Goal: Task Accomplishment & Management: Manage account settings

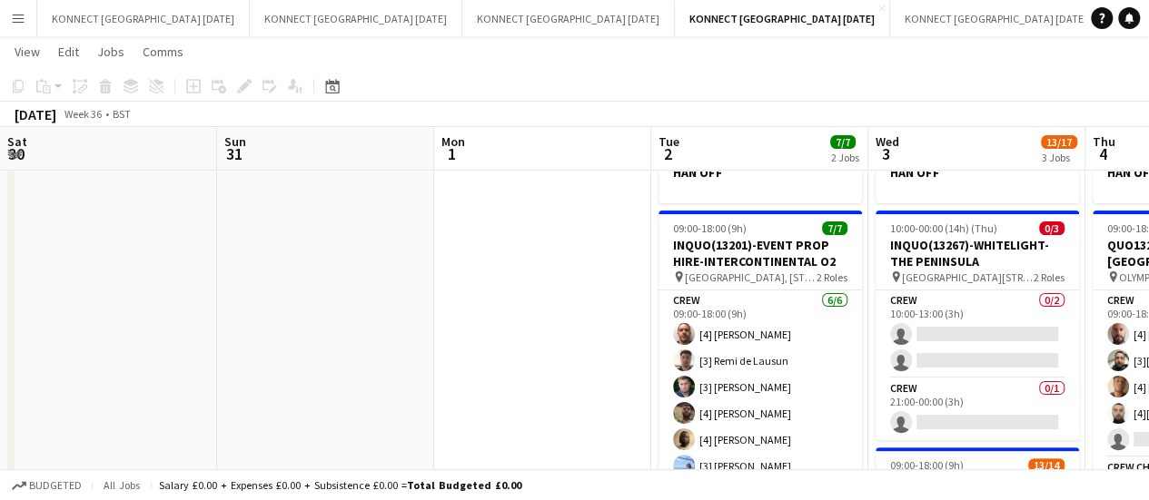
scroll to position [304, 0]
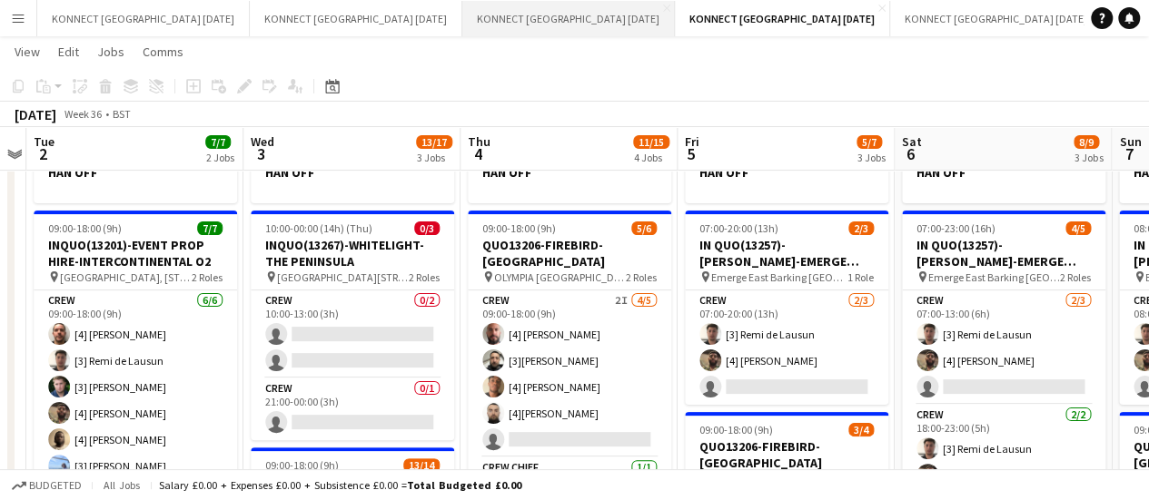
click at [487, 25] on button "KONNECT [GEOGRAPHIC_DATA] [DATE] Close" at bounding box center [568, 18] width 213 height 35
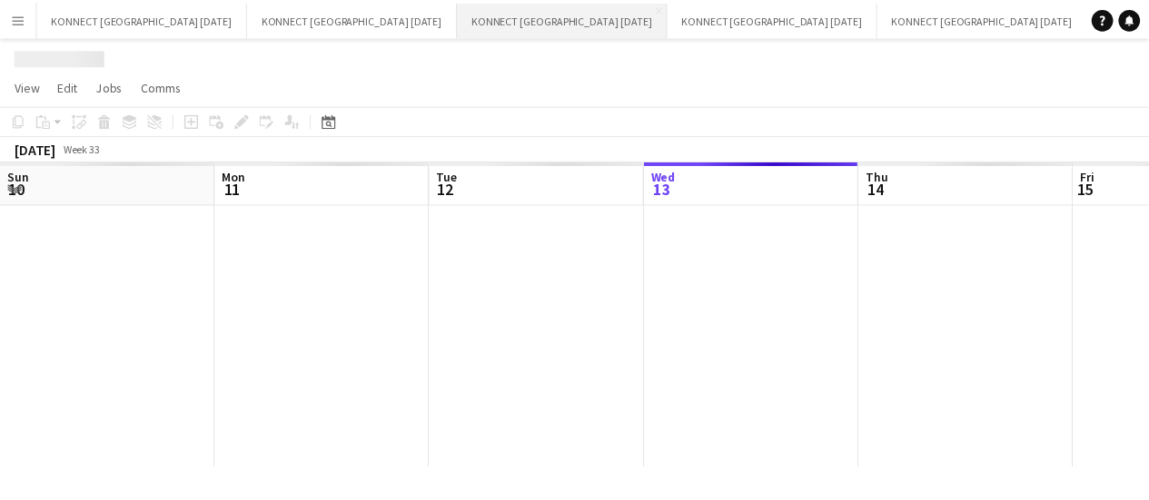
scroll to position [0, 434]
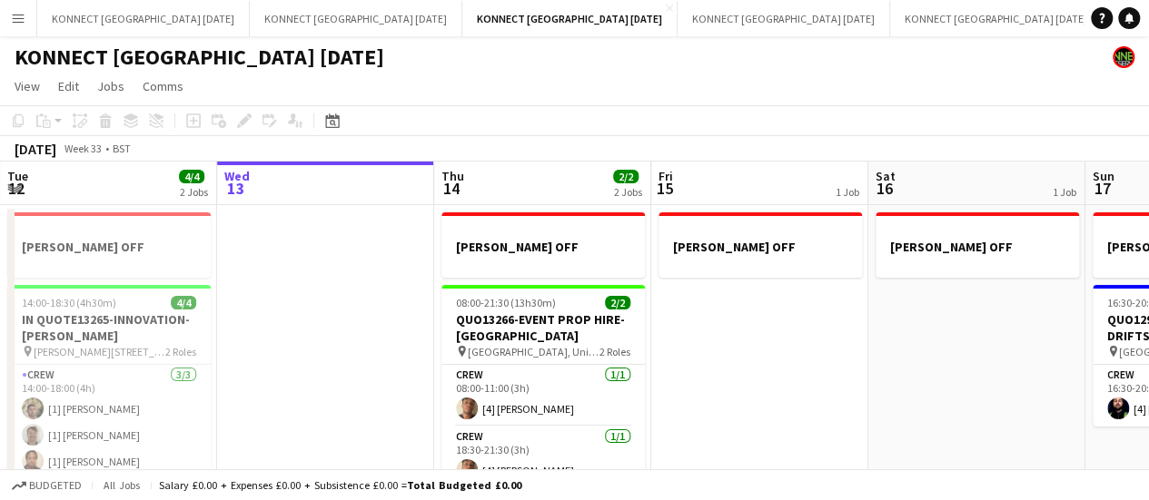
click at [716, 299] on app-date-cell "[PERSON_NAME] OFF" at bounding box center [759, 410] width 217 height 410
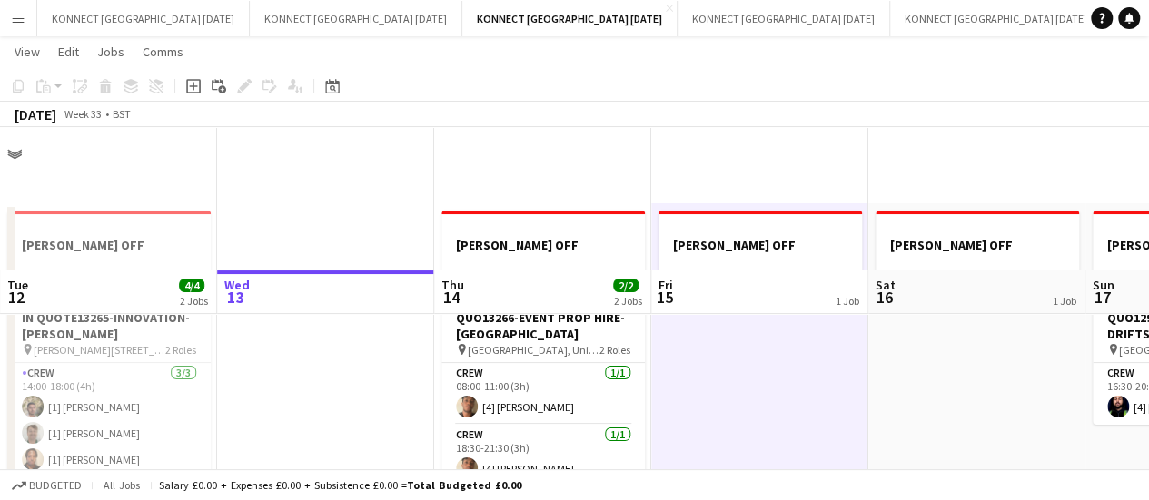
scroll to position [143, 0]
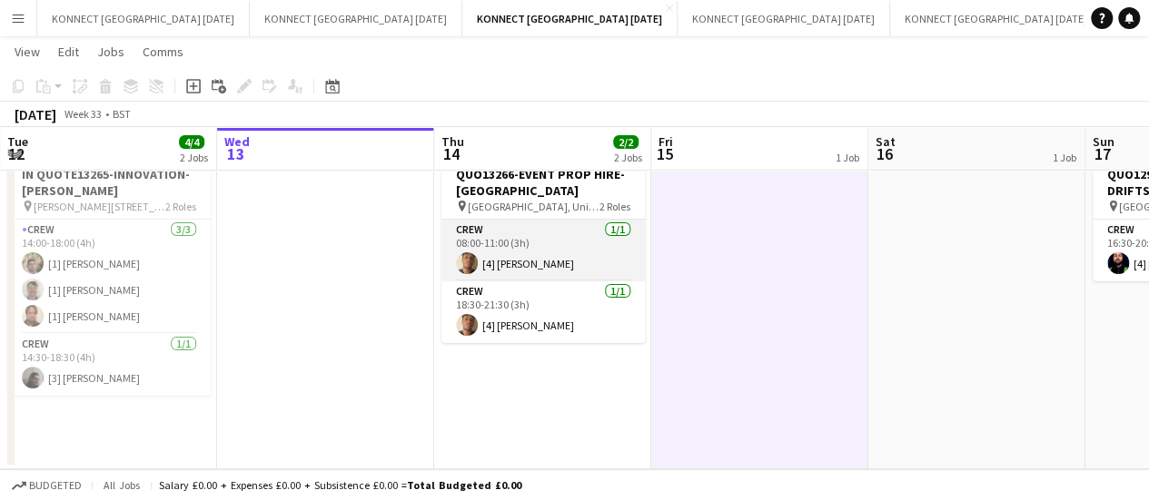
click at [562, 262] on app-card-role "Crew [DATE] 08:00-11:00 (3h) [4] [PERSON_NAME]" at bounding box center [542, 251] width 203 height 62
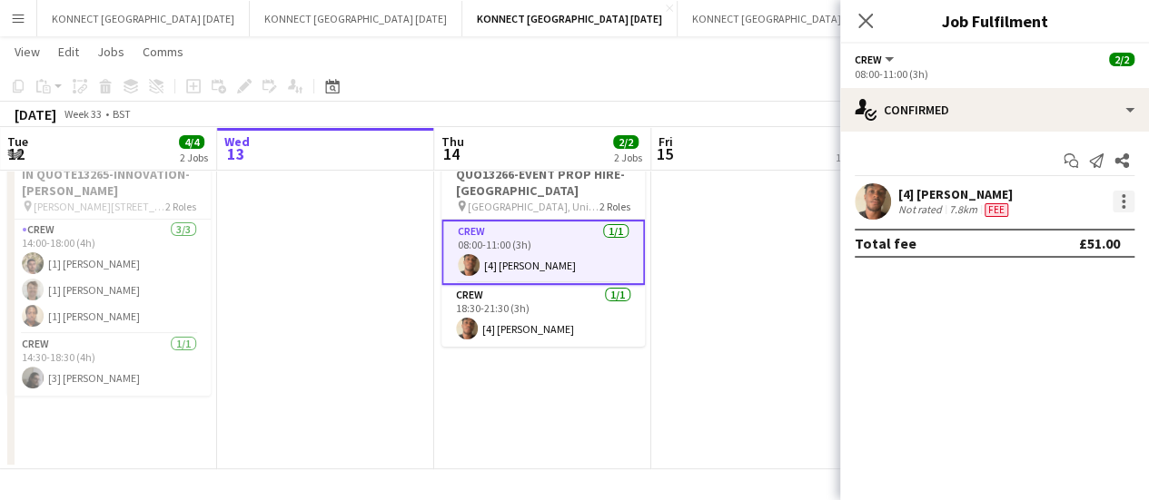
click at [1125, 204] on div at bounding box center [1123, 202] width 22 height 22
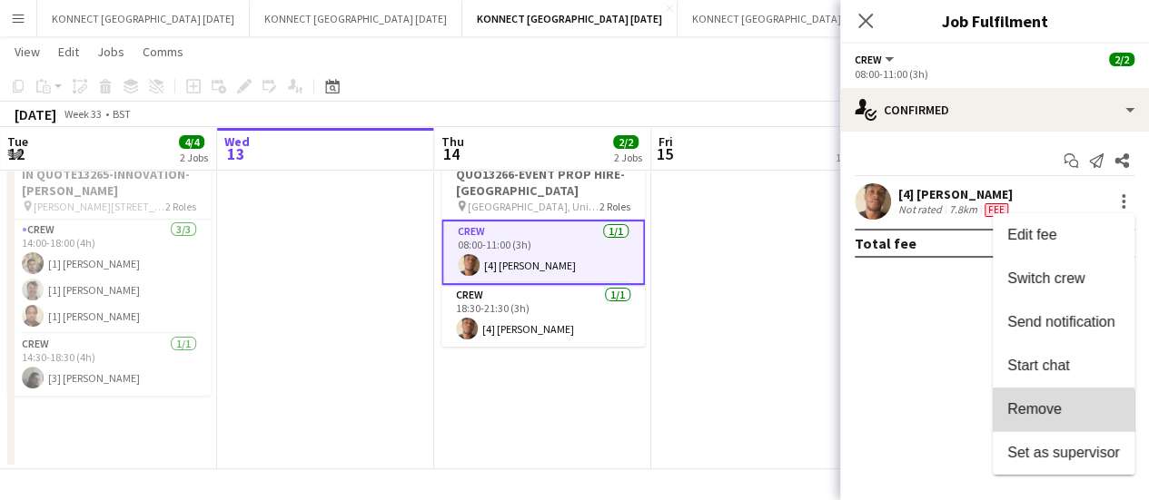
click at [1029, 424] on button "Remove" at bounding box center [1064, 410] width 142 height 44
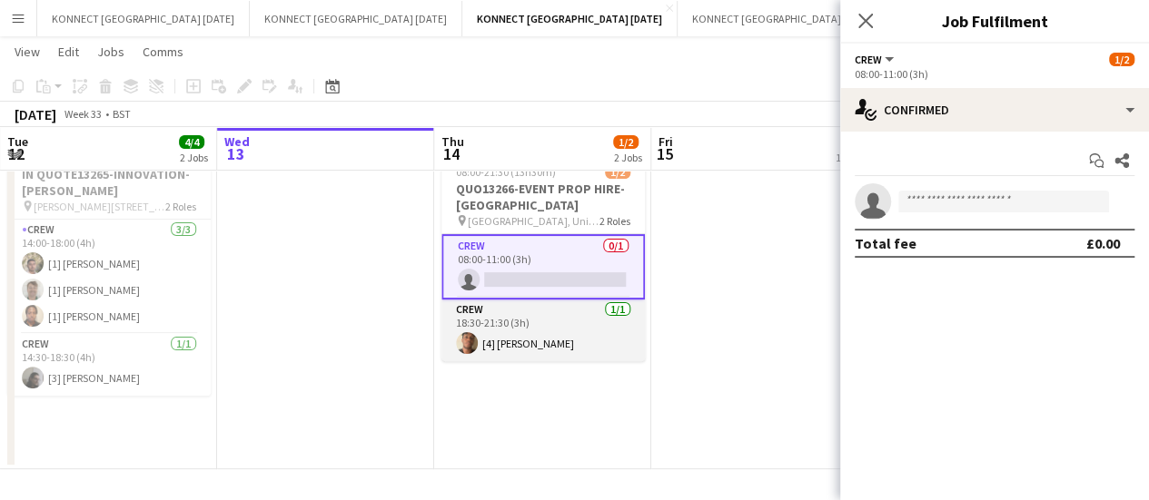
click at [553, 313] on app-card-role "Crew [DATE] 18:30-21:30 (3h) [4] [PERSON_NAME]" at bounding box center [542, 331] width 203 height 62
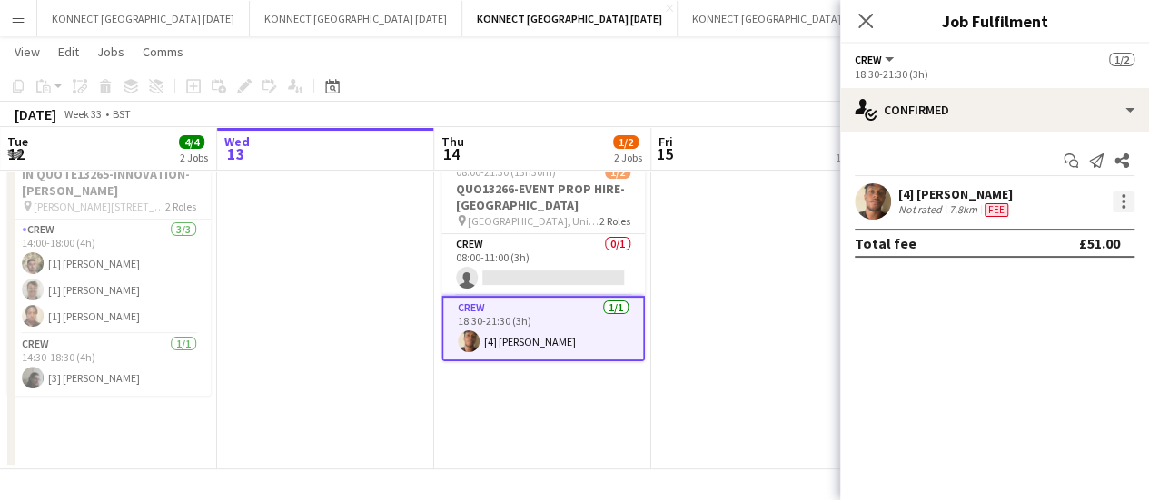
click at [1122, 194] on div at bounding box center [1124, 196] width 4 height 4
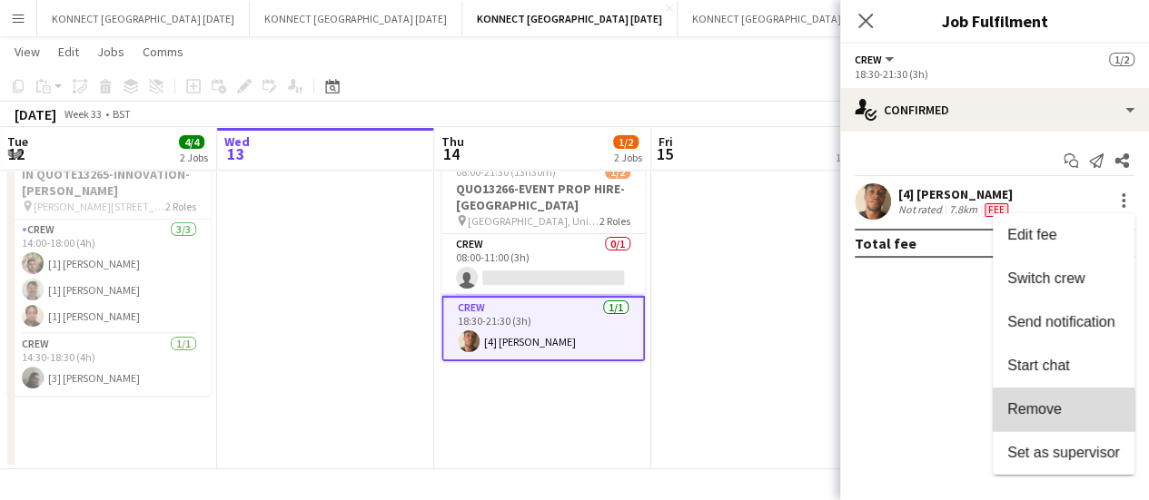
click at [1043, 414] on span "Remove" at bounding box center [1034, 408] width 54 height 15
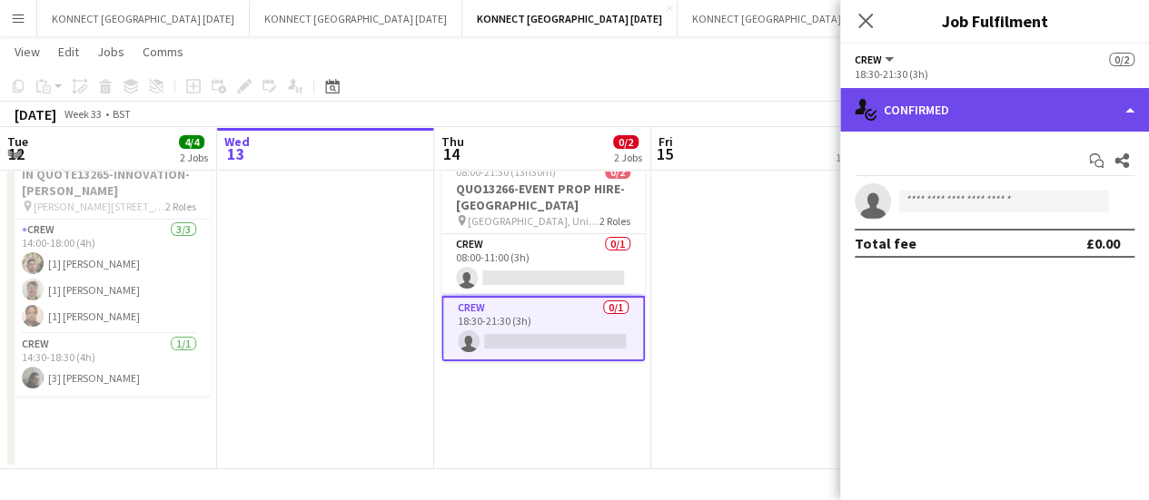
click at [968, 110] on div "single-neutral-actions-check-2 Confirmed" at bounding box center [994, 110] width 309 height 44
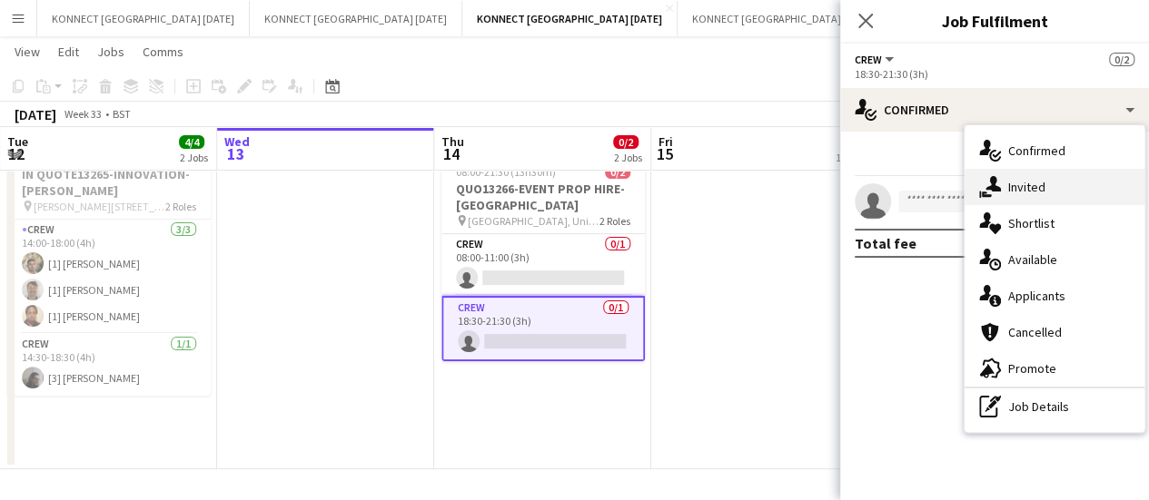
click at [1029, 194] on div "single-neutral-actions-share-1 Invited" at bounding box center [1054, 187] width 180 height 36
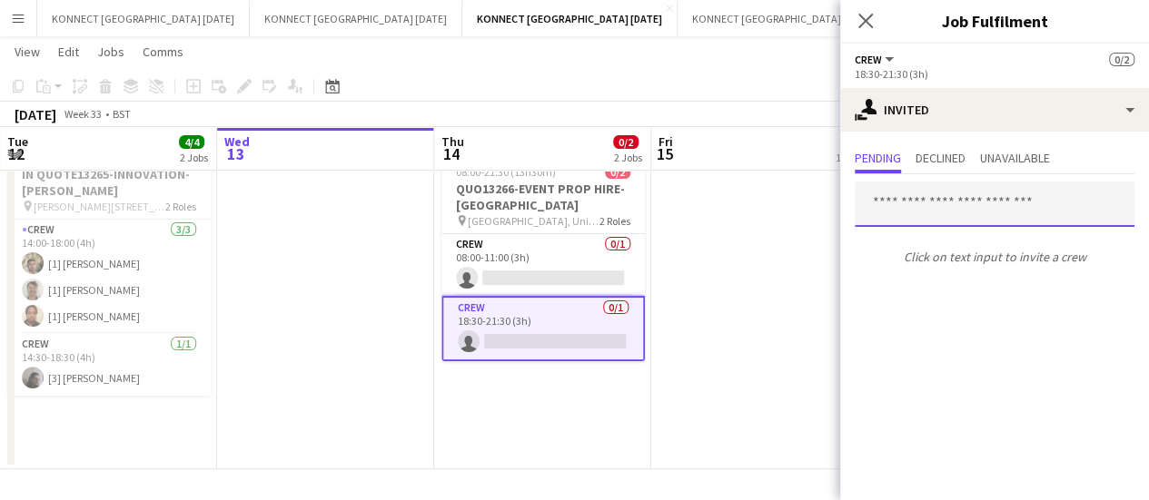
click at [906, 210] on input "text" at bounding box center [995, 204] width 280 height 45
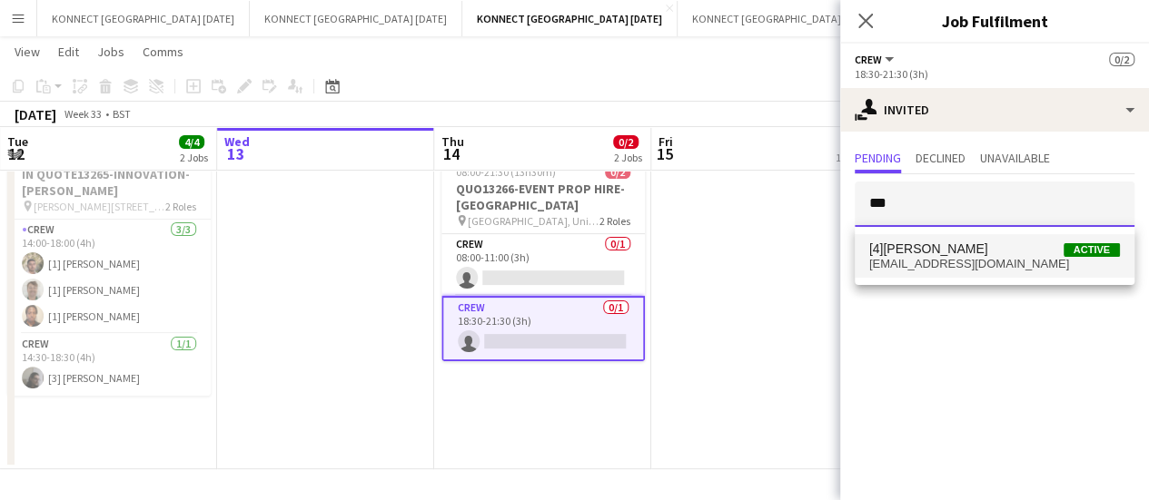
type input "***"
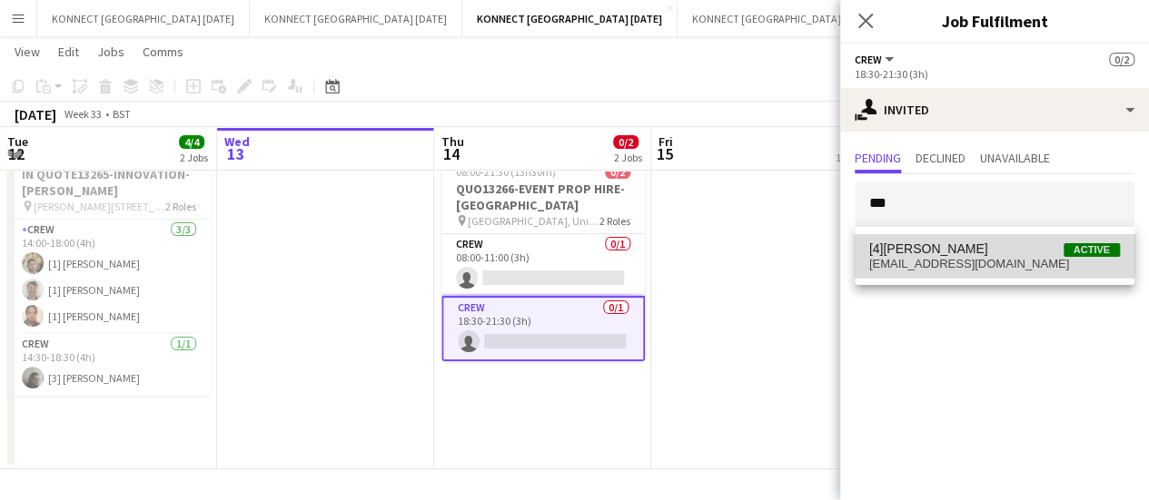
click at [917, 243] on span "[4][PERSON_NAME]" at bounding box center [928, 249] width 119 height 15
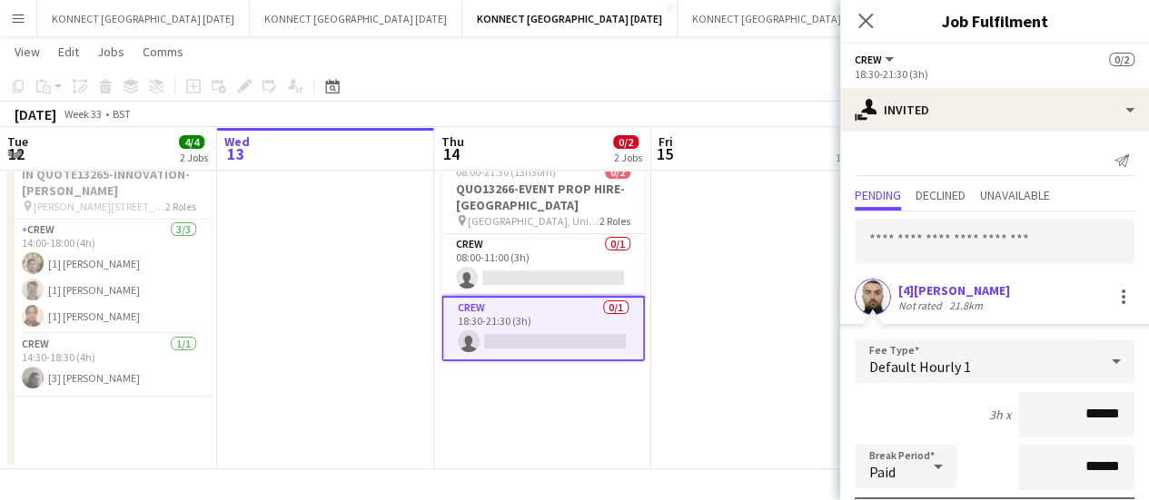
scroll to position [243, 0]
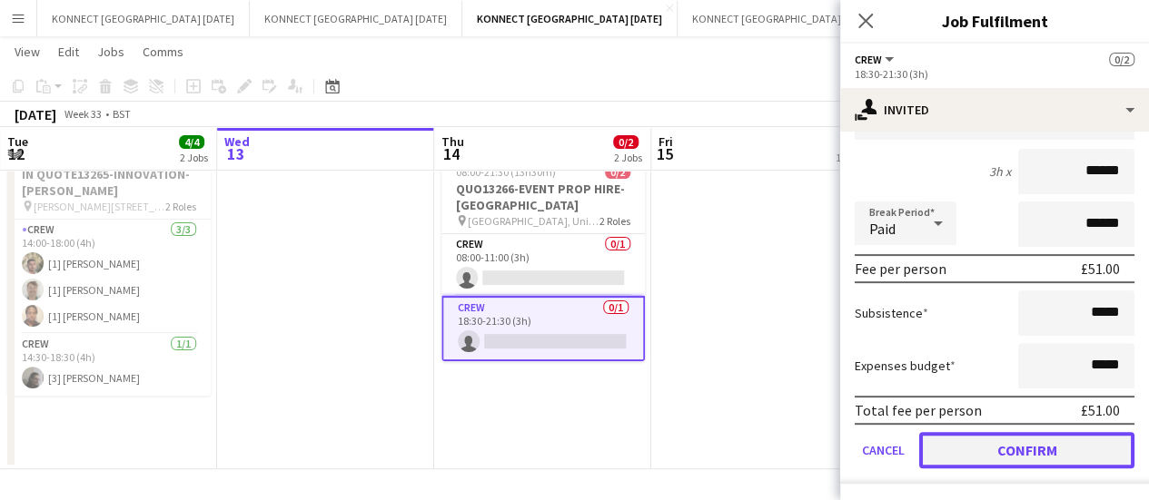
click at [983, 447] on button "Confirm" at bounding box center [1026, 450] width 215 height 36
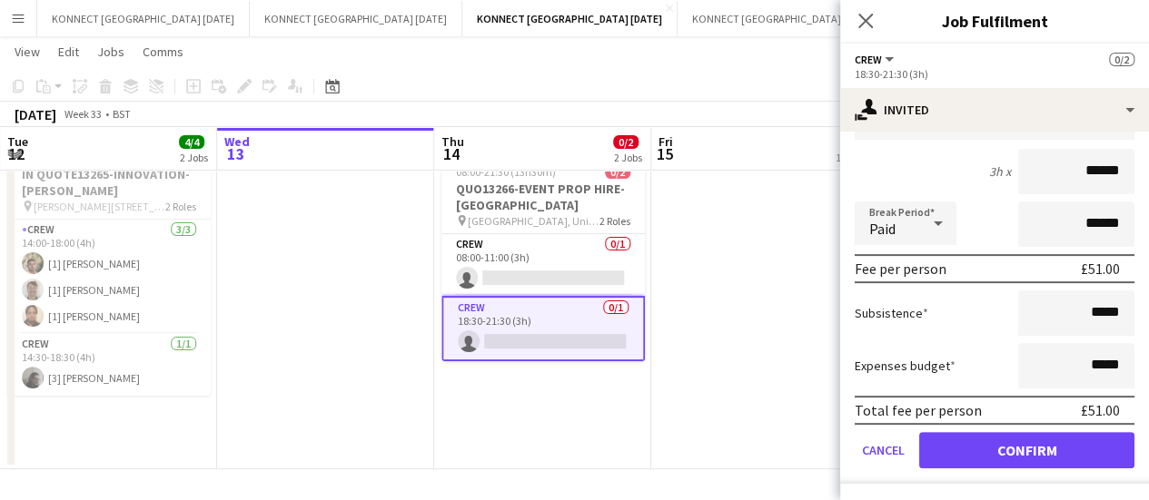
scroll to position [0, 0]
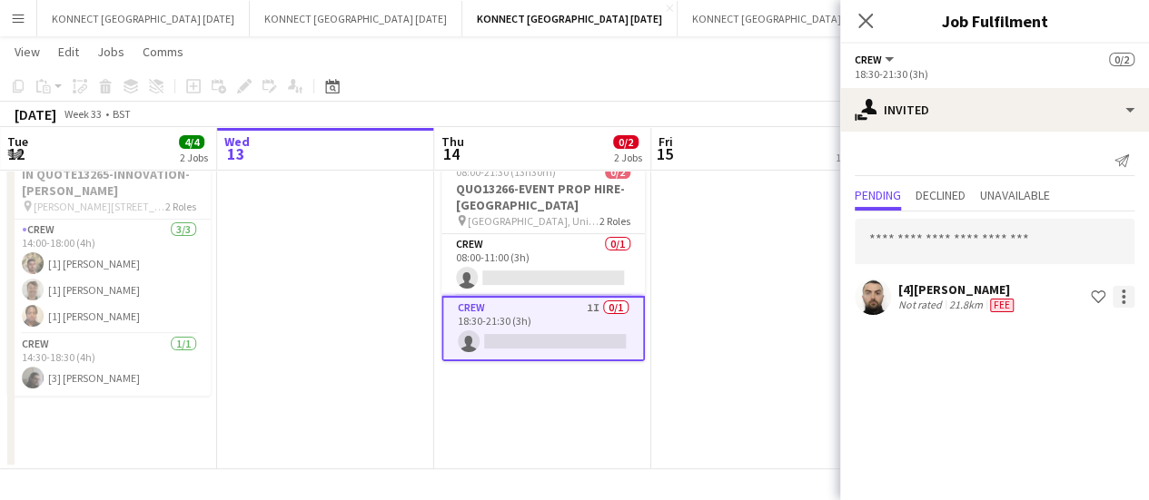
click at [1125, 300] on div at bounding box center [1123, 297] width 22 height 22
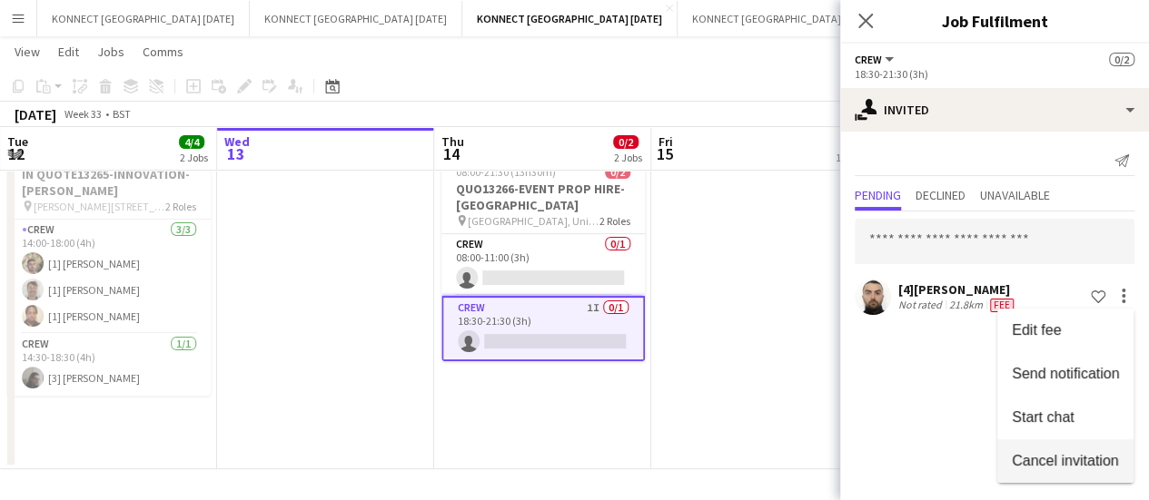
click at [1024, 454] on span "Cancel invitation" at bounding box center [1065, 459] width 106 height 15
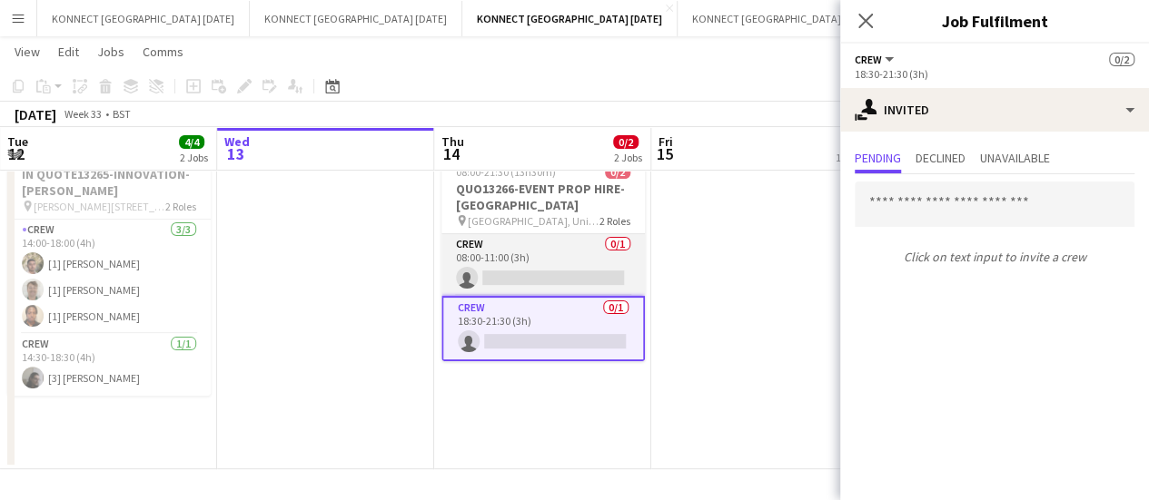
click at [556, 272] on app-card-role "Crew 0/1 08:00-11:00 (3h) single-neutral-actions" at bounding box center [542, 265] width 203 height 62
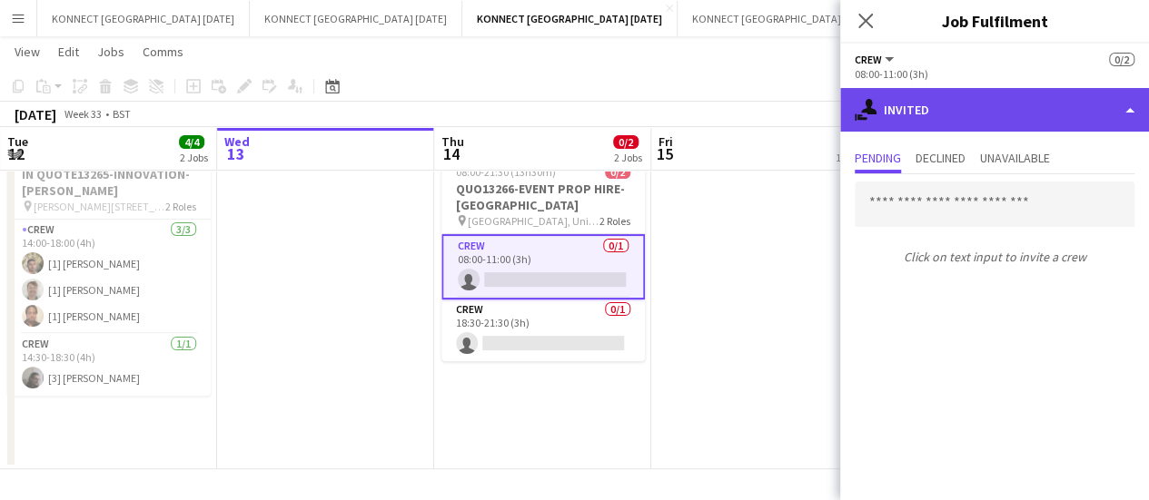
click at [1029, 110] on div "single-neutral-actions-share-1 Invited" at bounding box center [994, 110] width 309 height 44
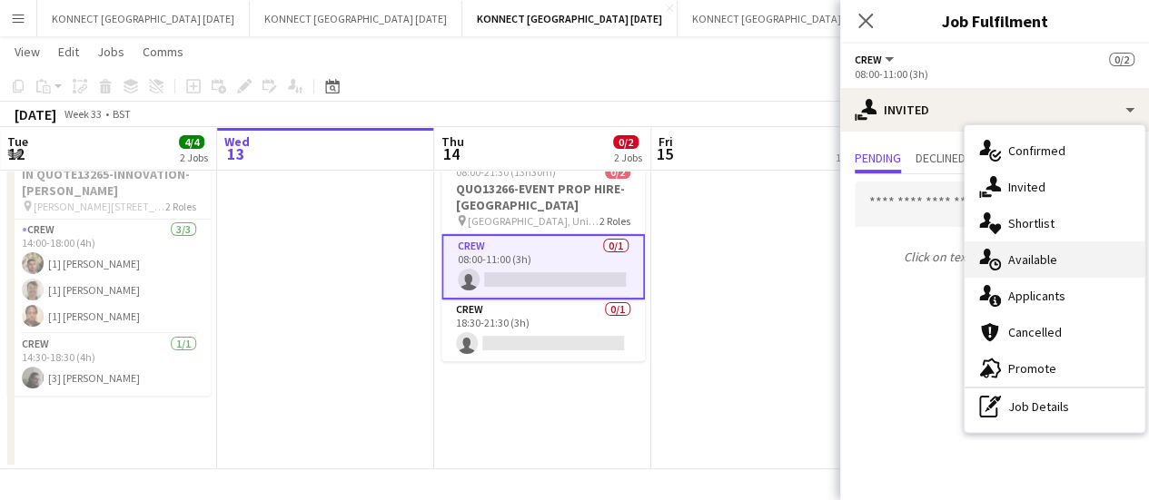
click at [1044, 260] on div "single-neutral-actions-upload Available" at bounding box center [1054, 260] width 180 height 36
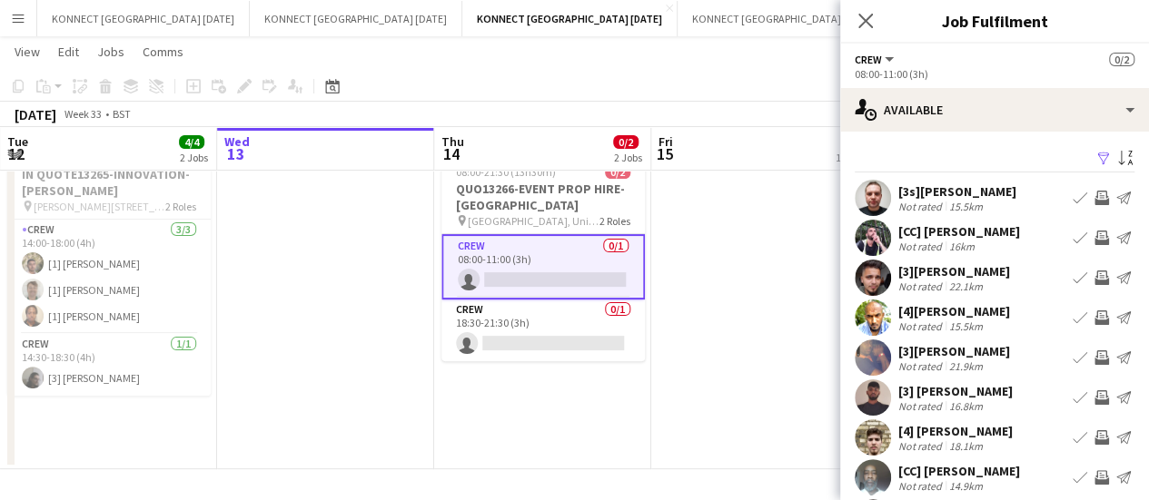
scroll to position [143, 0]
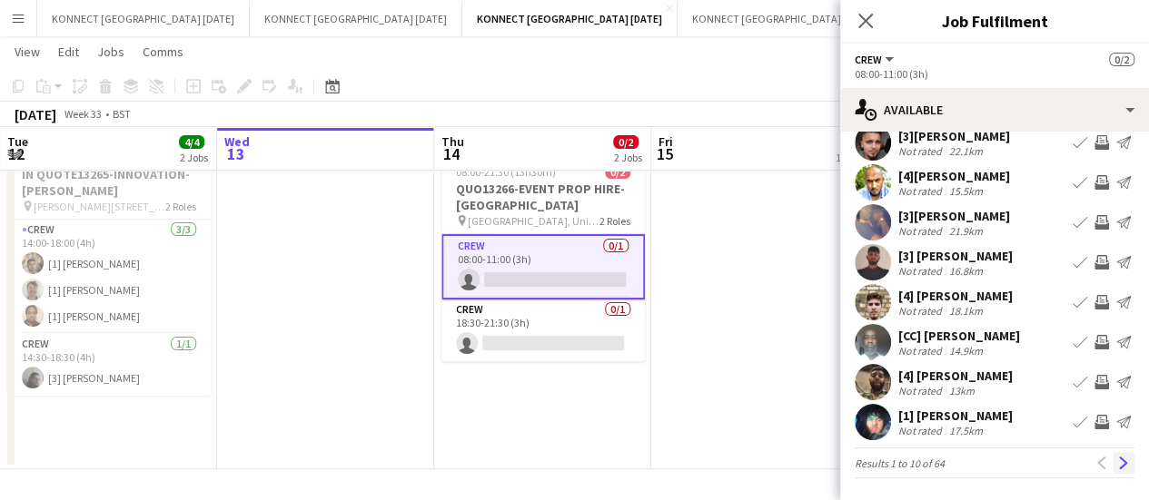
click at [1117, 457] on app-icon "Next" at bounding box center [1123, 463] width 13 height 13
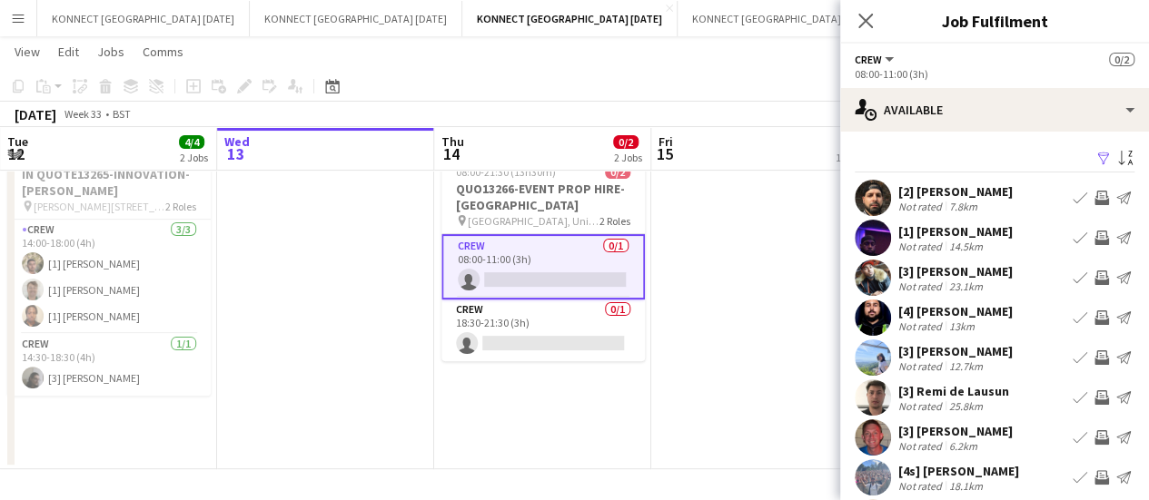
scroll to position [134, 0]
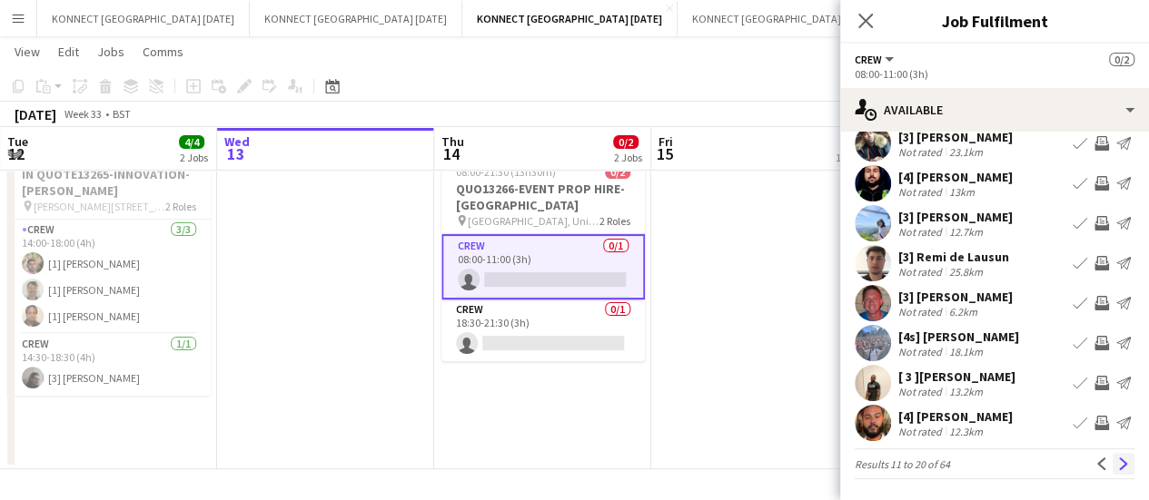
click at [1117, 461] on app-icon "Next" at bounding box center [1123, 464] width 13 height 13
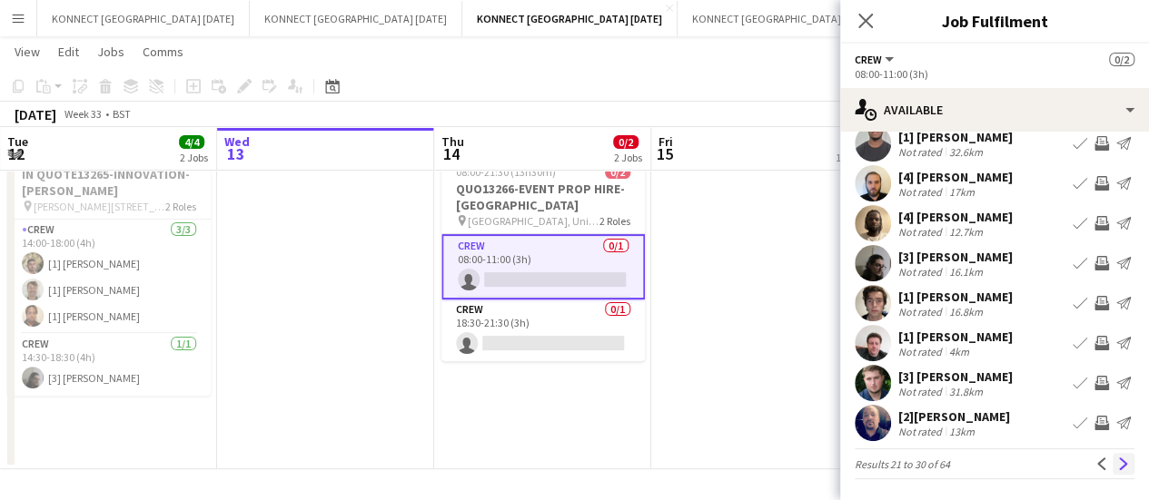
click at [1115, 470] on button "Next" at bounding box center [1123, 464] width 22 height 22
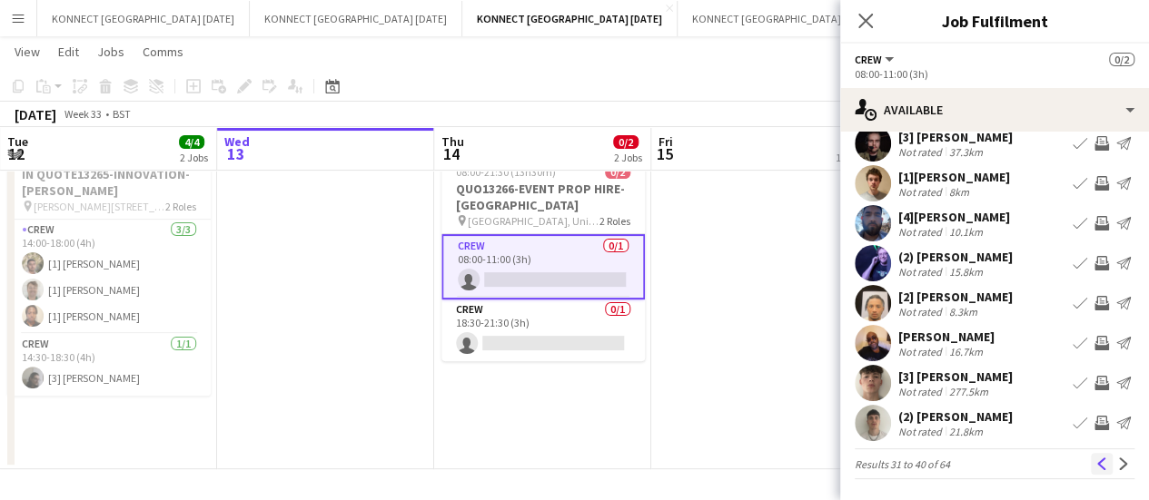
click at [1095, 461] on app-icon "Previous" at bounding box center [1101, 464] width 13 height 13
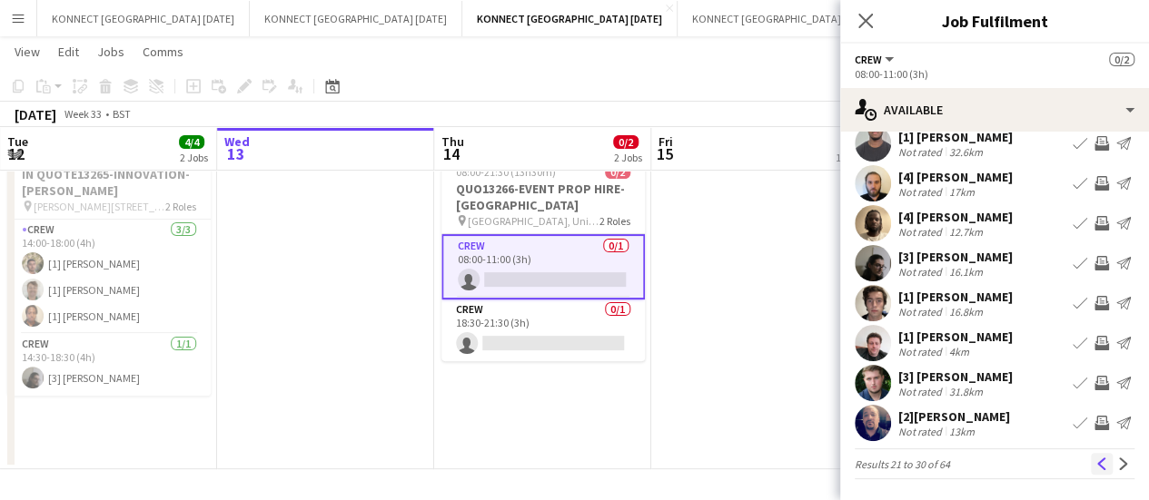
click at [1095, 464] on app-icon "Previous" at bounding box center [1101, 464] width 13 height 13
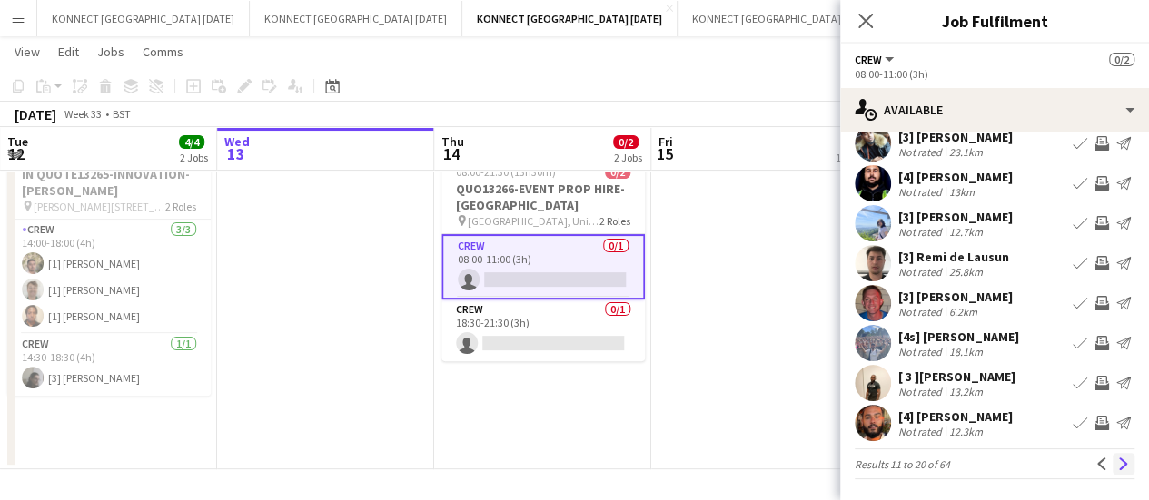
click at [1117, 464] on app-icon "Next" at bounding box center [1123, 464] width 13 height 13
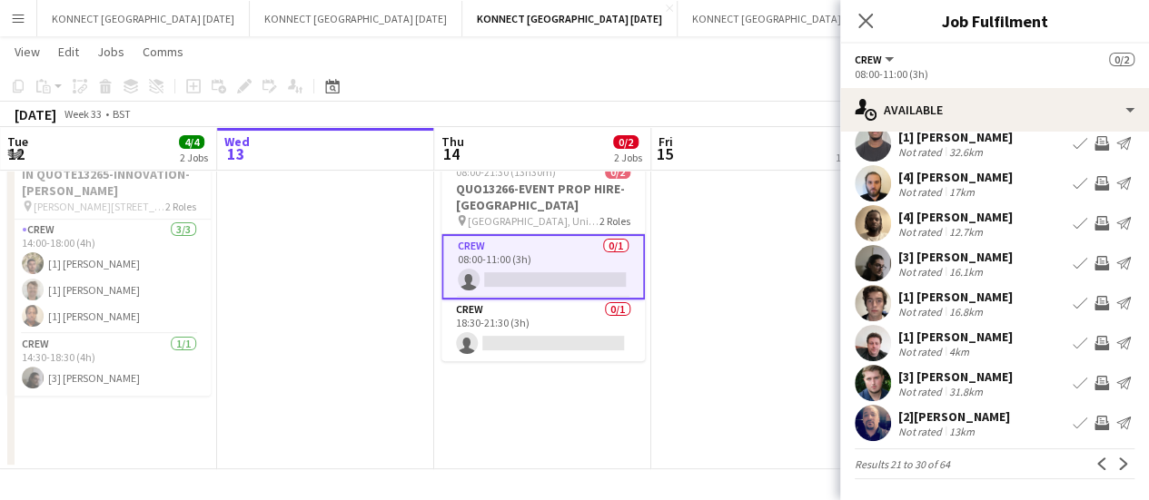
click at [1094, 224] on app-icon "Invite crew" at bounding box center [1101, 223] width 15 height 15
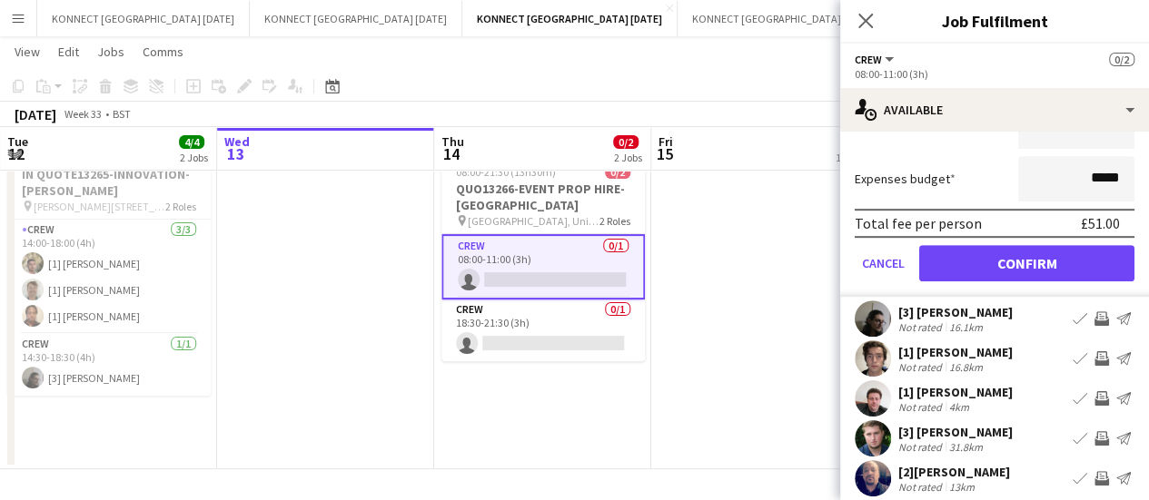
scroll to position [497, 0]
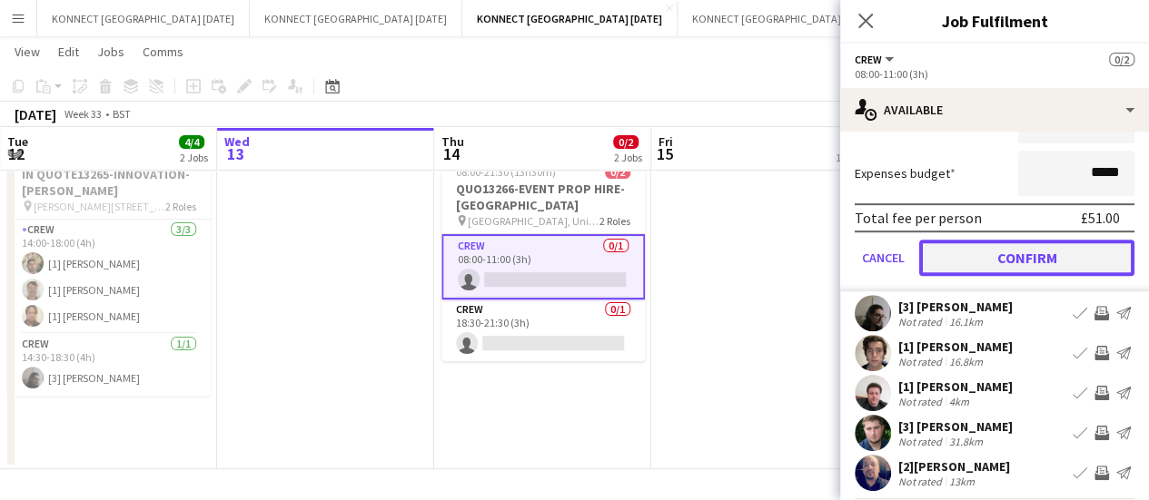
click at [937, 259] on button "Confirm" at bounding box center [1026, 258] width 215 height 36
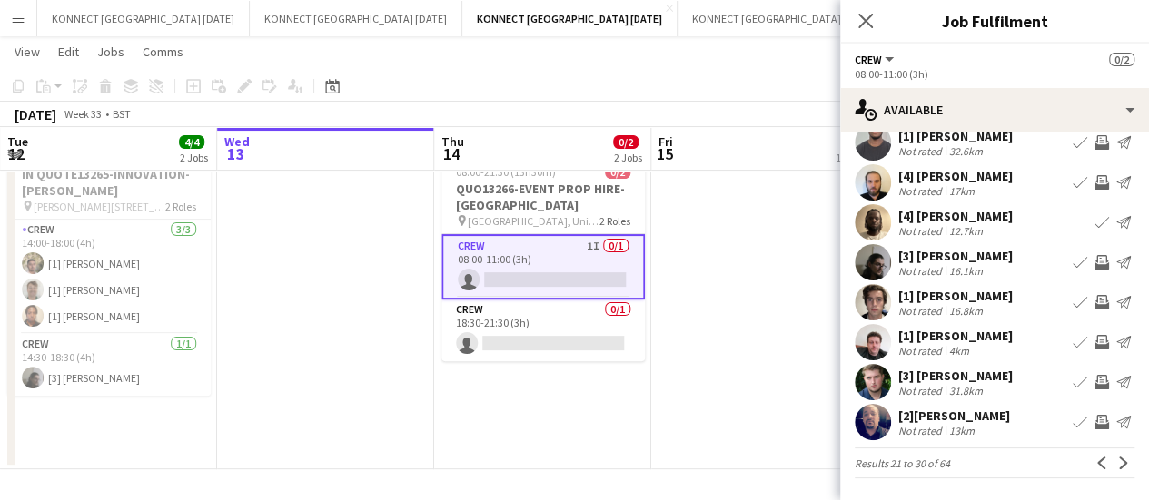
scroll to position [134, 0]
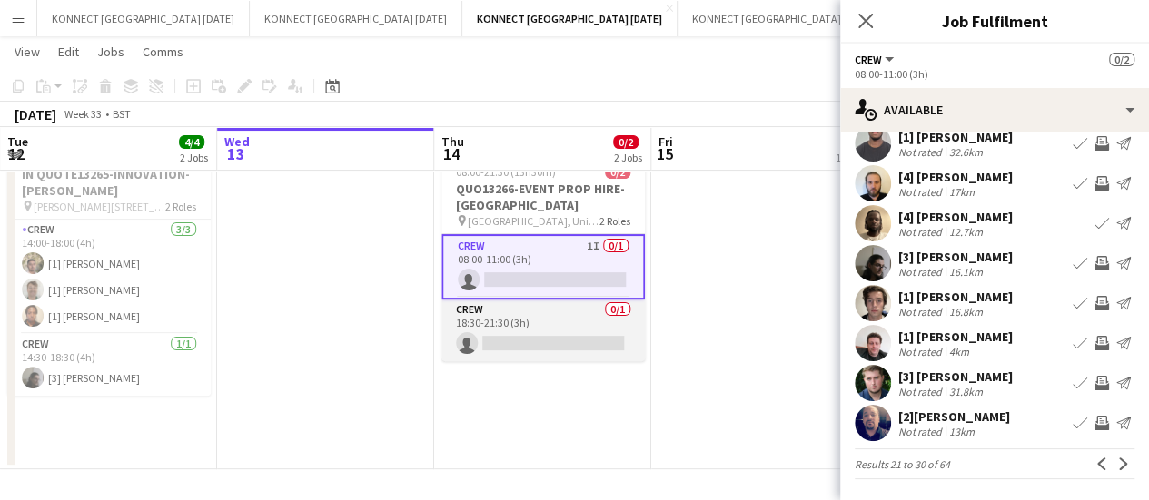
click at [534, 325] on app-card-role "Crew 0/1 18:30-21:30 (3h) single-neutral-actions" at bounding box center [542, 331] width 203 height 62
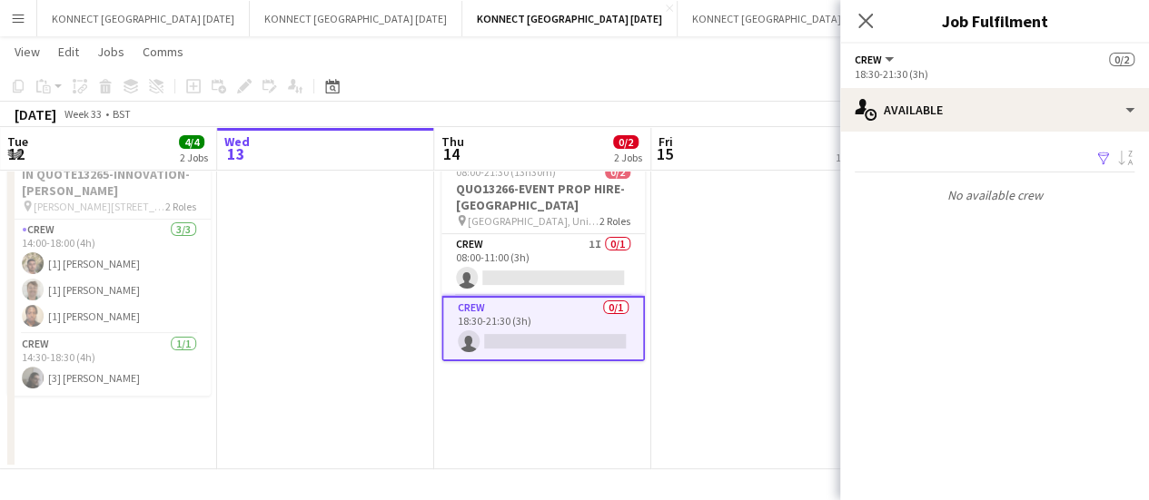
scroll to position [0, 0]
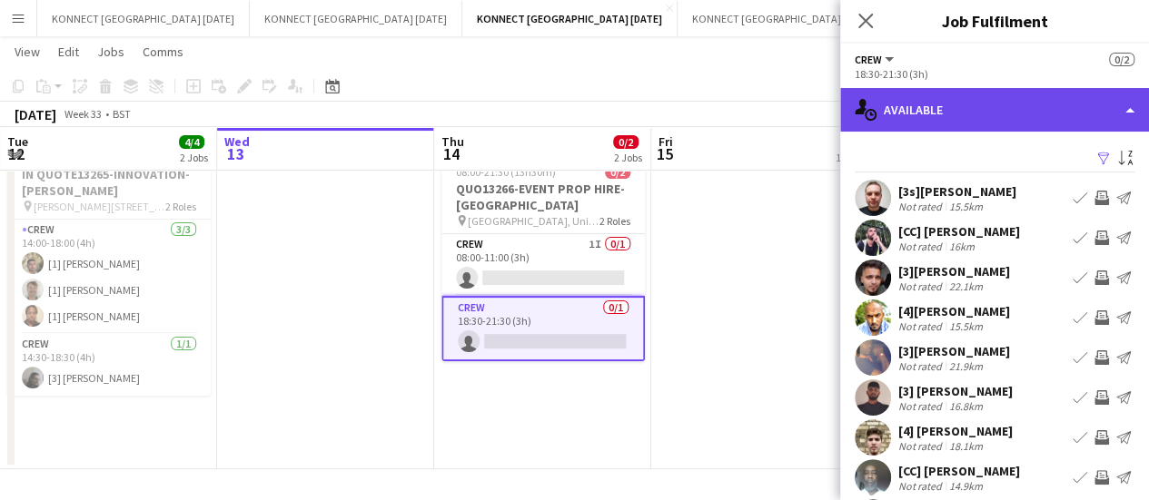
click at [1036, 101] on div "single-neutral-actions-upload Available" at bounding box center [994, 110] width 309 height 44
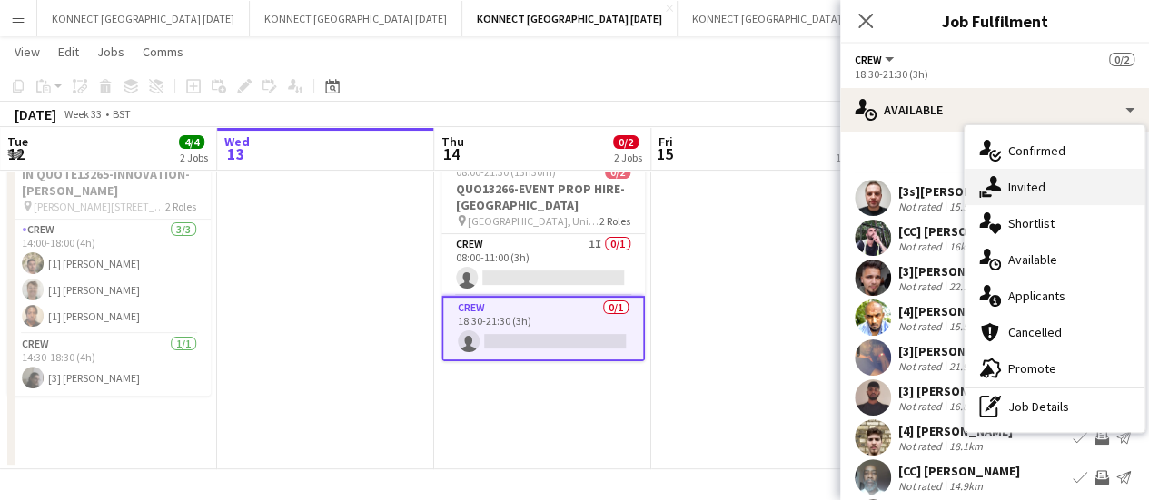
click at [1038, 190] on div "single-neutral-actions-share-1 Invited" at bounding box center [1054, 187] width 180 height 36
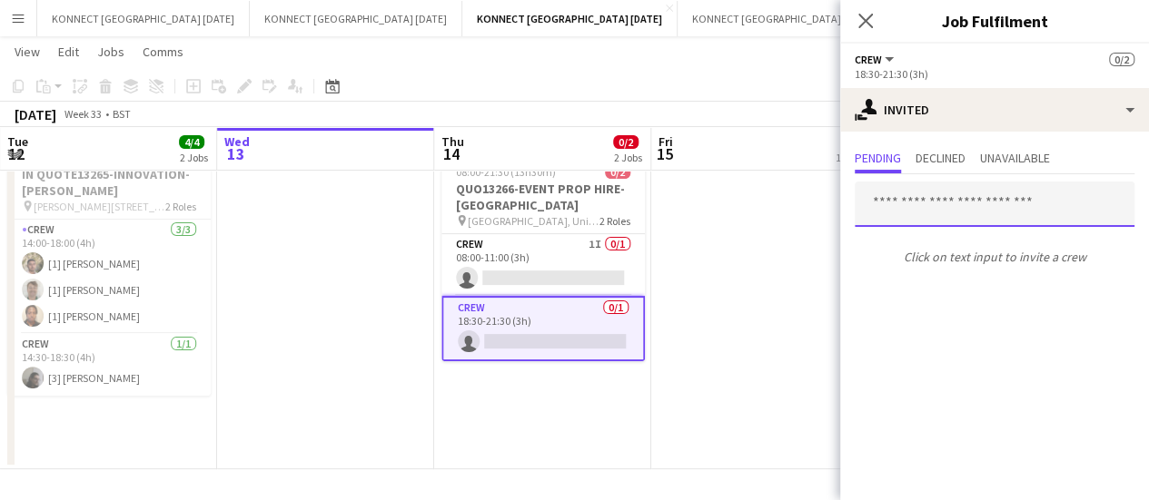
click at [865, 210] on input "text" at bounding box center [995, 204] width 280 height 45
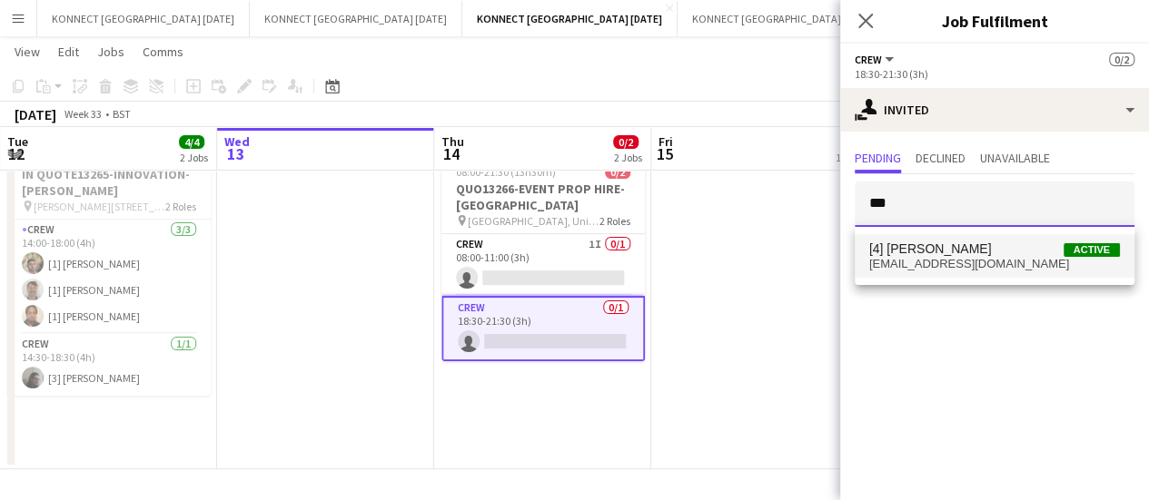
type input "***"
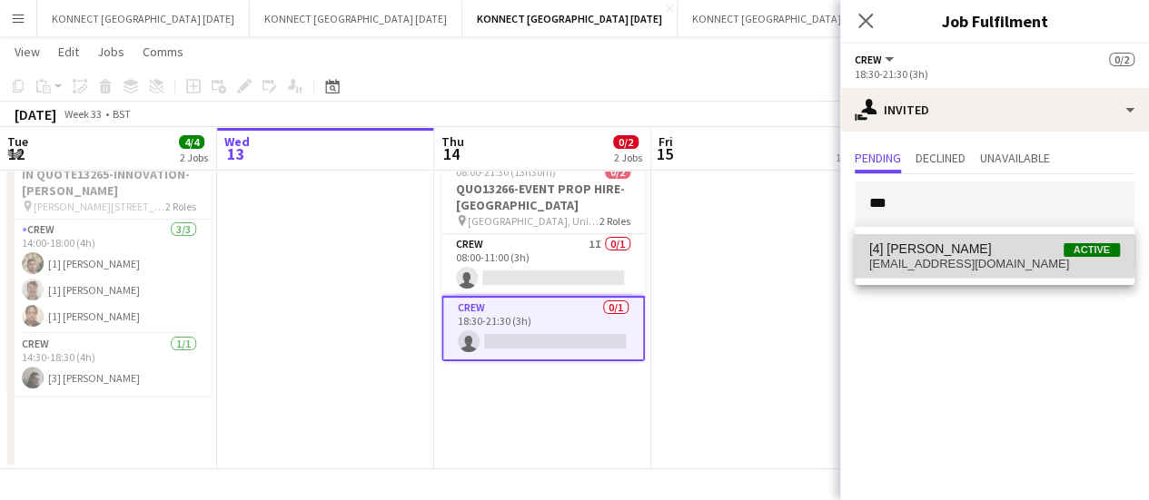
click at [920, 252] on span "[4] [PERSON_NAME]" at bounding box center [930, 249] width 123 height 15
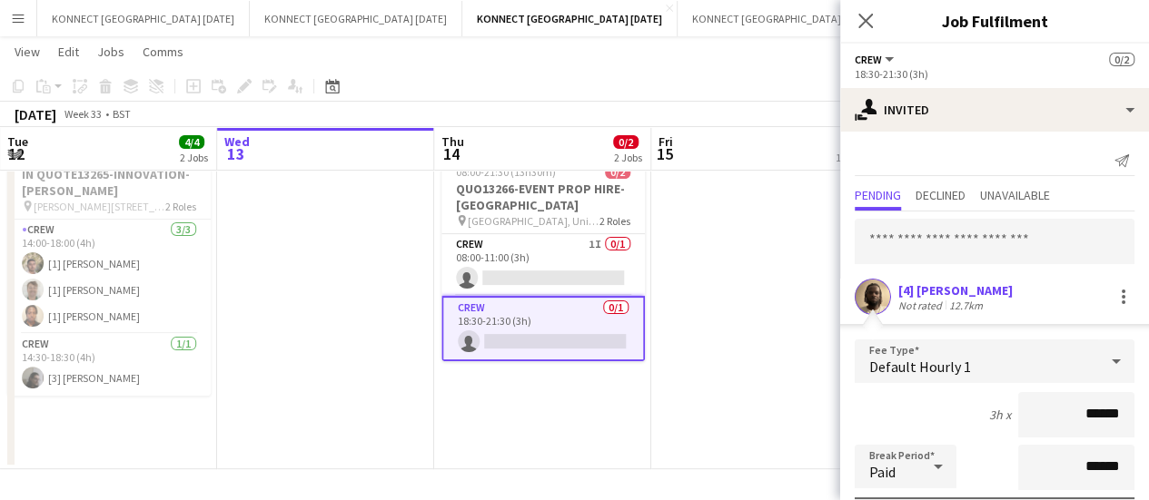
scroll to position [243, 0]
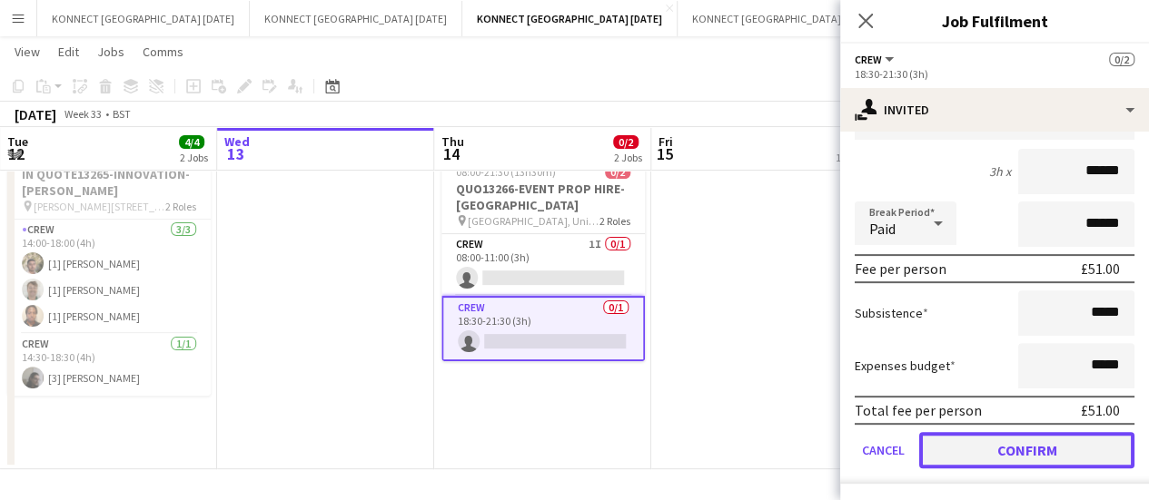
click at [936, 438] on button "Confirm" at bounding box center [1026, 450] width 215 height 36
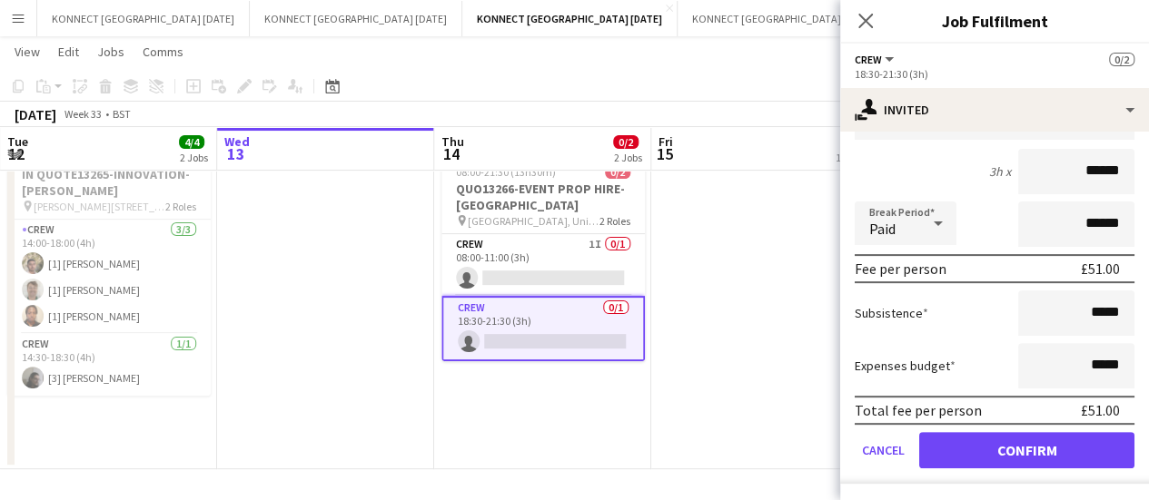
scroll to position [0, 0]
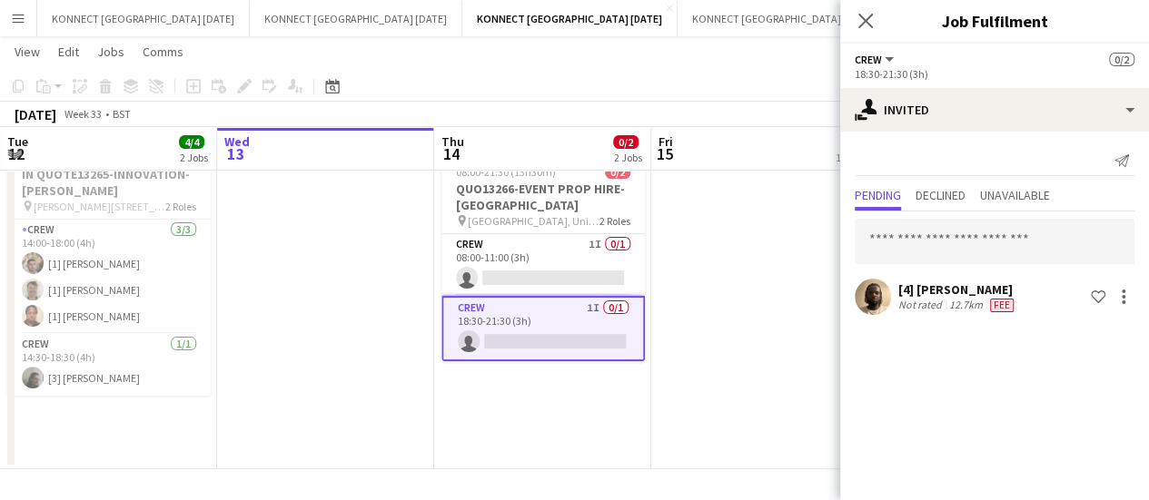
click at [756, 353] on app-date-cell "[PERSON_NAME] OFF" at bounding box center [759, 265] width 217 height 410
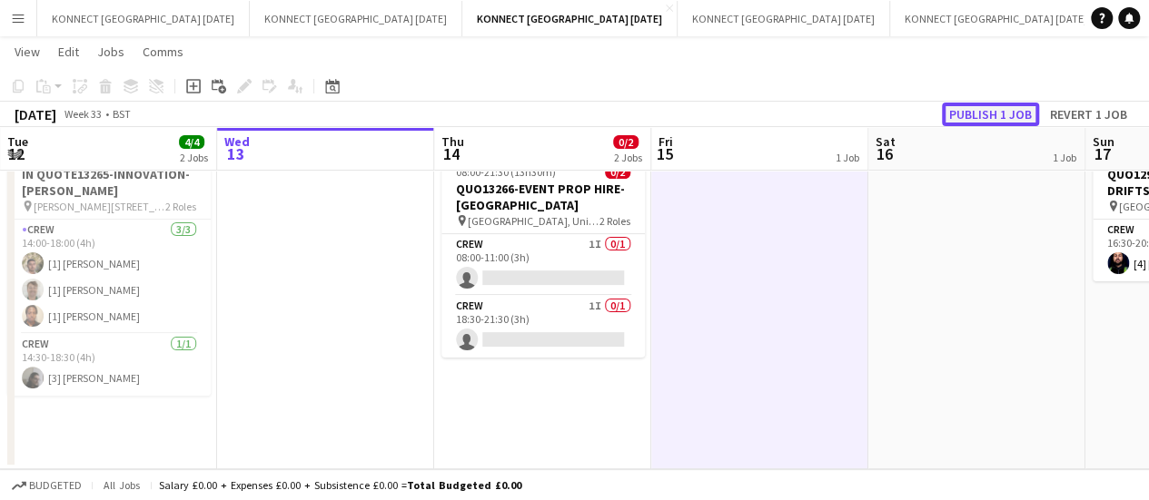
click at [990, 111] on button "Publish 1 job" at bounding box center [990, 115] width 97 height 24
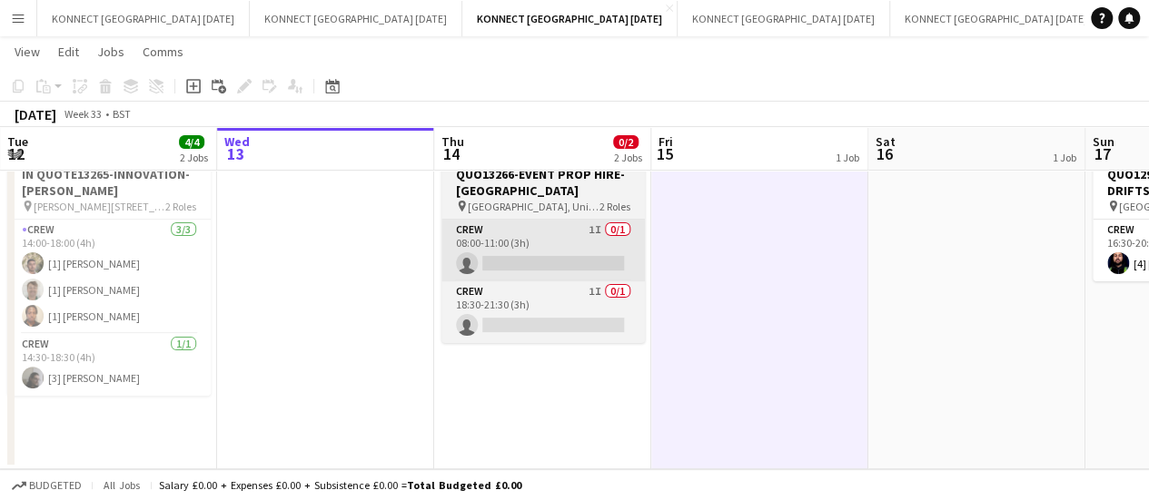
click at [575, 230] on app-card-role "Crew 1I 0/1 08:00-11:00 (3h) single-neutral-actions" at bounding box center [542, 251] width 203 height 62
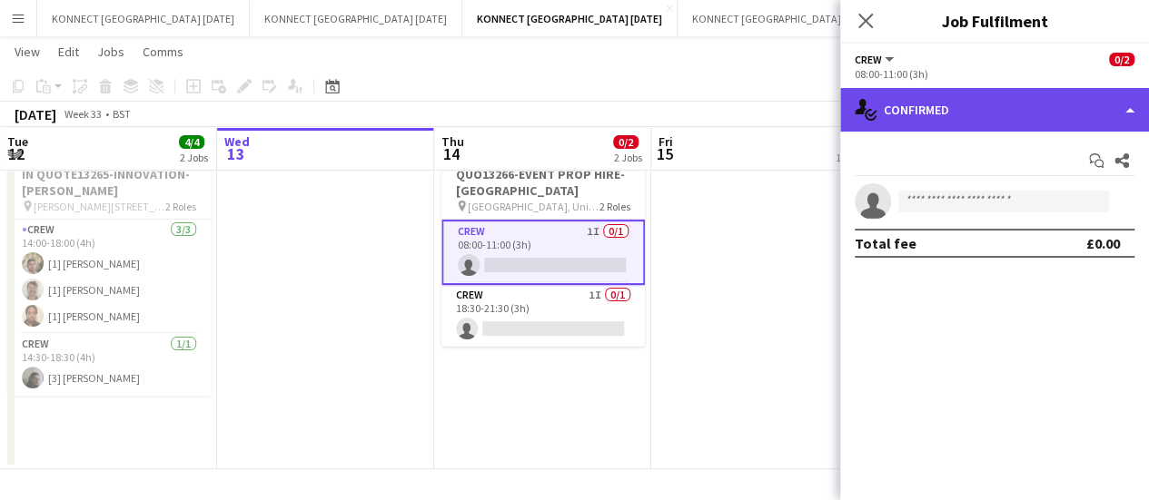
click at [897, 118] on div "single-neutral-actions-check-2 Confirmed" at bounding box center [994, 110] width 309 height 44
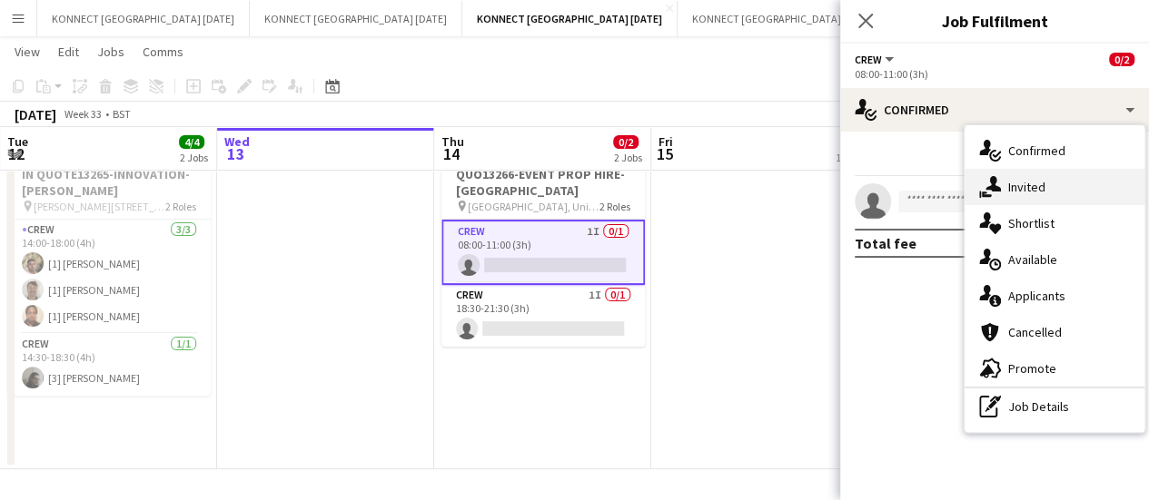
click at [991, 193] on icon "single-neutral-actions-share-1" at bounding box center [990, 187] width 22 height 22
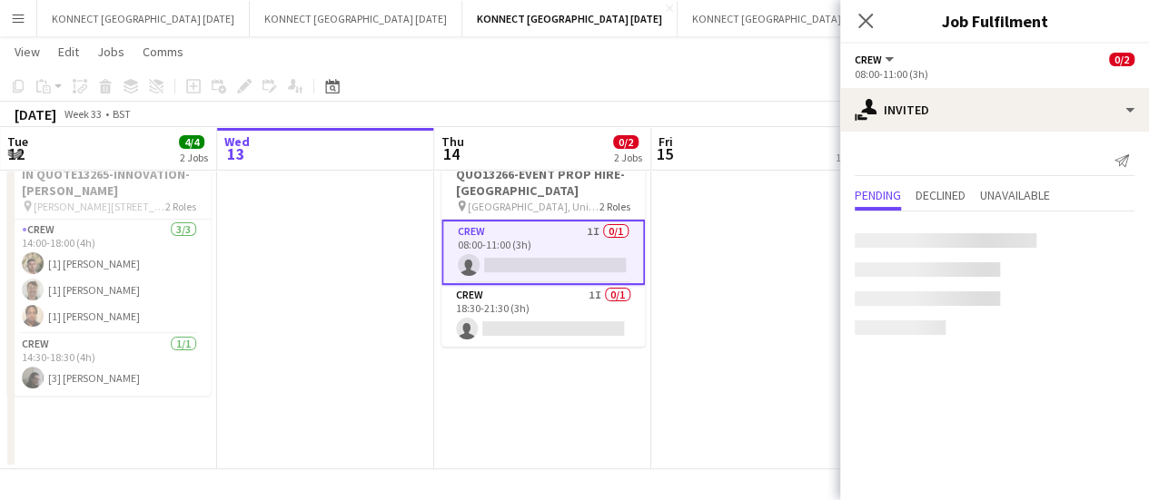
click at [896, 233] on div at bounding box center [946, 240] width 182 height 15
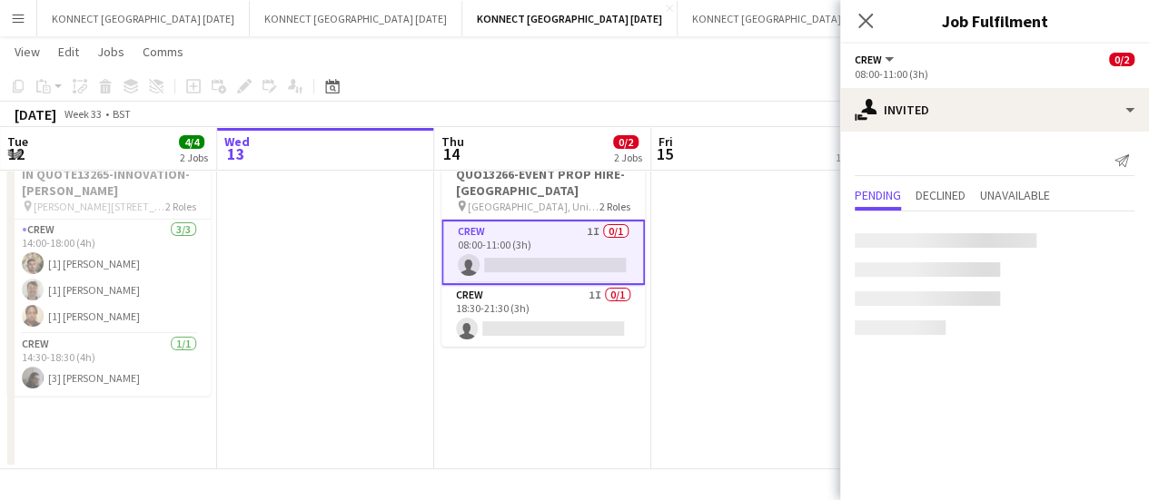
click at [896, 233] on div at bounding box center [946, 240] width 182 height 15
click at [867, 212] on div at bounding box center [994, 281] width 309 height 138
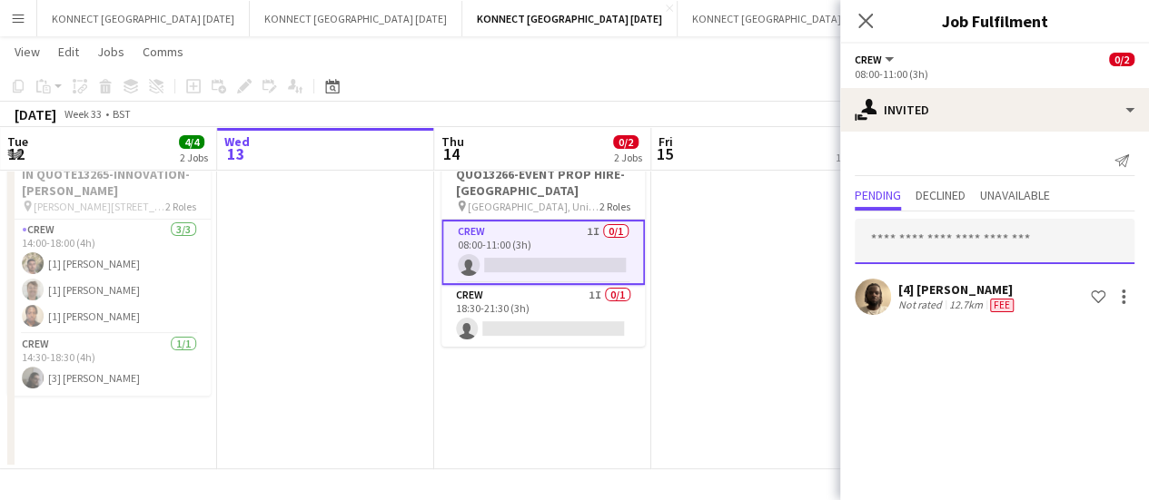
click at [903, 239] on input "text" at bounding box center [995, 241] width 280 height 45
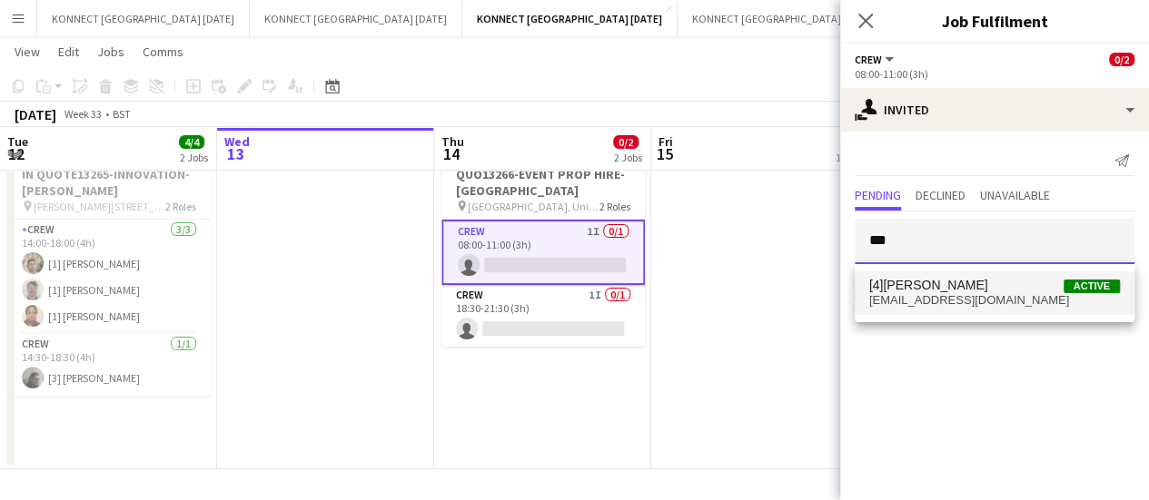
type input "***"
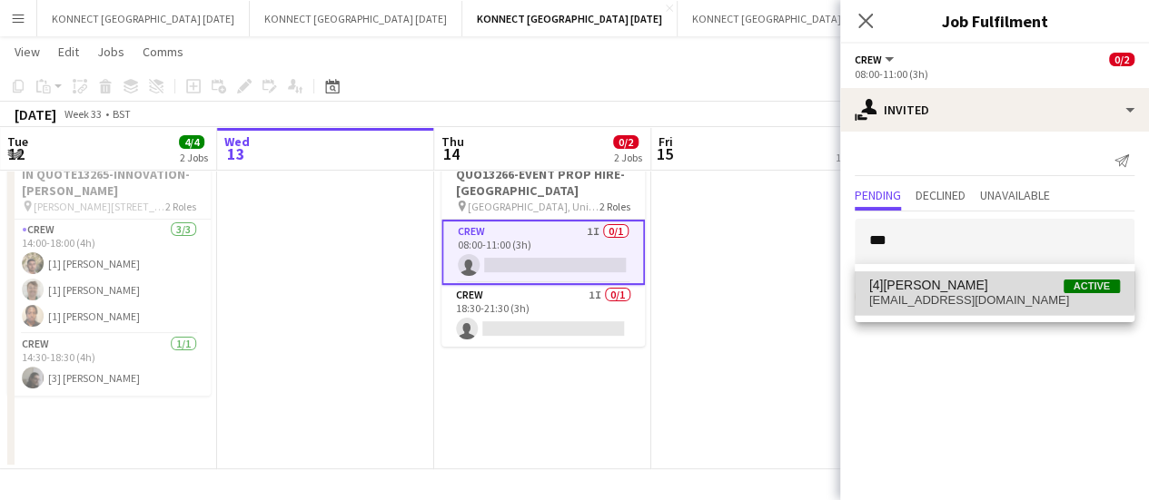
click at [954, 282] on span "[4][PERSON_NAME] Active" at bounding box center [994, 285] width 251 height 15
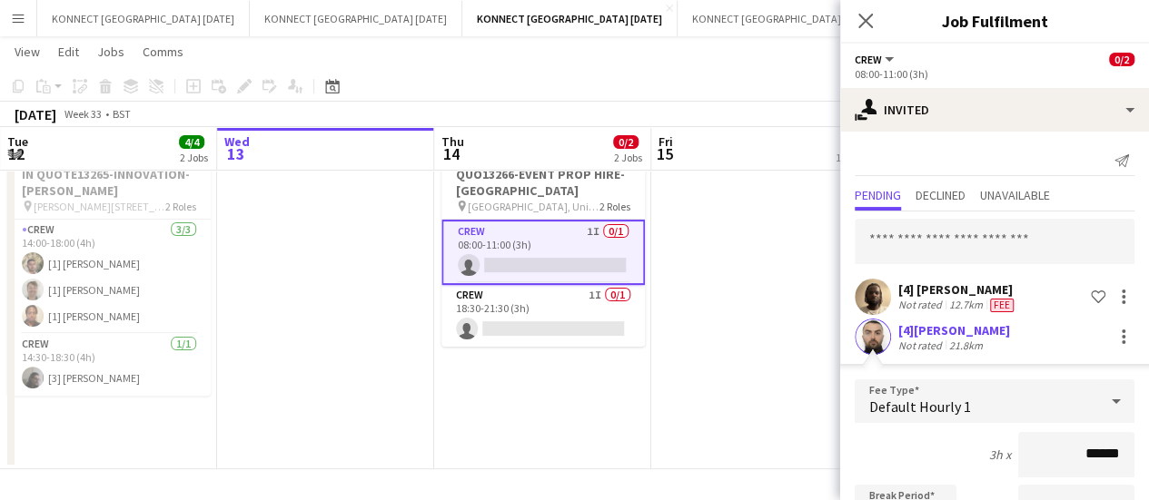
scroll to position [283, 0]
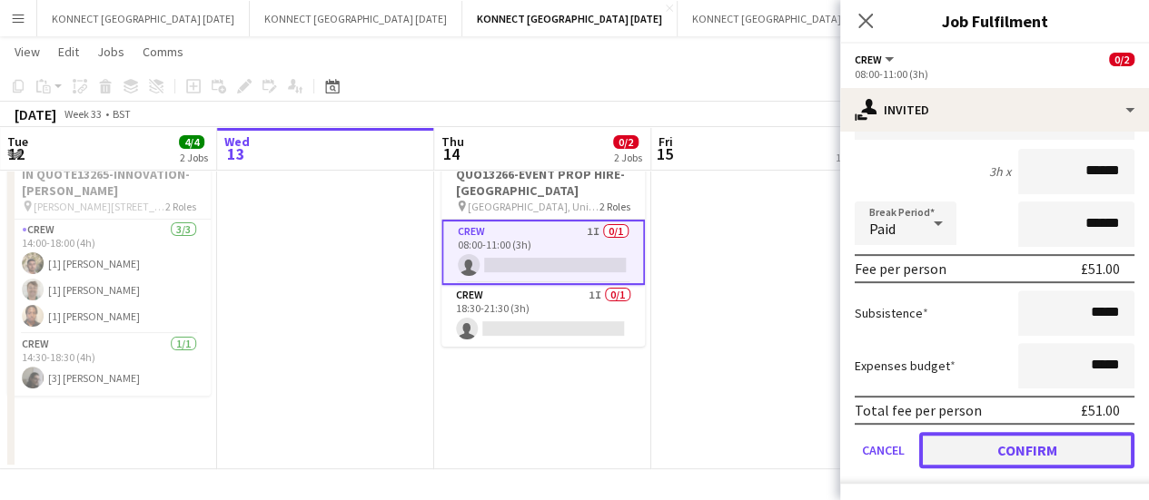
click at [944, 464] on button "Confirm" at bounding box center [1026, 450] width 215 height 36
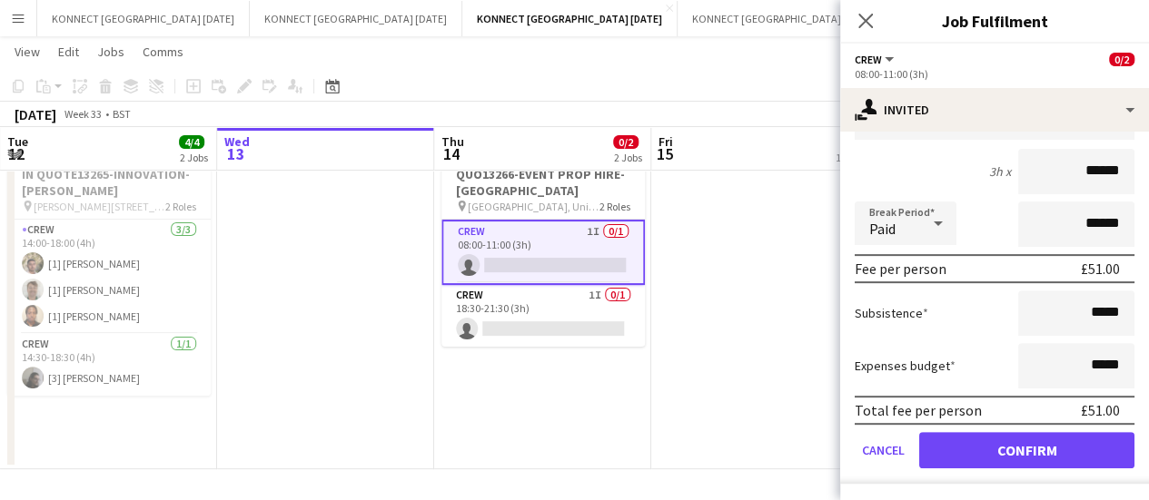
scroll to position [0, 0]
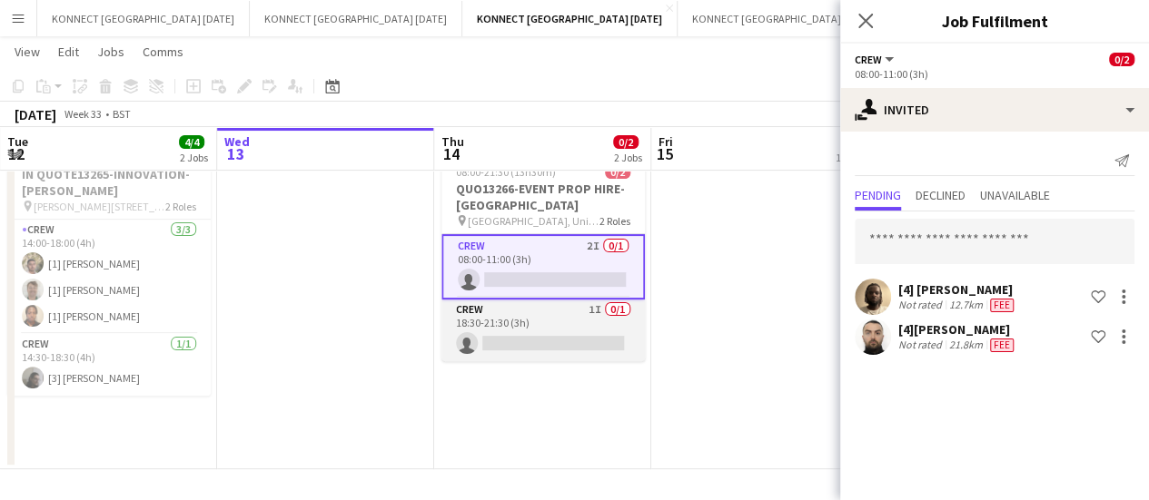
click at [569, 305] on app-card-role "Crew 1I 0/1 18:30-21:30 (3h) single-neutral-actions" at bounding box center [542, 331] width 203 height 62
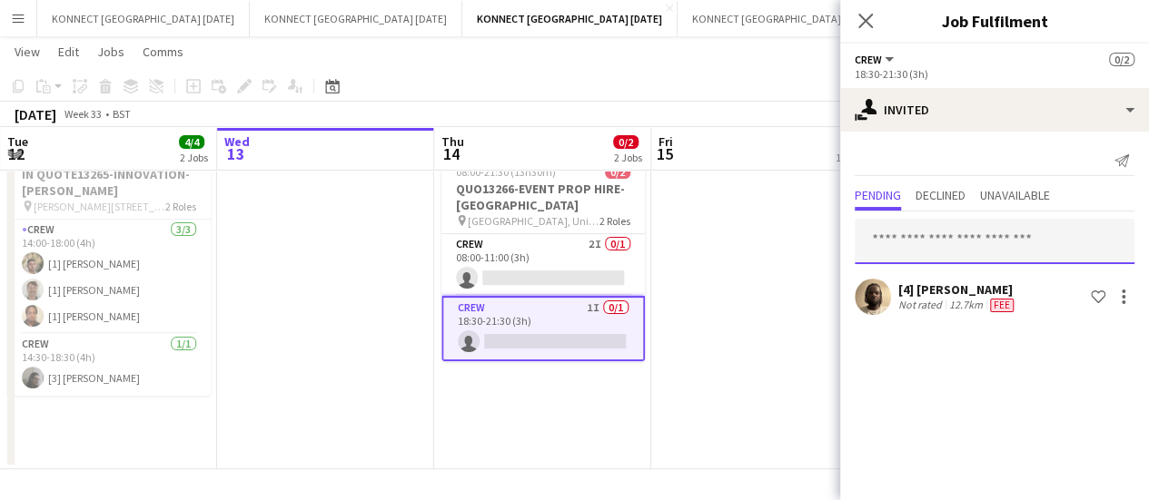
click at [941, 241] on input "text" at bounding box center [995, 241] width 280 height 45
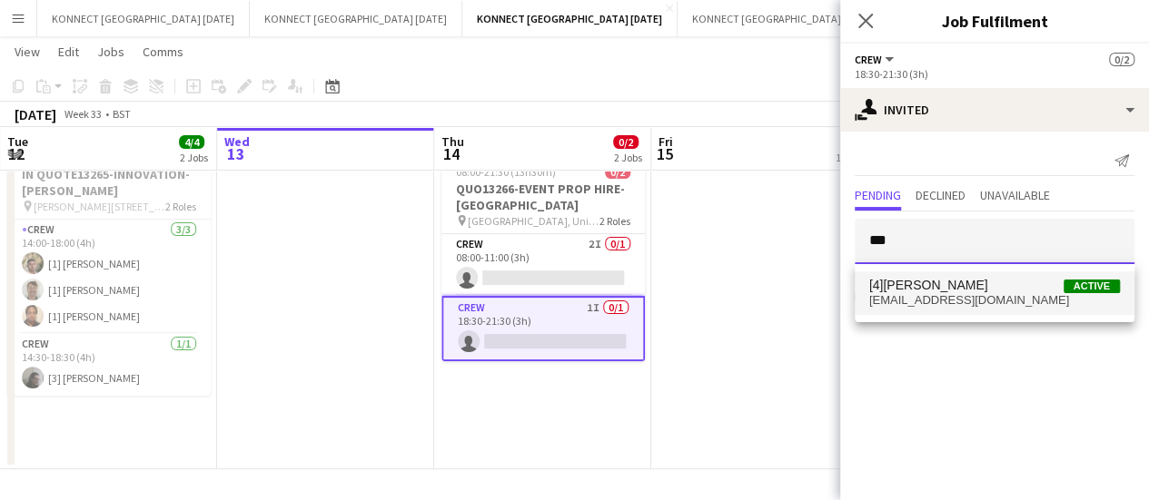
type input "***"
click at [910, 287] on span "[4][PERSON_NAME]" at bounding box center [928, 285] width 119 height 15
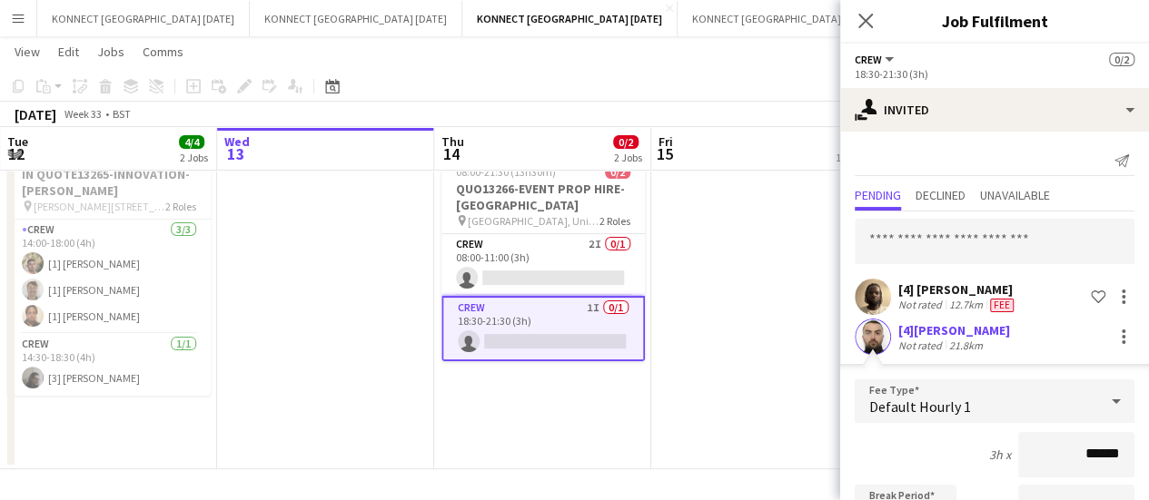
scroll to position [283, 0]
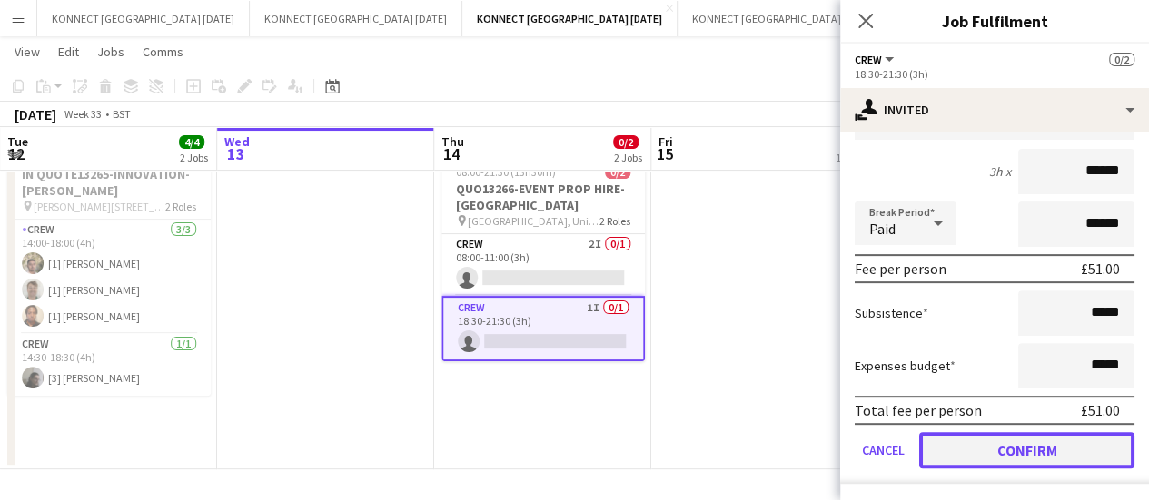
click at [968, 456] on button "Confirm" at bounding box center [1026, 450] width 215 height 36
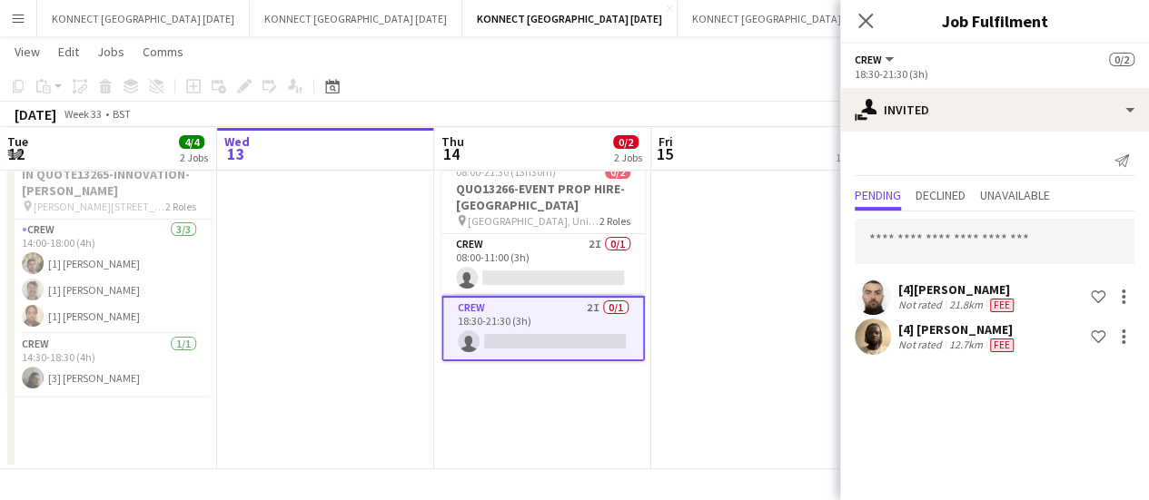
scroll to position [0, 0]
click at [769, 350] on app-date-cell "[PERSON_NAME] OFF" at bounding box center [759, 265] width 217 height 410
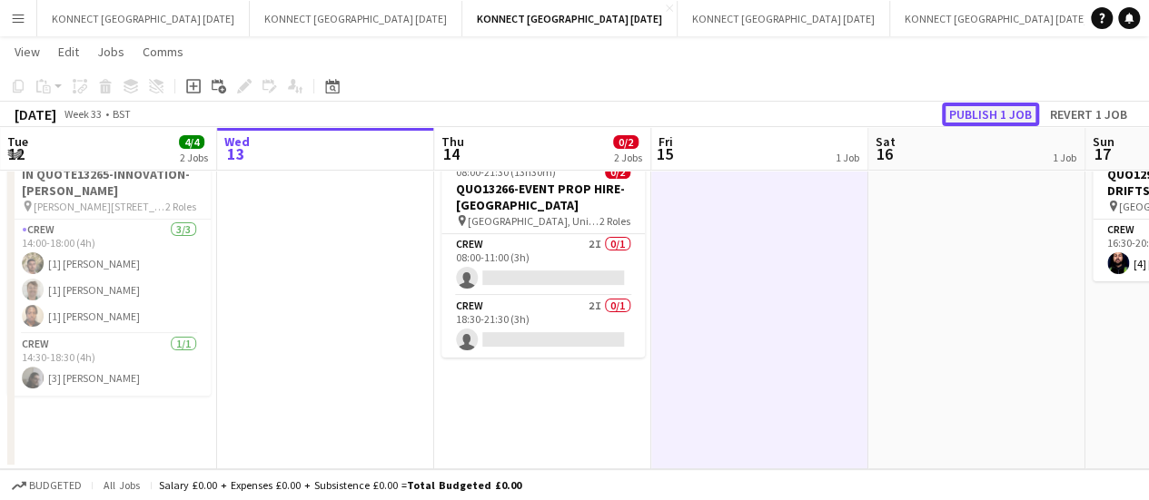
click at [980, 112] on button "Publish 1 job" at bounding box center [990, 115] width 97 height 24
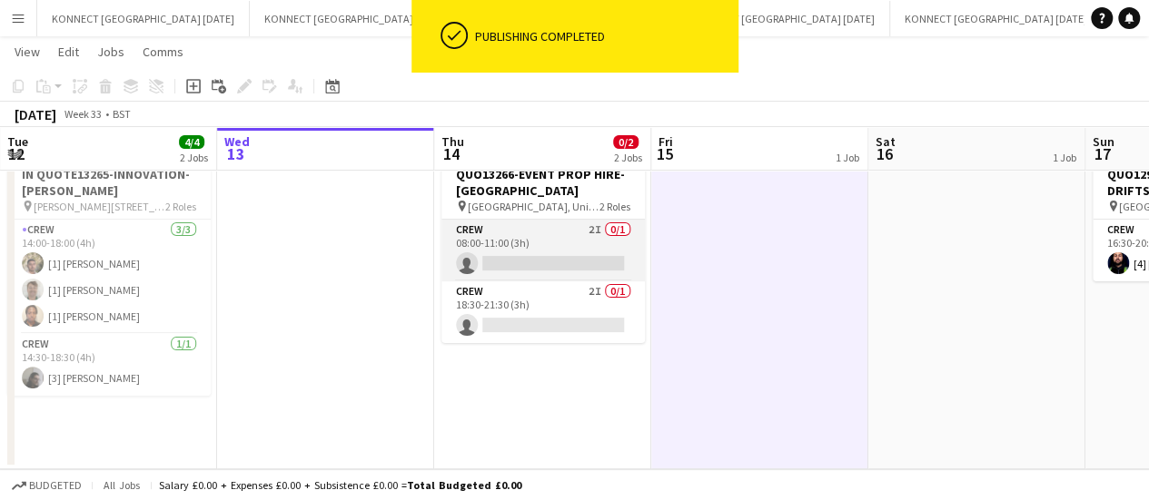
click at [608, 242] on app-card-role "Crew 2I 0/1 08:00-11:00 (3h) single-neutral-actions" at bounding box center [542, 251] width 203 height 62
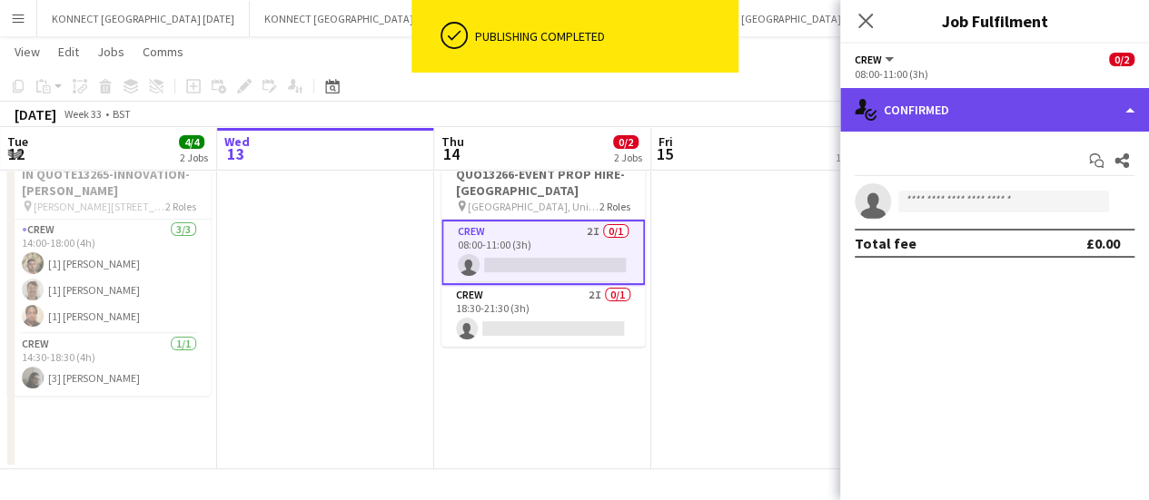
click at [995, 104] on div "single-neutral-actions-check-2 Confirmed" at bounding box center [994, 110] width 309 height 44
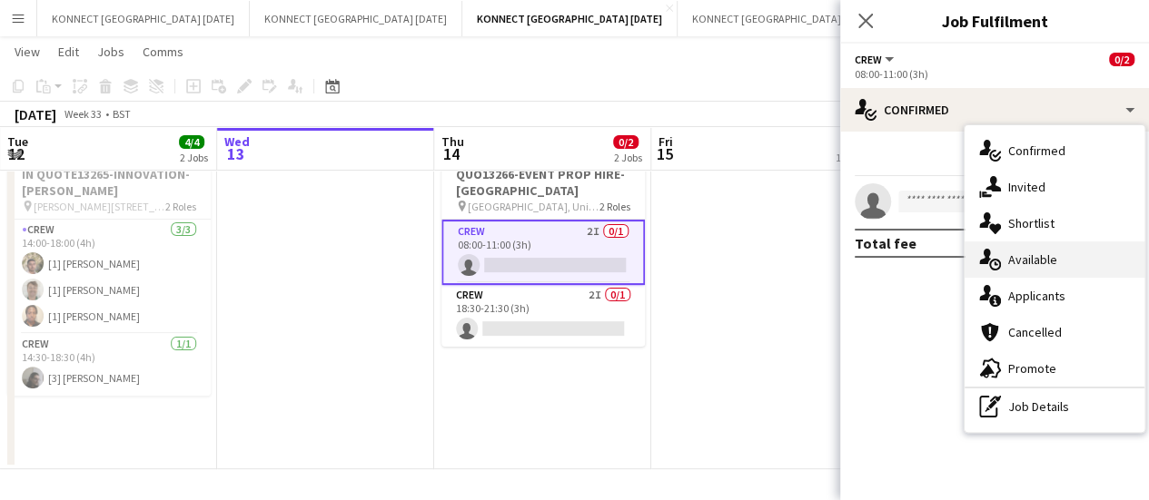
click at [1087, 259] on div "single-neutral-actions-upload Available" at bounding box center [1054, 260] width 180 height 36
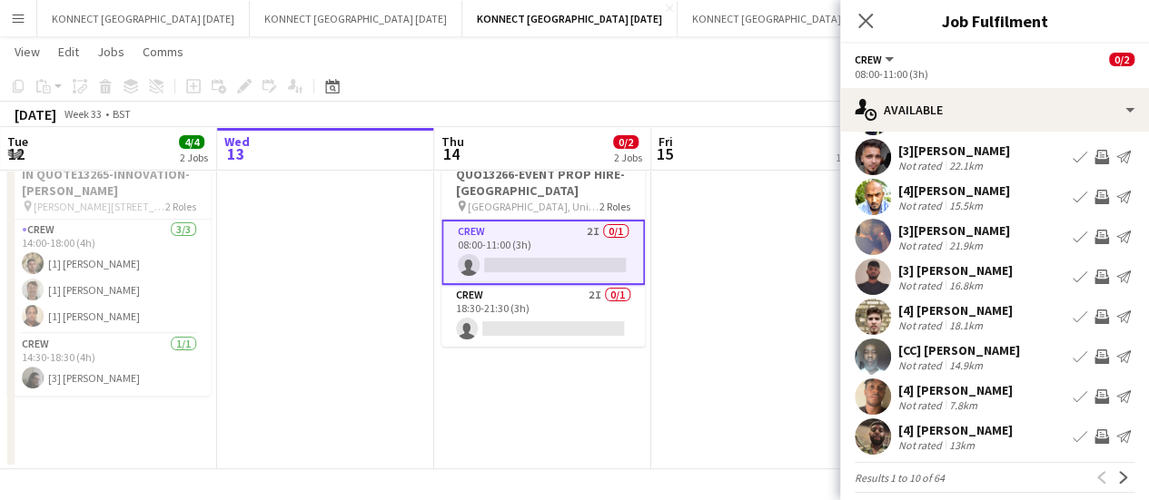
scroll to position [143, 0]
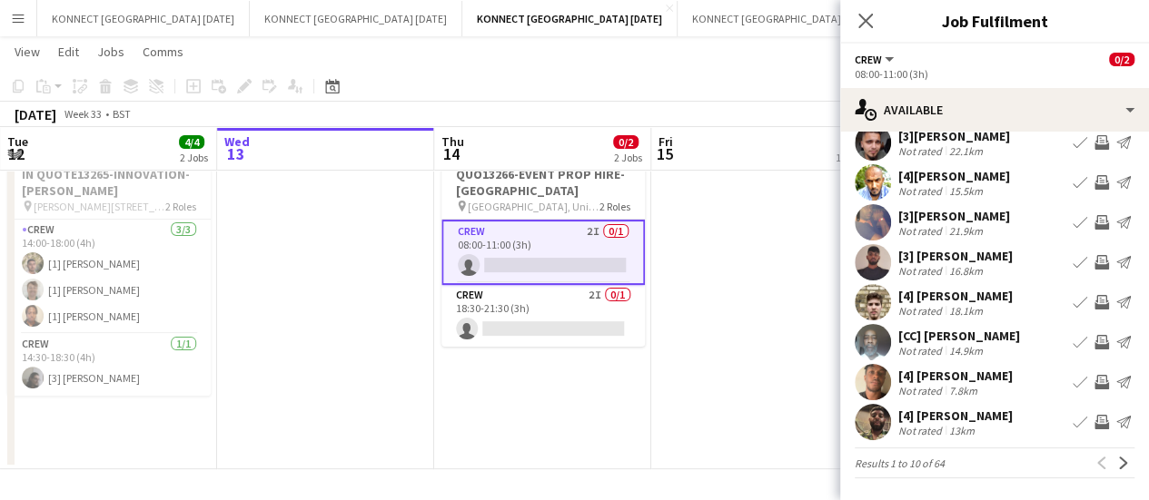
click at [1094, 420] on app-icon "Invite crew" at bounding box center [1101, 422] width 15 height 15
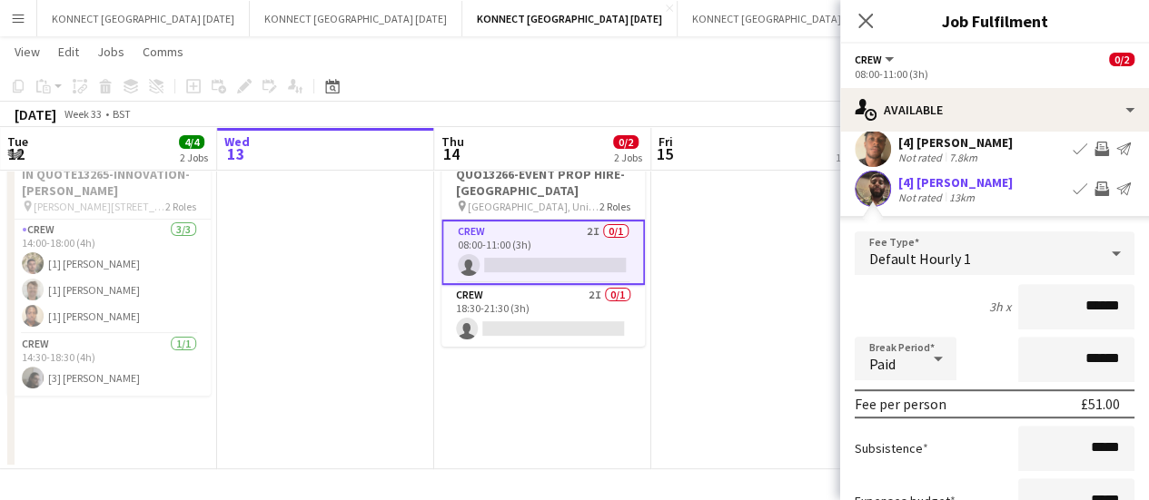
scroll to position [556, 0]
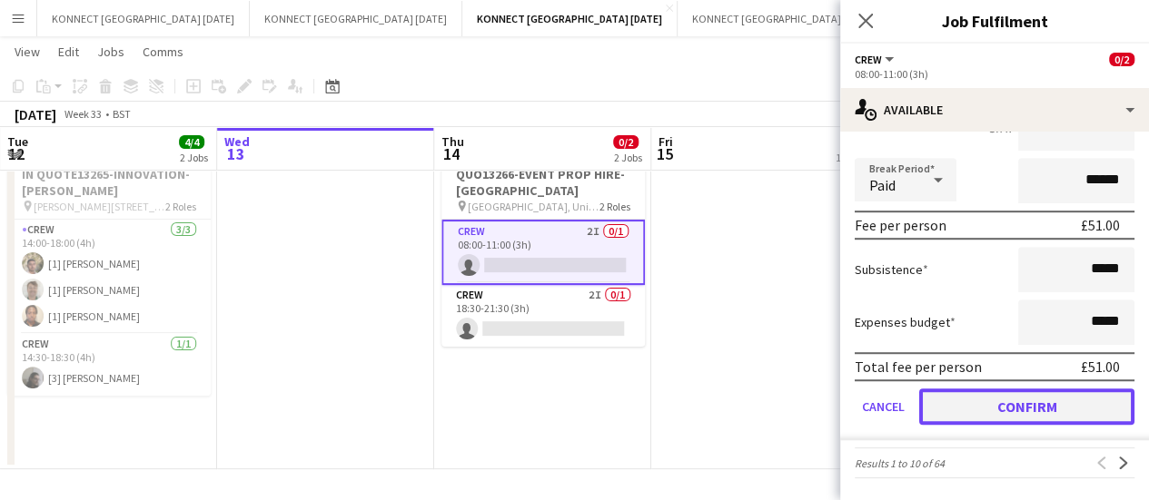
click at [976, 406] on button "Confirm" at bounding box center [1026, 407] width 215 height 36
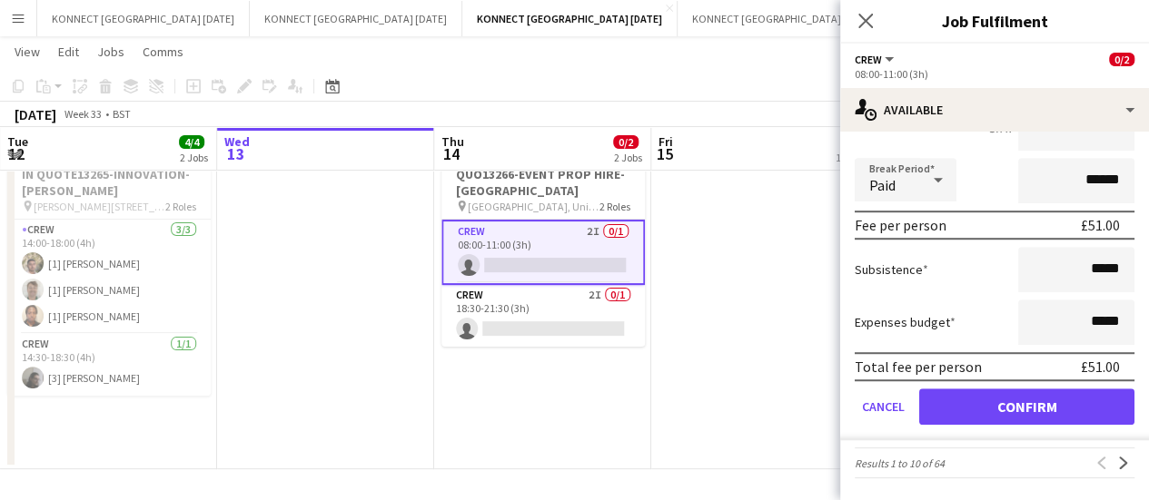
scroll to position [144, 0]
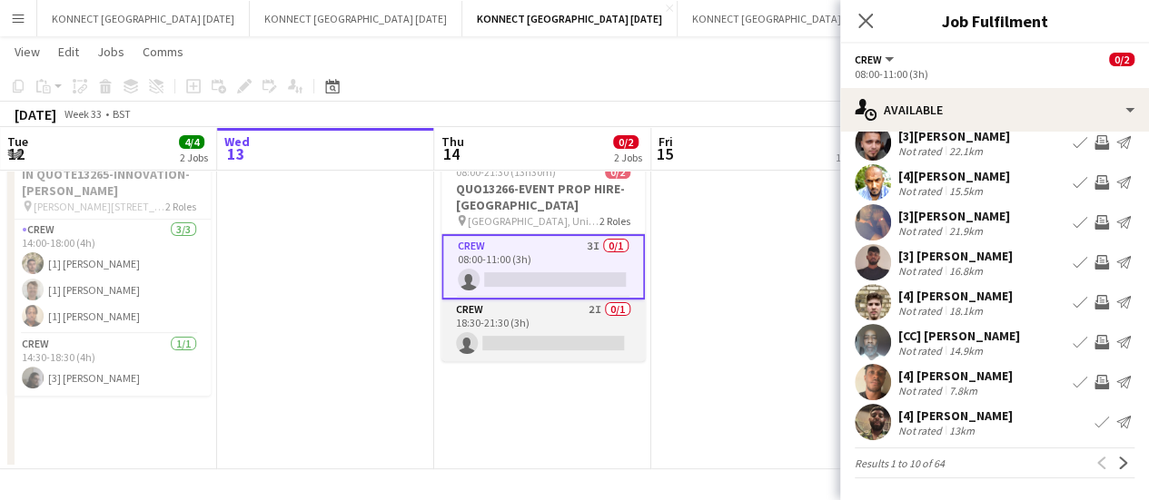
click at [538, 343] on app-card-role "Crew 2I 0/1 18:30-21:30 (3h) single-neutral-actions" at bounding box center [542, 331] width 203 height 62
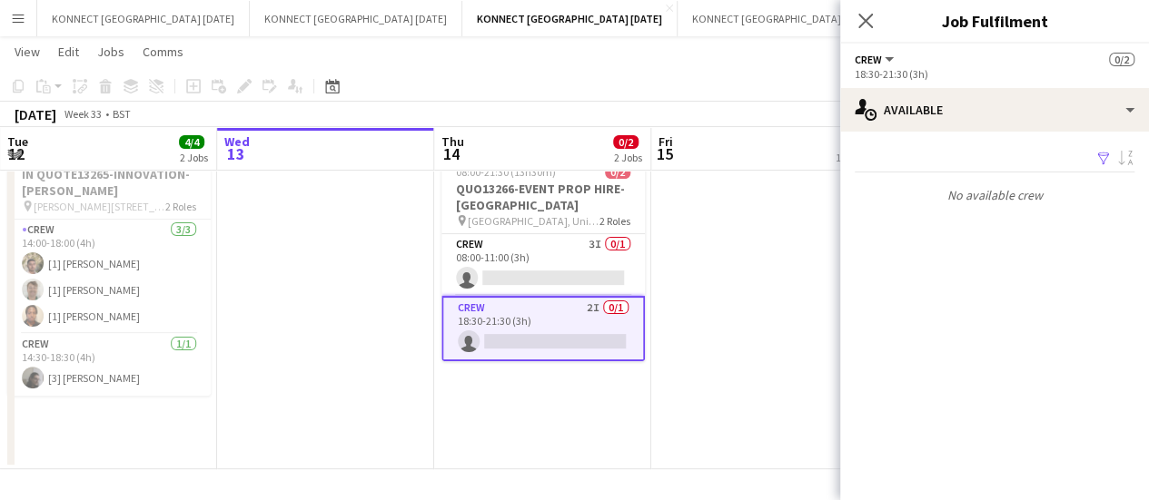
scroll to position [0, 0]
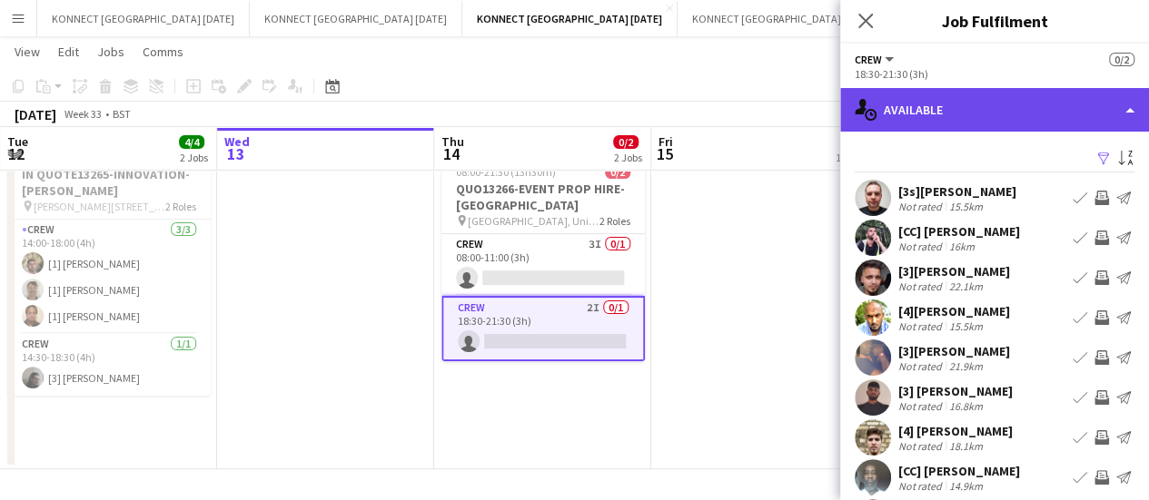
click at [1020, 104] on div "single-neutral-actions-upload Available" at bounding box center [994, 110] width 309 height 44
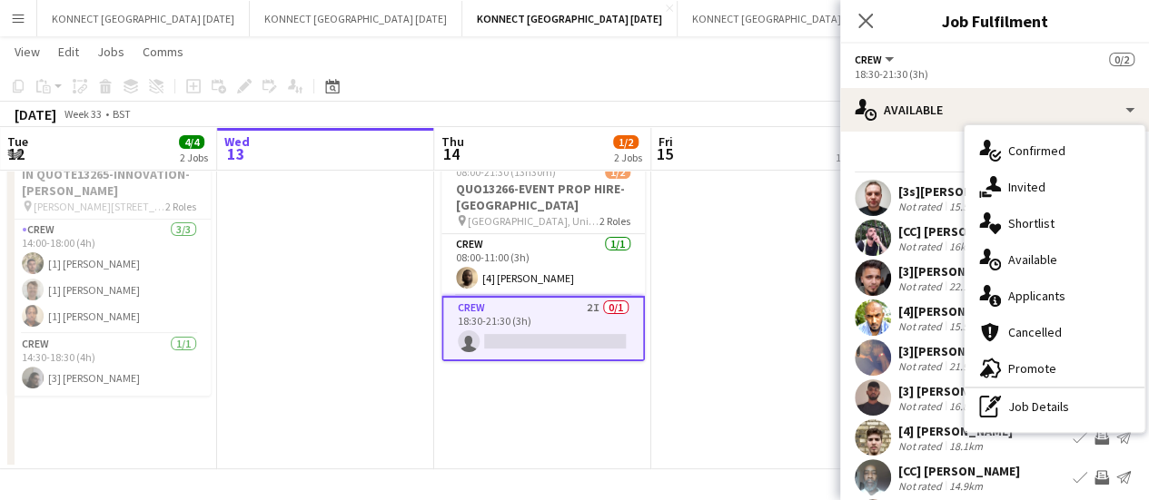
click at [747, 259] on app-date-cell "[PERSON_NAME] OFF" at bounding box center [759, 265] width 217 height 410
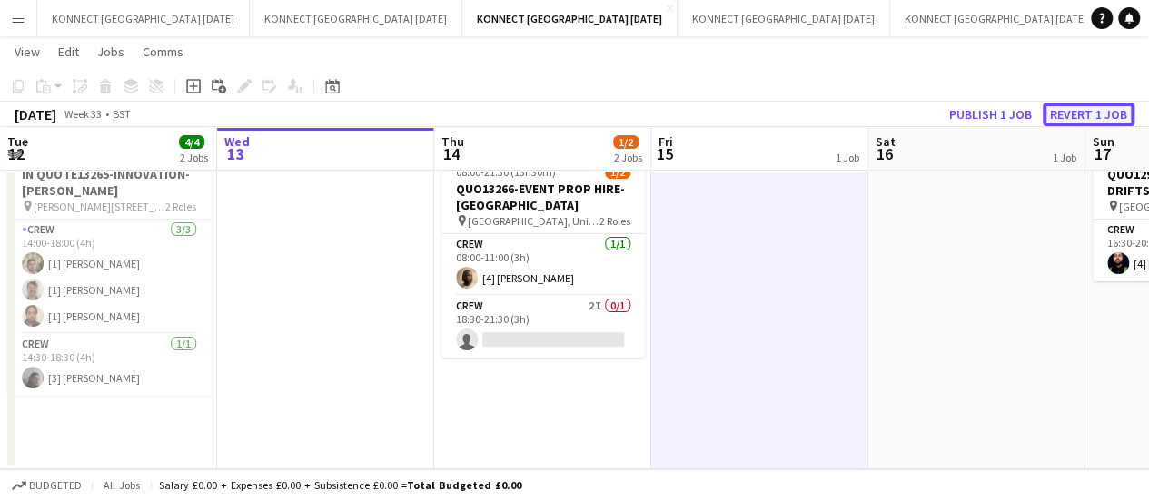
click at [1090, 109] on button "Revert 1 job" at bounding box center [1089, 115] width 92 height 24
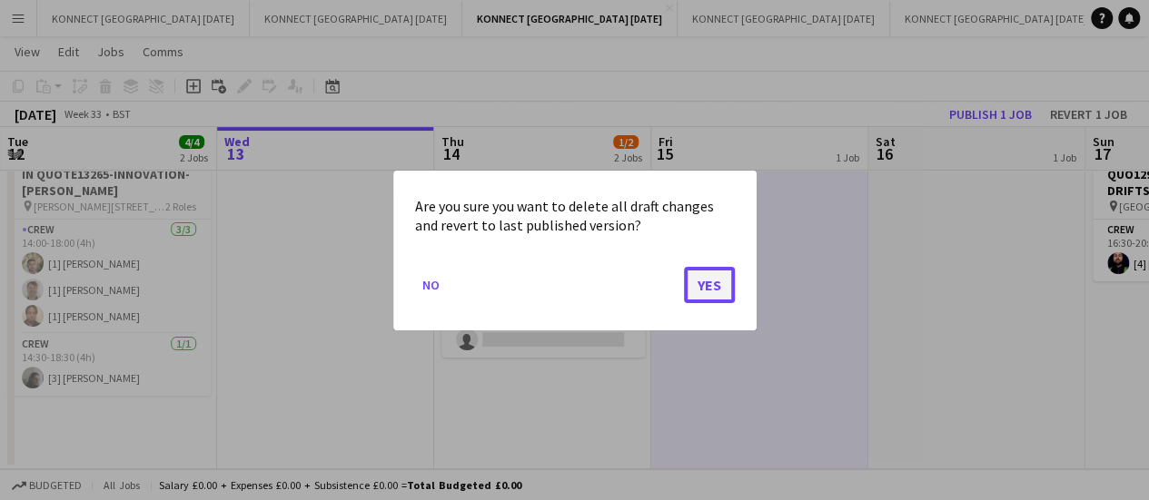
click at [699, 299] on button "Yes" at bounding box center [709, 284] width 51 height 36
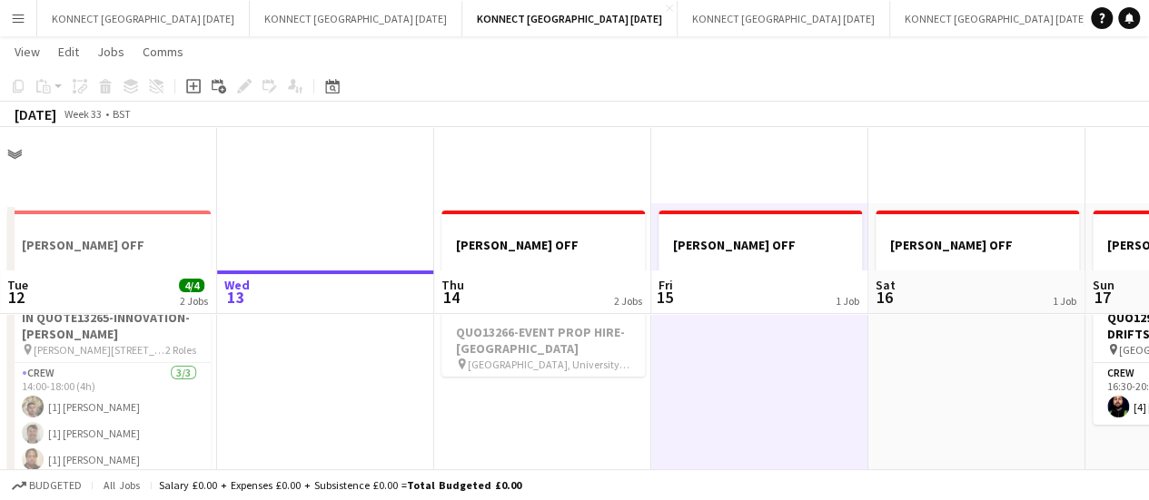
scroll to position [143, 0]
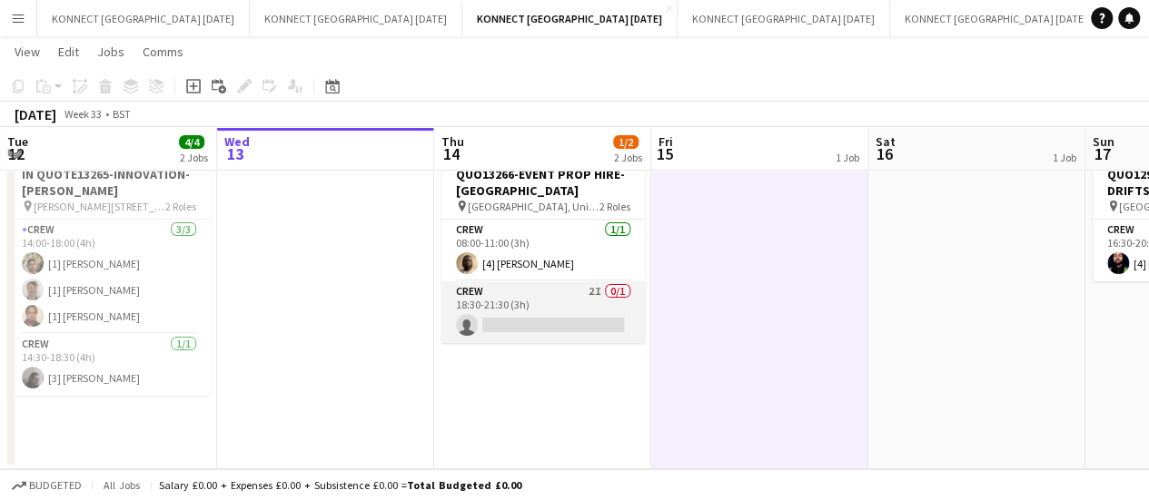
click at [489, 313] on app-card-role "Crew 2I 0/1 18:30-21:30 (3h) single-neutral-actions" at bounding box center [542, 313] width 203 height 62
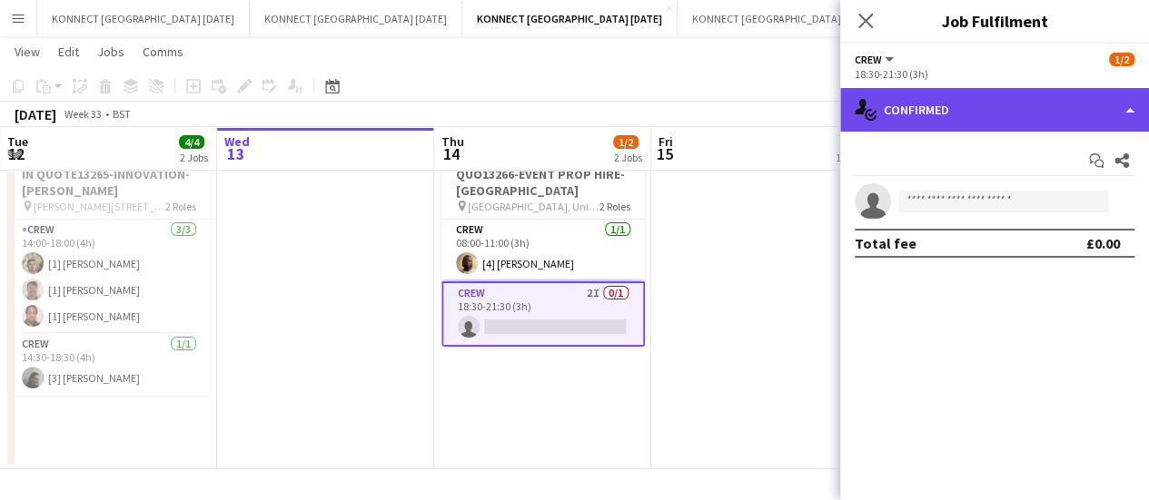
click at [975, 117] on div "single-neutral-actions-check-2 Confirmed" at bounding box center [994, 110] width 309 height 44
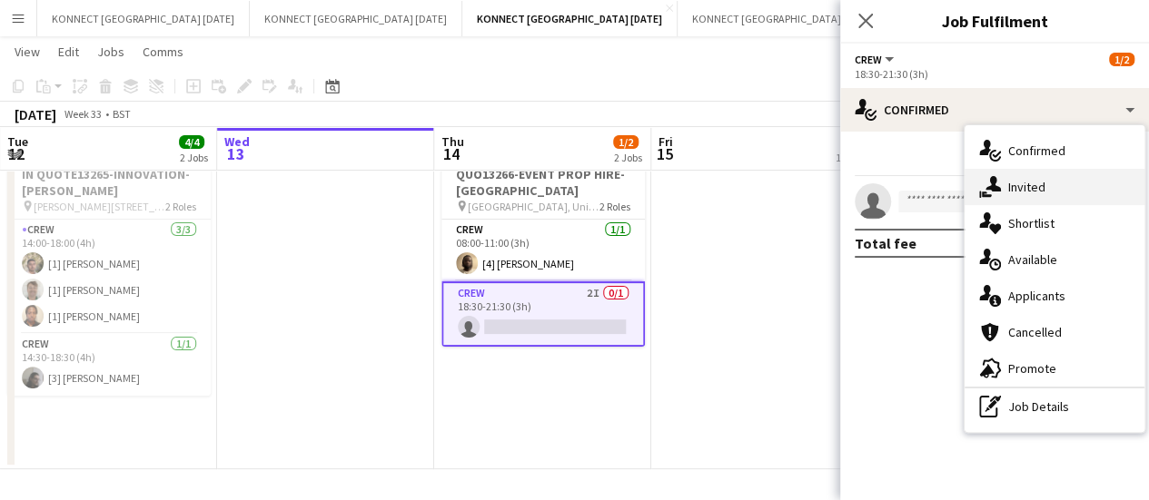
click at [1052, 190] on div "single-neutral-actions-share-1 Invited" at bounding box center [1054, 187] width 180 height 36
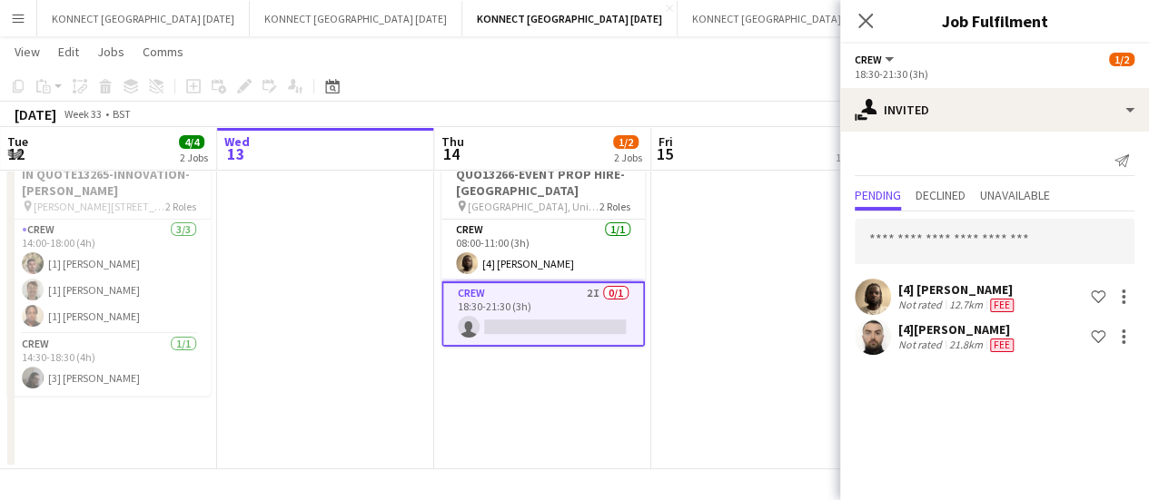
click at [721, 252] on app-date-cell "[PERSON_NAME] OFF" at bounding box center [759, 265] width 217 height 410
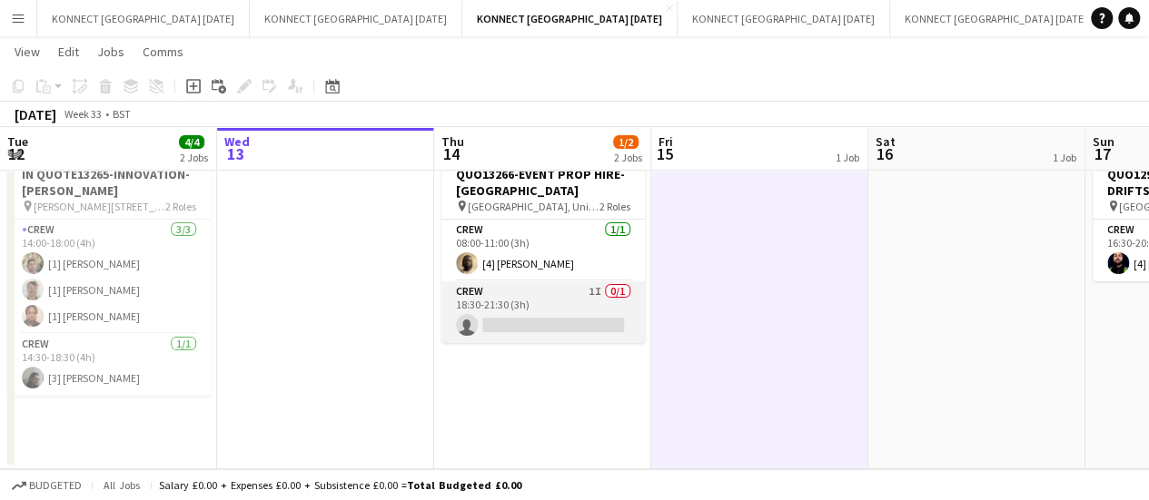
click at [538, 320] on app-card-role "Crew 1I 0/1 18:30-21:30 (3h) single-neutral-actions" at bounding box center [542, 313] width 203 height 62
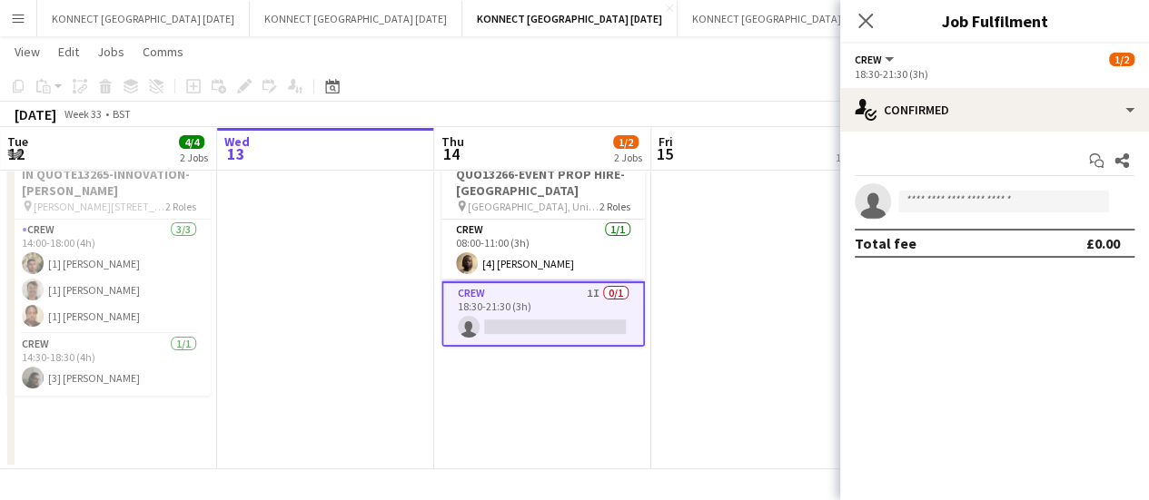
click at [1018, 132] on div "Start chat Share single-neutral-actions Total fee £0.00" at bounding box center [994, 202] width 309 height 141
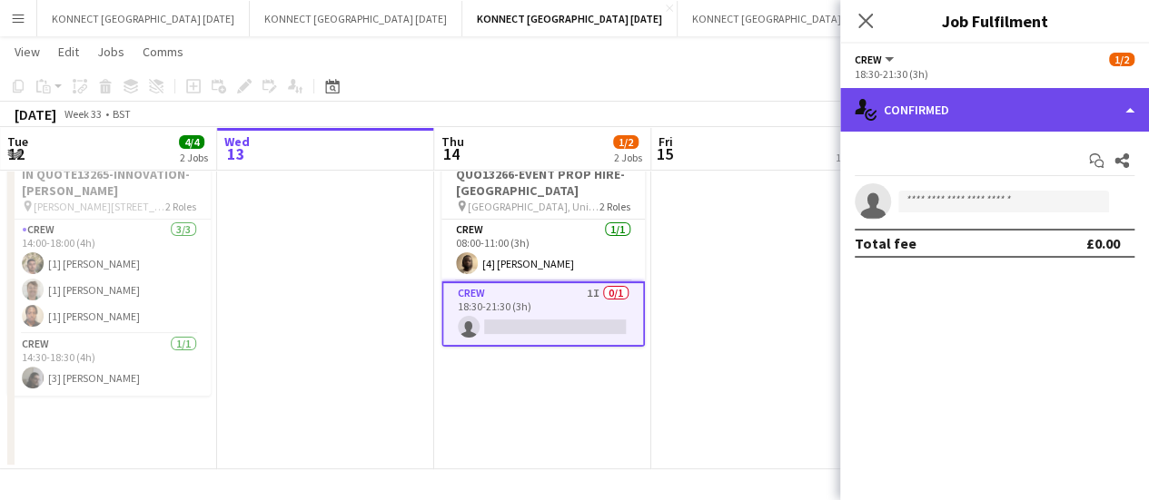
click at [989, 123] on div "single-neutral-actions-check-2 Confirmed" at bounding box center [994, 110] width 309 height 44
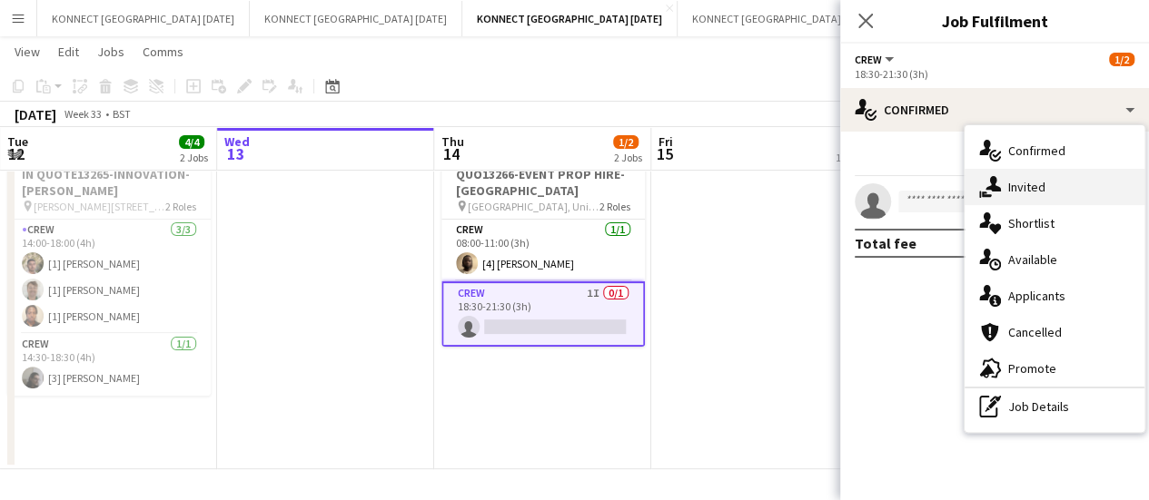
click at [1049, 183] on div "single-neutral-actions-share-1 Invited" at bounding box center [1054, 187] width 180 height 36
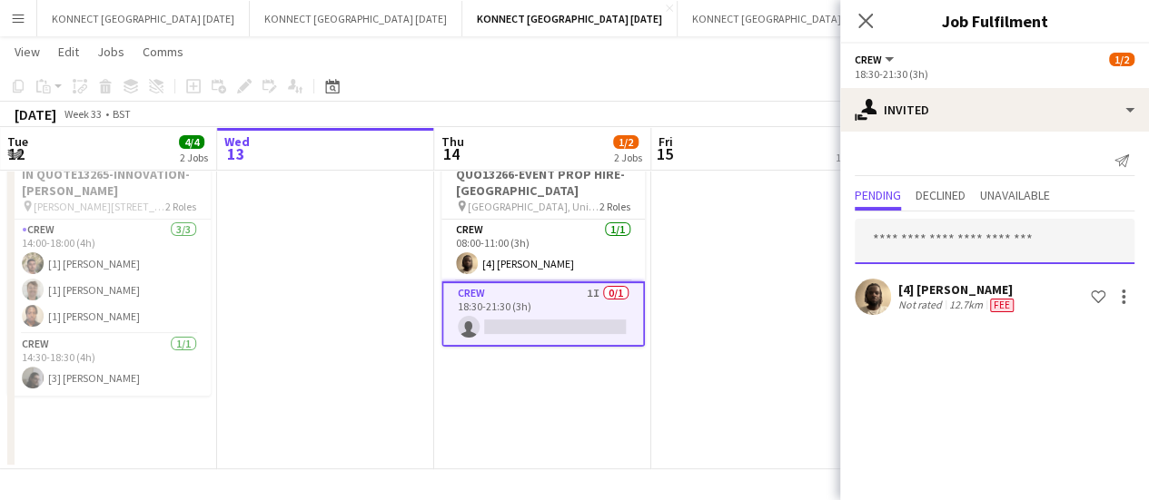
click at [887, 234] on input "text" at bounding box center [995, 241] width 280 height 45
click at [743, 334] on app-date-cell "[PERSON_NAME] OFF" at bounding box center [759, 265] width 217 height 410
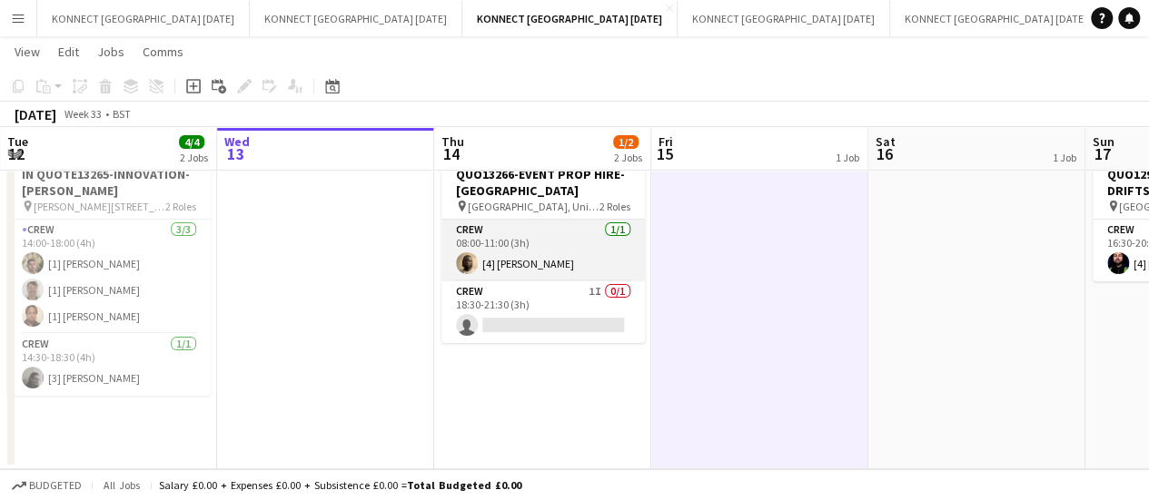
click at [529, 244] on app-card-role "Crew [DATE] 08:00-11:00 (3h) [4] [PERSON_NAME]" at bounding box center [542, 251] width 203 height 62
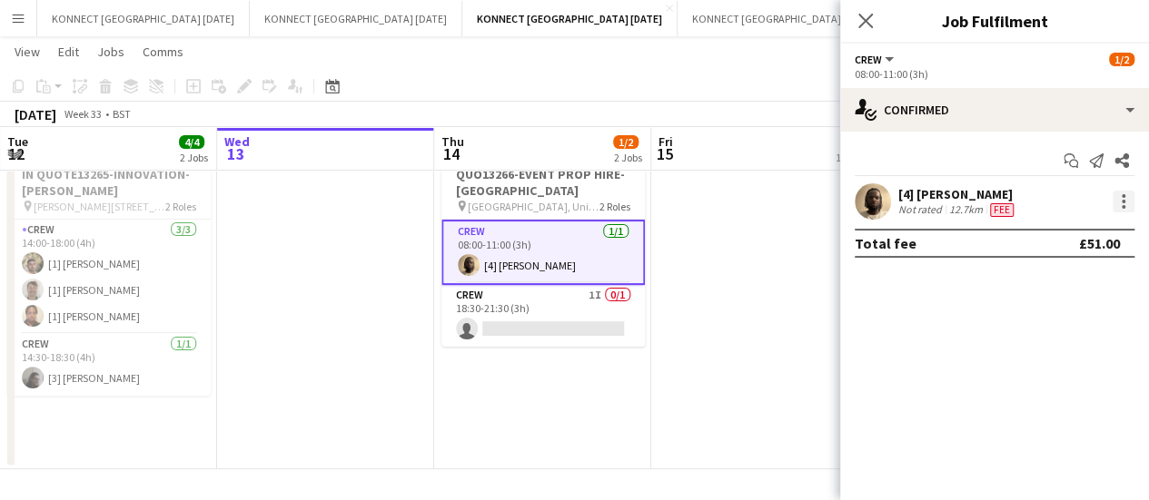
click at [1132, 206] on div at bounding box center [1123, 202] width 22 height 22
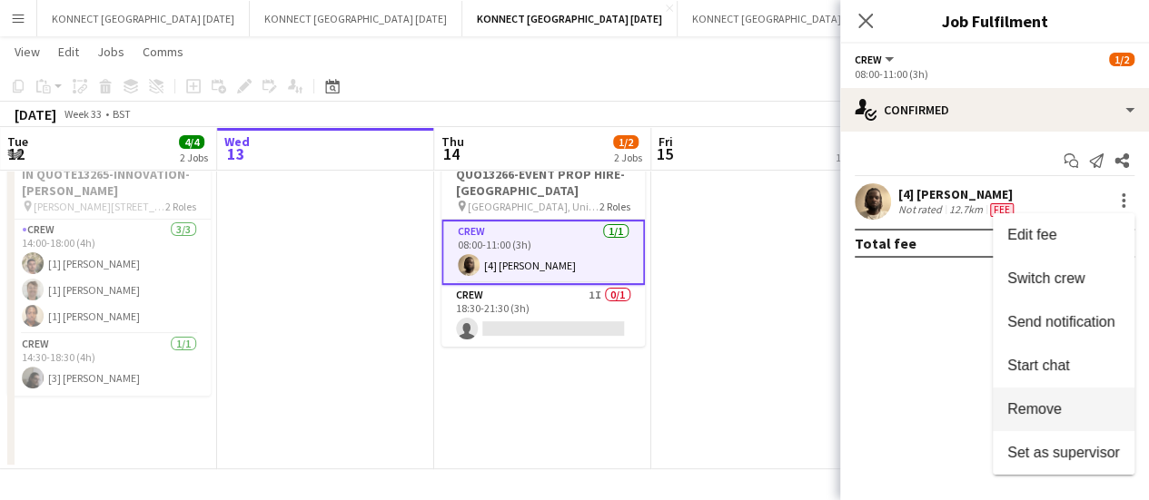
click at [1086, 410] on span "Remove" at bounding box center [1063, 409] width 113 height 16
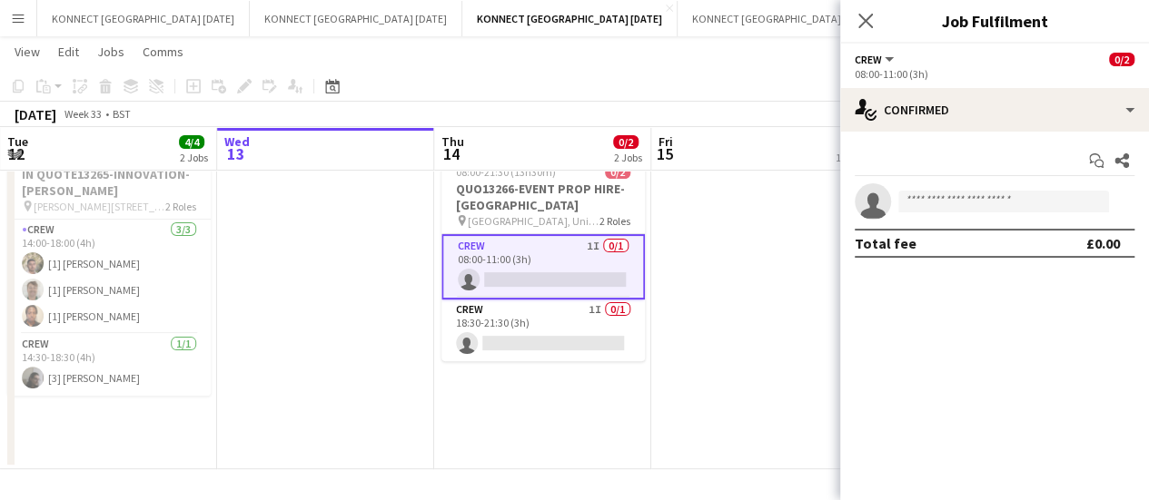
click at [678, 321] on app-date-cell "[PERSON_NAME] OFF" at bounding box center [759, 265] width 217 height 410
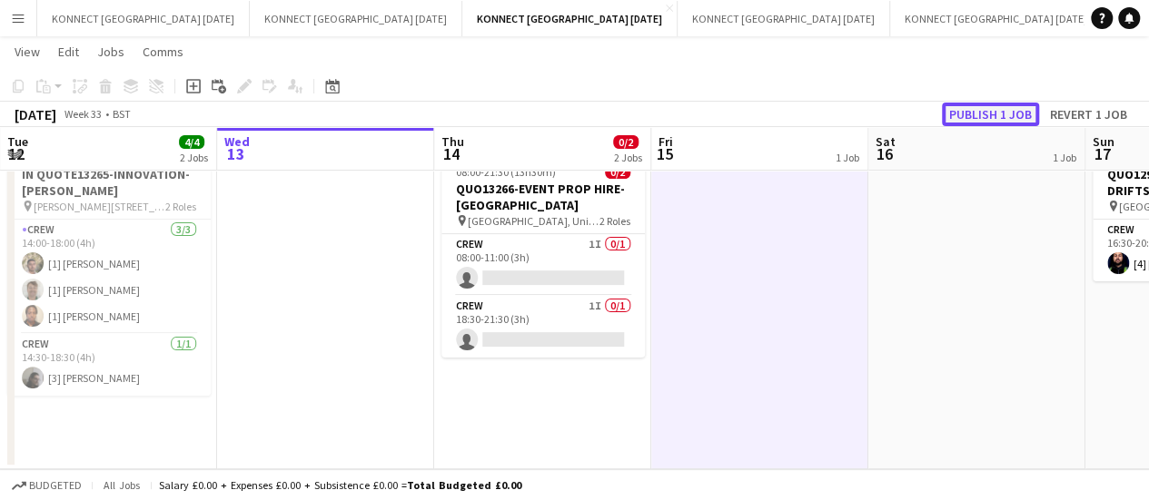
click at [1010, 114] on button "Publish 1 job" at bounding box center [990, 115] width 97 height 24
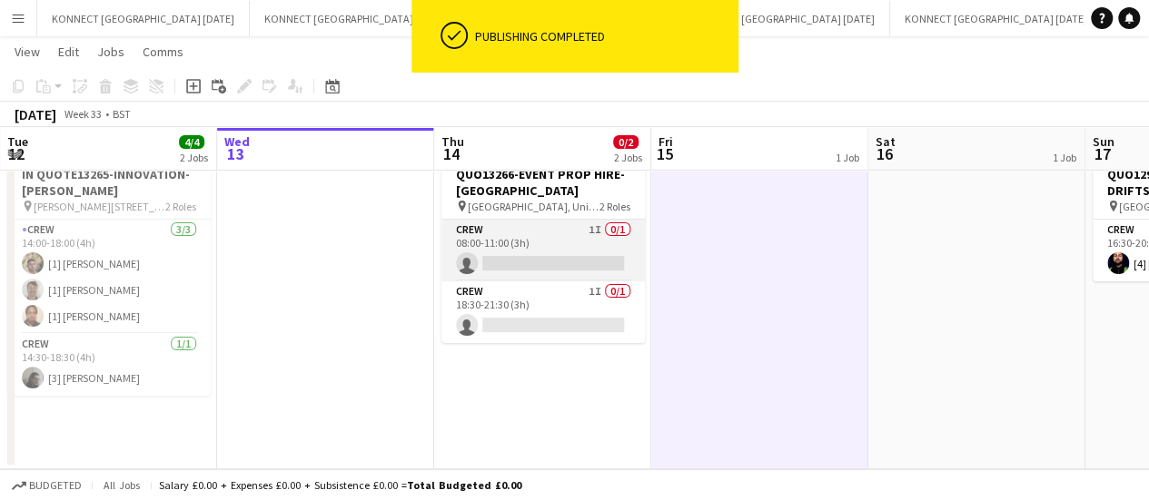
click at [585, 262] on app-card-role "Crew 1I 0/1 08:00-11:00 (3h) single-neutral-actions" at bounding box center [542, 251] width 203 height 62
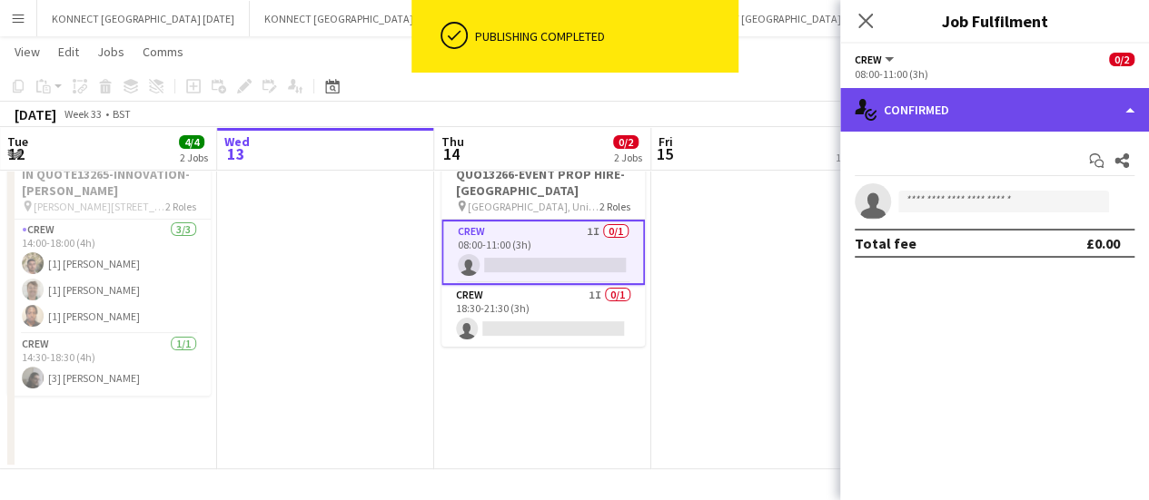
click at [993, 101] on div "single-neutral-actions-check-2 Confirmed" at bounding box center [994, 110] width 309 height 44
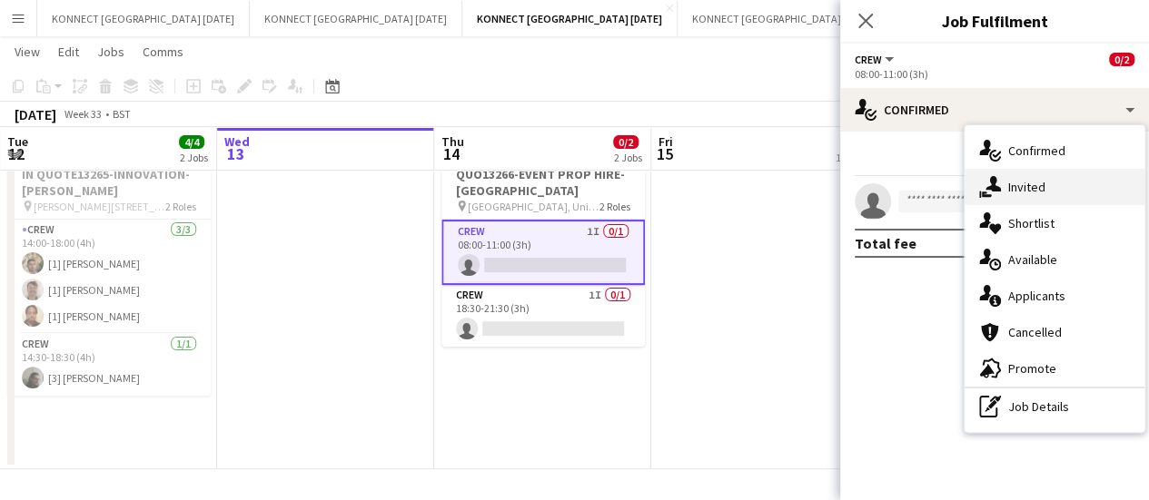
click at [1042, 191] on div "single-neutral-actions-share-1 Invited" at bounding box center [1054, 187] width 180 height 36
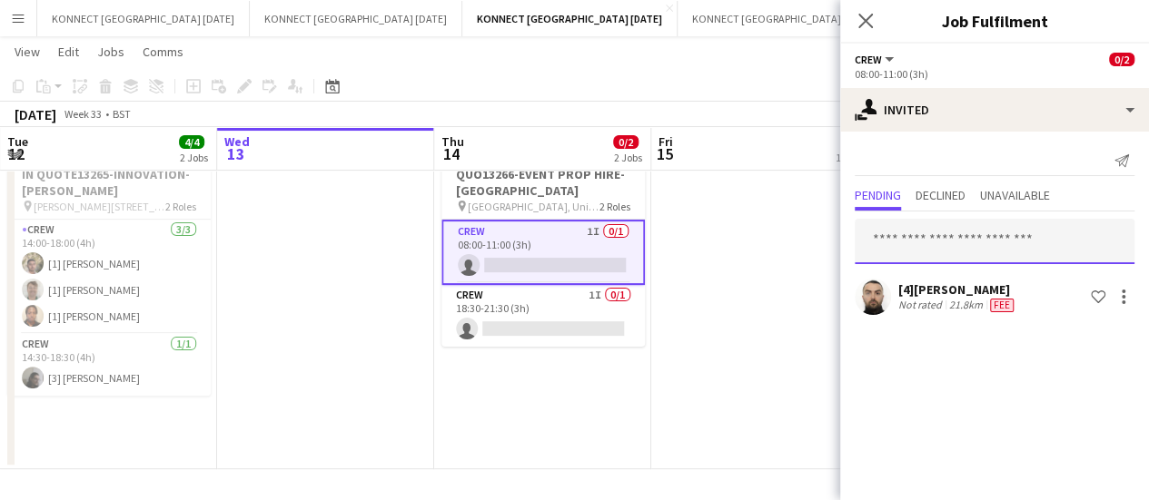
click at [927, 232] on input "text" at bounding box center [995, 241] width 280 height 45
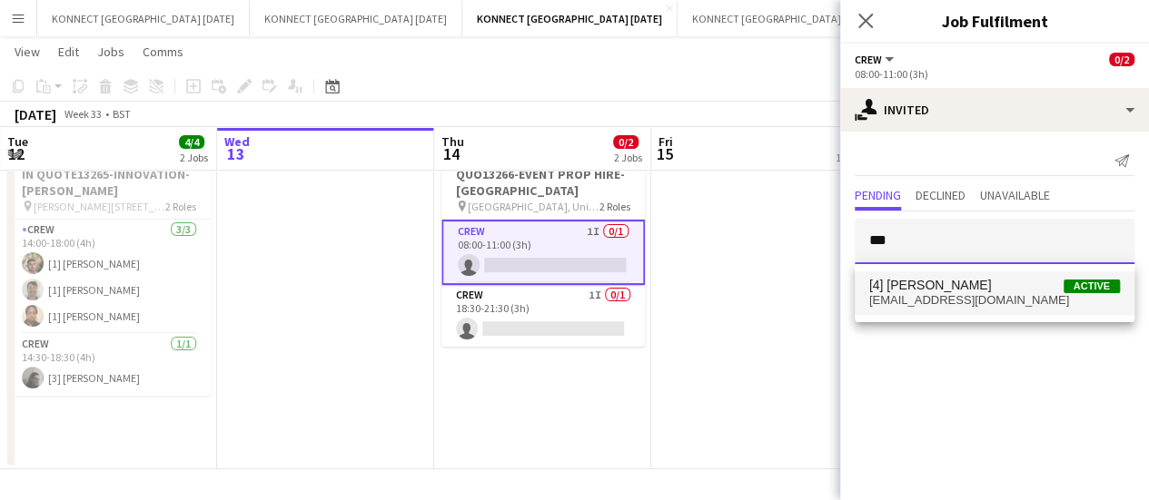
type input "***"
click at [951, 280] on span "[4] [PERSON_NAME]" at bounding box center [930, 285] width 123 height 15
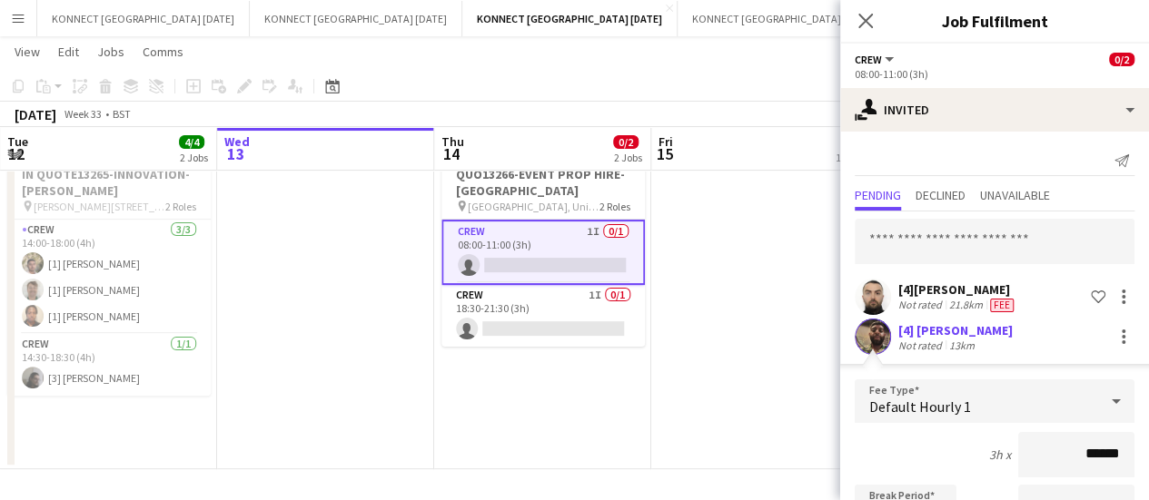
scroll to position [283, 0]
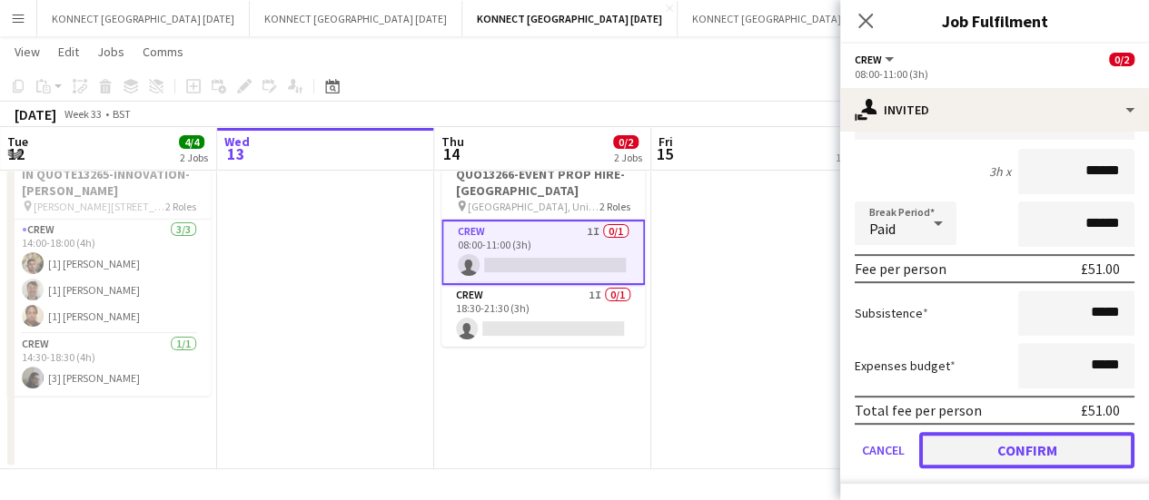
click at [1018, 443] on button "Confirm" at bounding box center [1026, 450] width 215 height 36
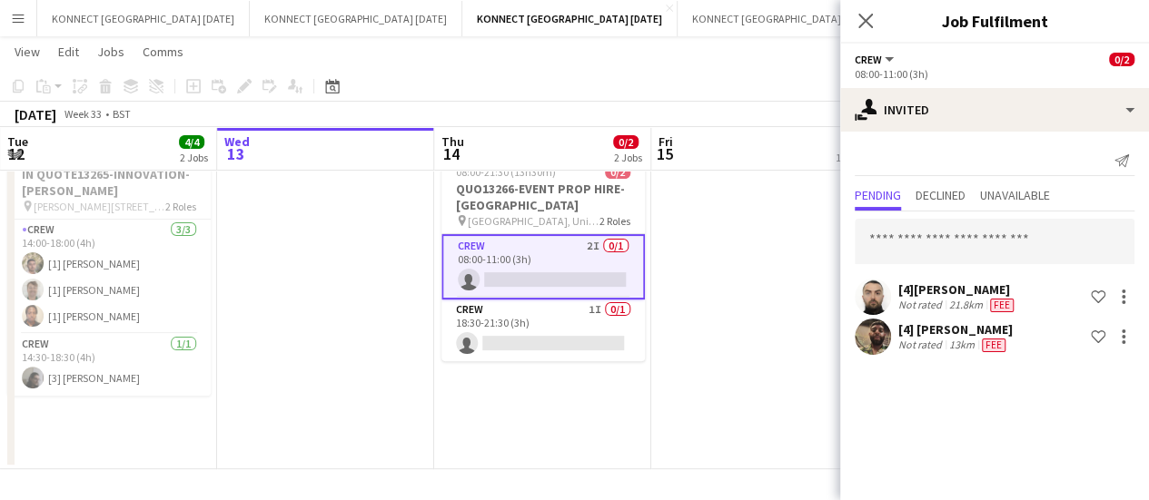
scroll to position [0, 0]
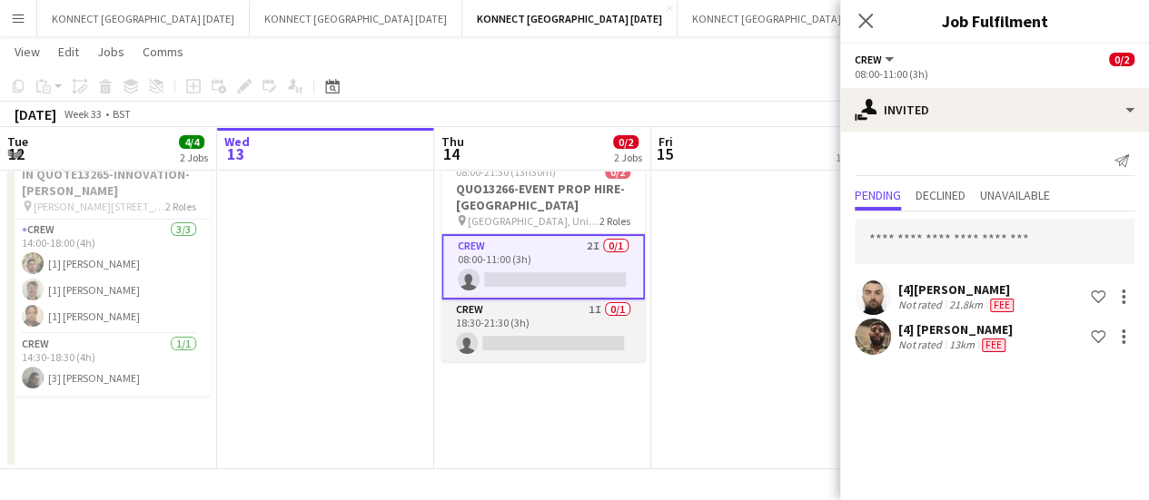
click at [568, 324] on app-card-role "Crew 1I 0/1 18:30-21:30 (3h) single-neutral-actions" at bounding box center [542, 331] width 203 height 62
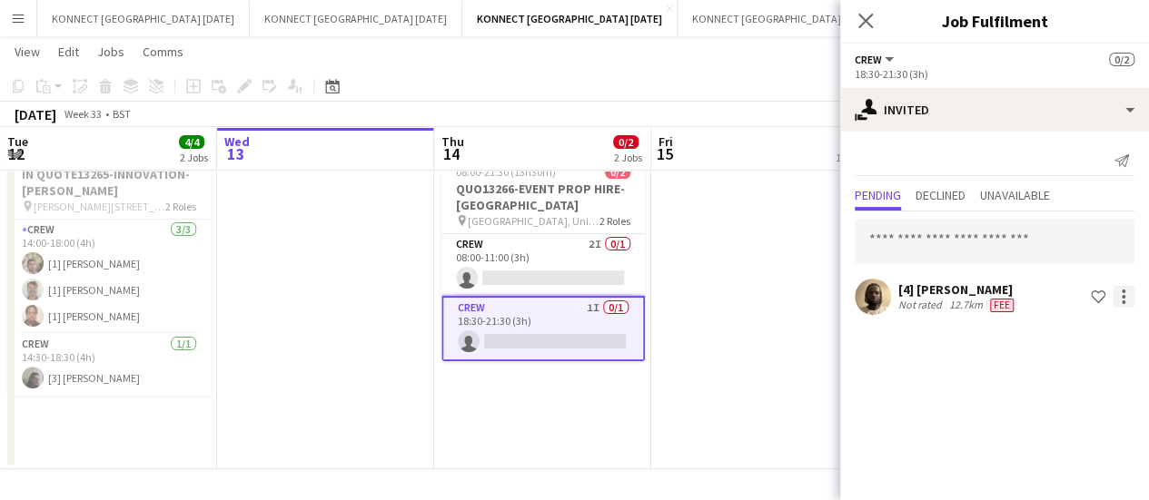
click at [1128, 292] on div at bounding box center [1123, 297] width 22 height 22
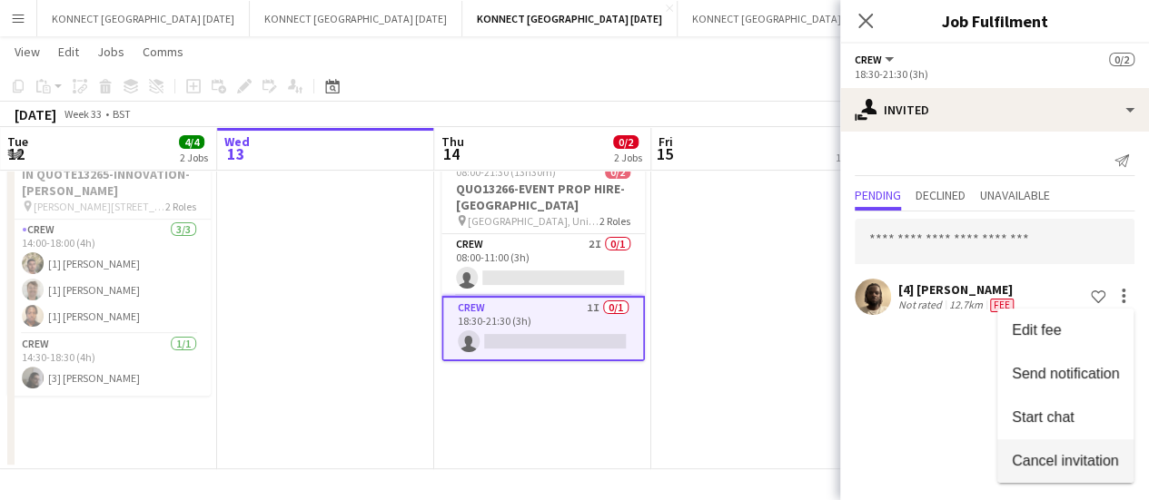
click at [1024, 466] on span "Cancel invitation" at bounding box center [1065, 459] width 106 height 15
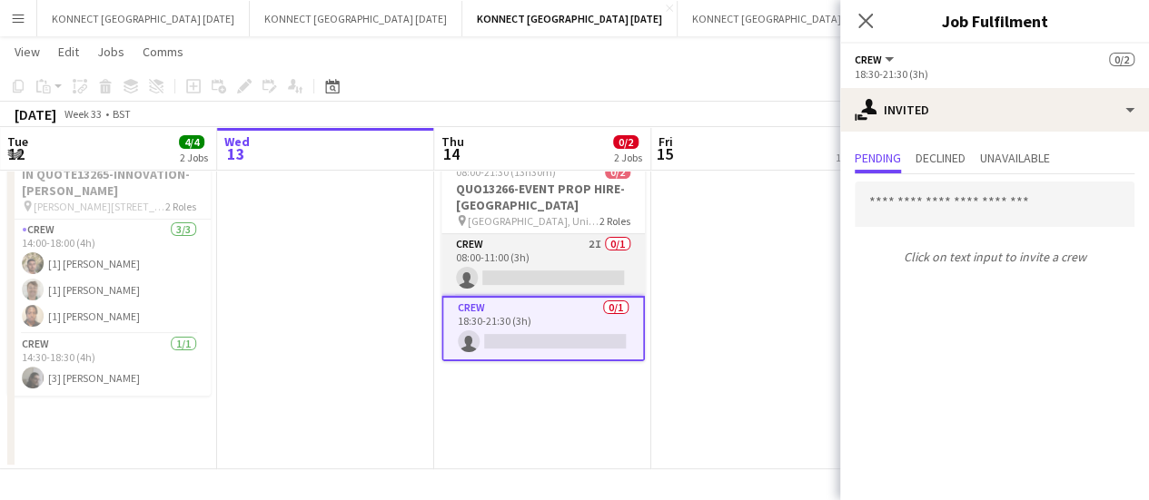
click at [580, 268] on app-card-role "Crew 2I 0/1 08:00-11:00 (3h) single-neutral-actions" at bounding box center [542, 265] width 203 height 62
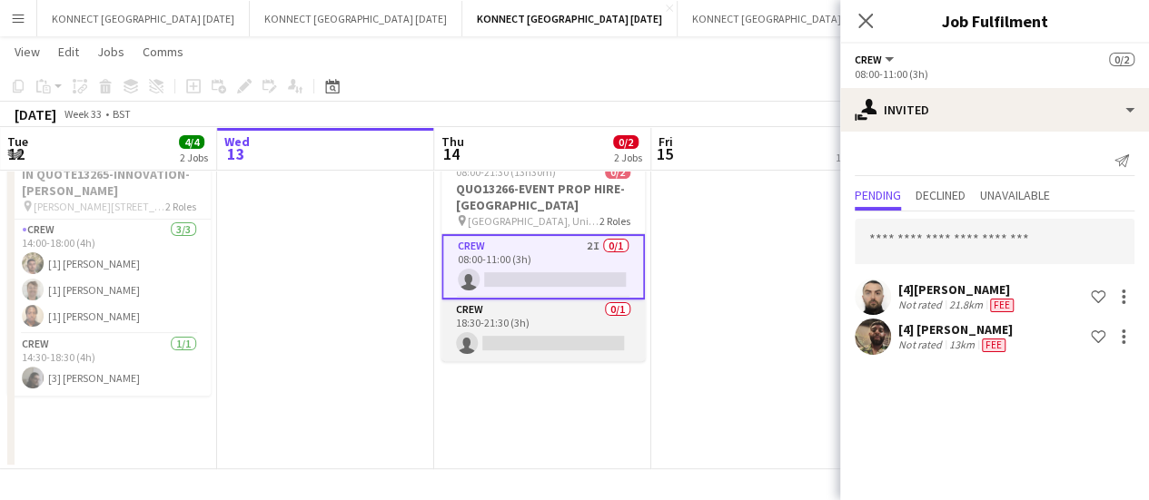
click at [503, 350] on app-card-role "Crew 0/1 18:30-21:30 (3h) single-neutral-actions" at bounding box center [542, 331] width 203 height 62
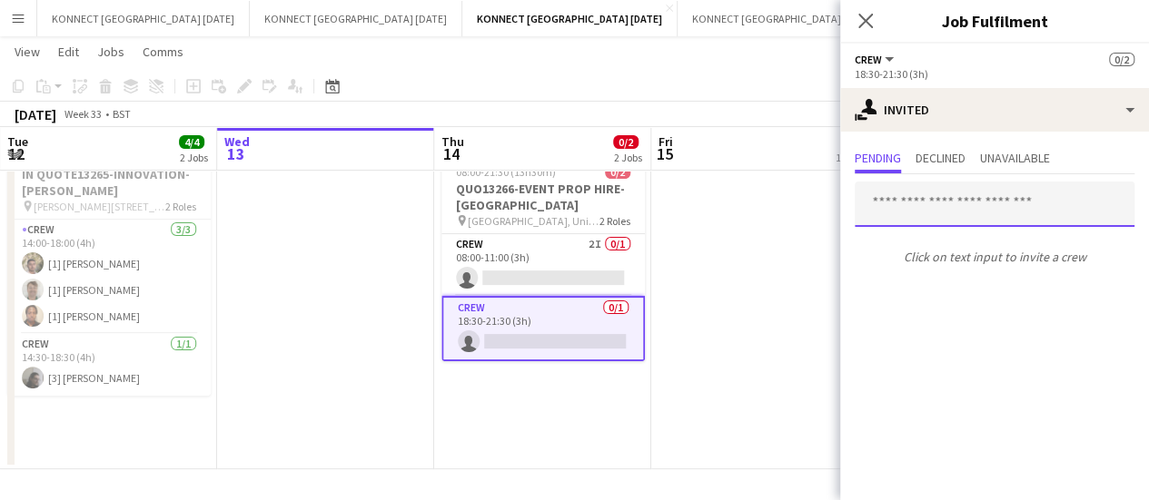
click at [915, 193] on input "text" at bounding box center [995, 204] width 280 height 45
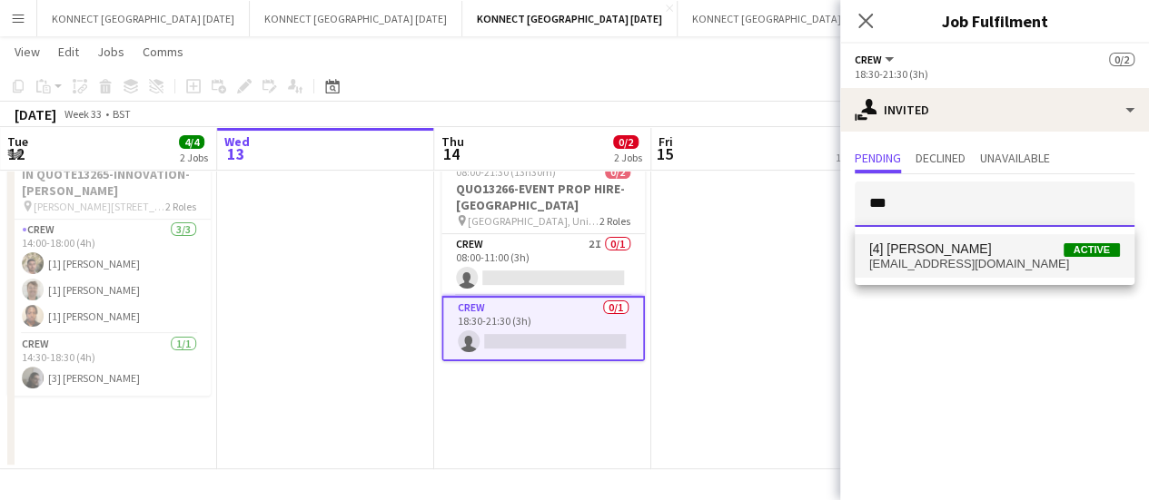
type input "***"
click at [929, 255] on span "[4] [PERSON_NAME]" at bounding box center [930, 249] width 123 height 15
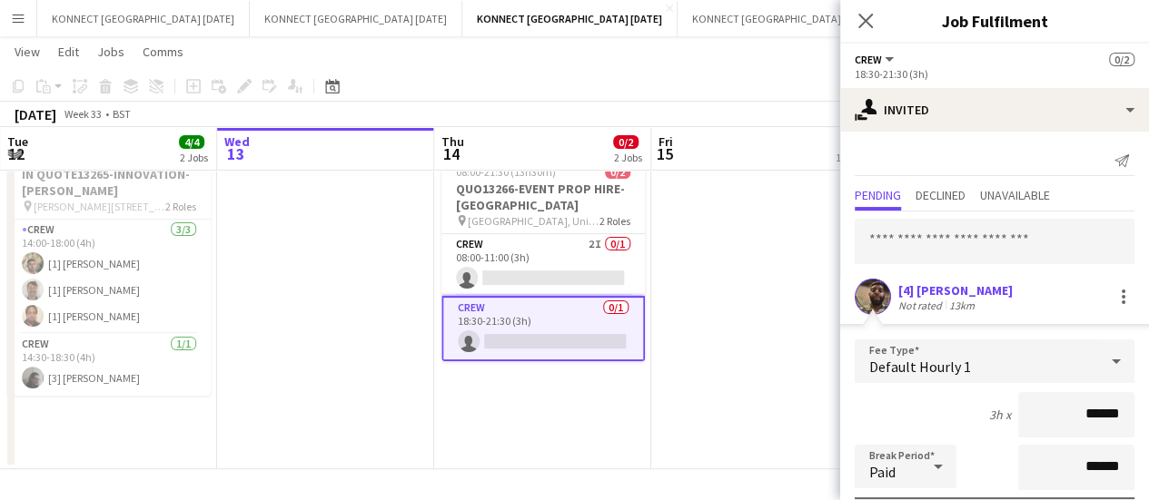
scroll to position [243, 0]
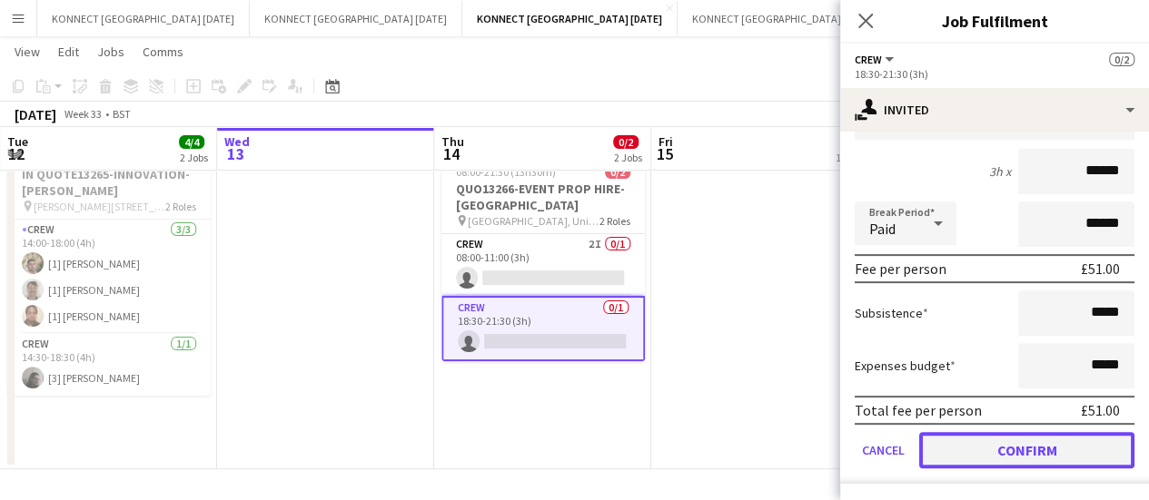
click at [984, 441] on button "Confirm" at bounding box center [1026, 450] width 215 height 36
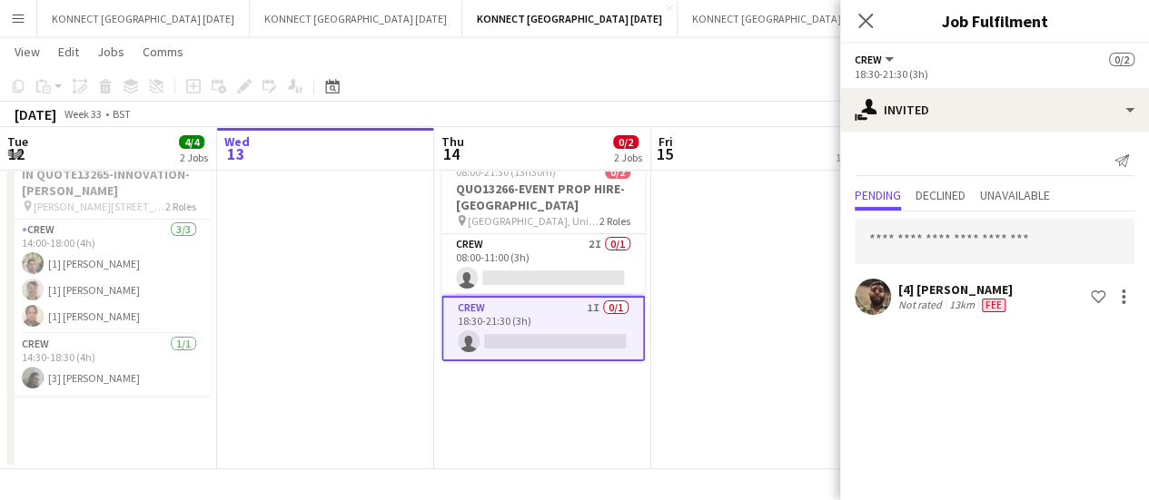
scroll to position [0, 0]
click at [943, 198] on span "Declined" at bounding box center [940, 195] width 50 height 13
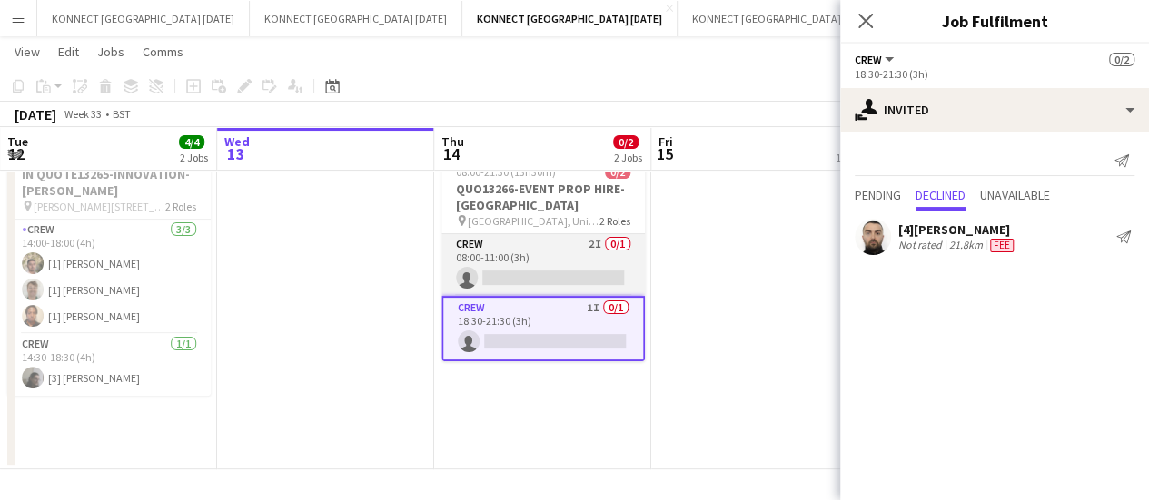
click at [539, 258] on app-card-role "Crew 2I 0/1 08:00-11:00 (3h) single-neutral-actions" at bounding box center [542, 265] width 203 height 62
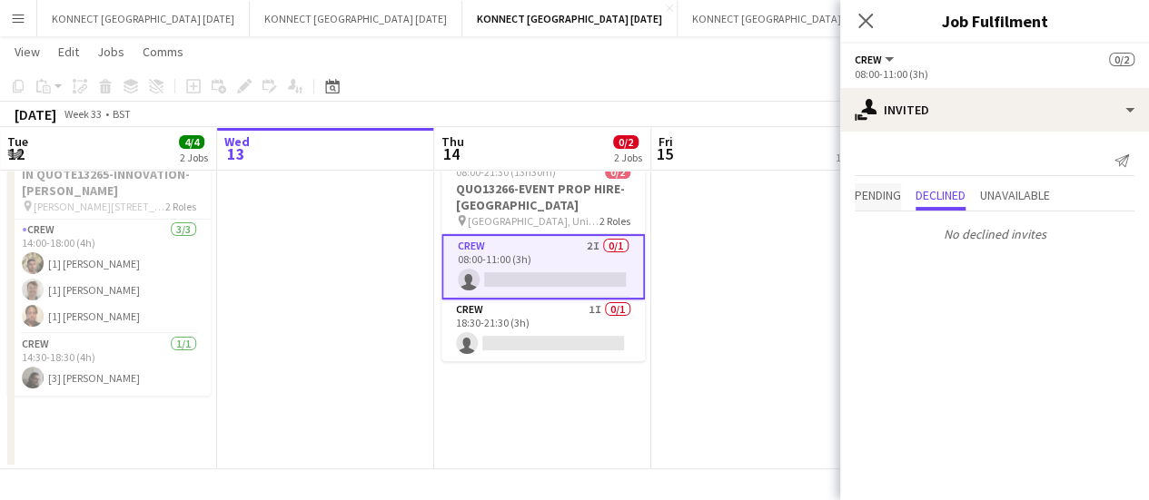
click at [883, 183] on span "Pending" at bounding box center [878, 196] width 46 height 27
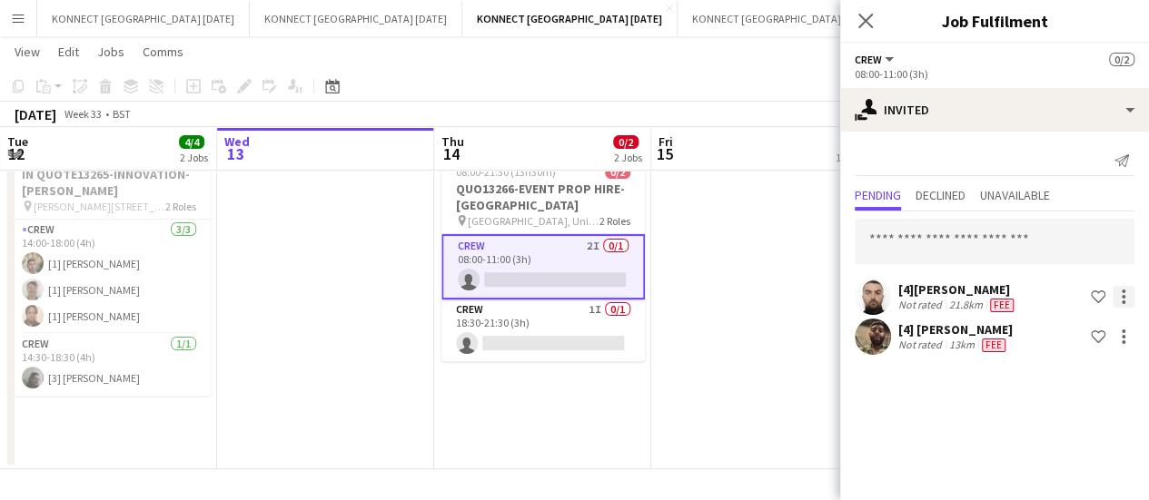
click at [1121, 299] on div at bounding box center [1123, 297] width 22 height 22
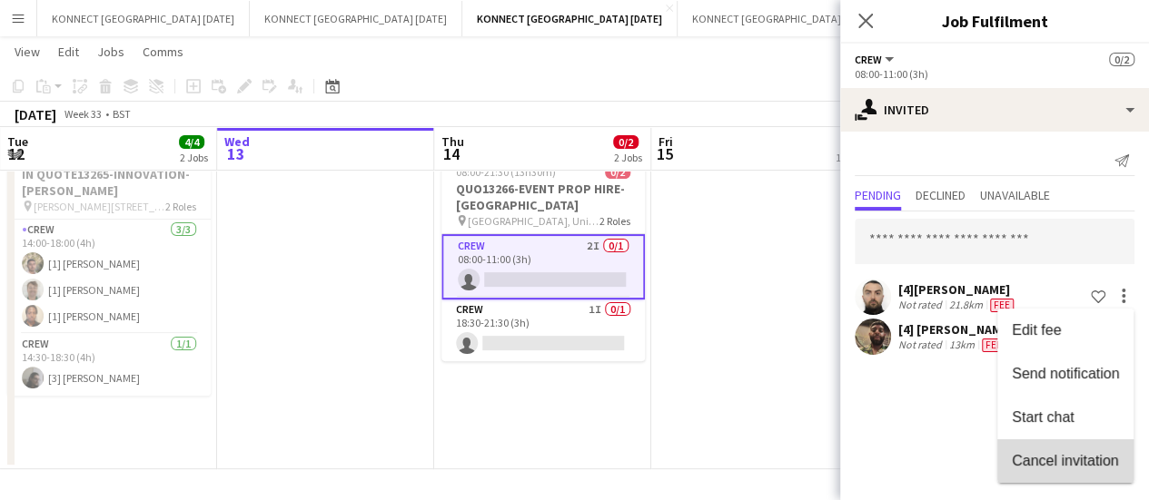
click at [1059, 455] on span "Cancel invitation" at bounding box center [1065, 459] width 106 height 15
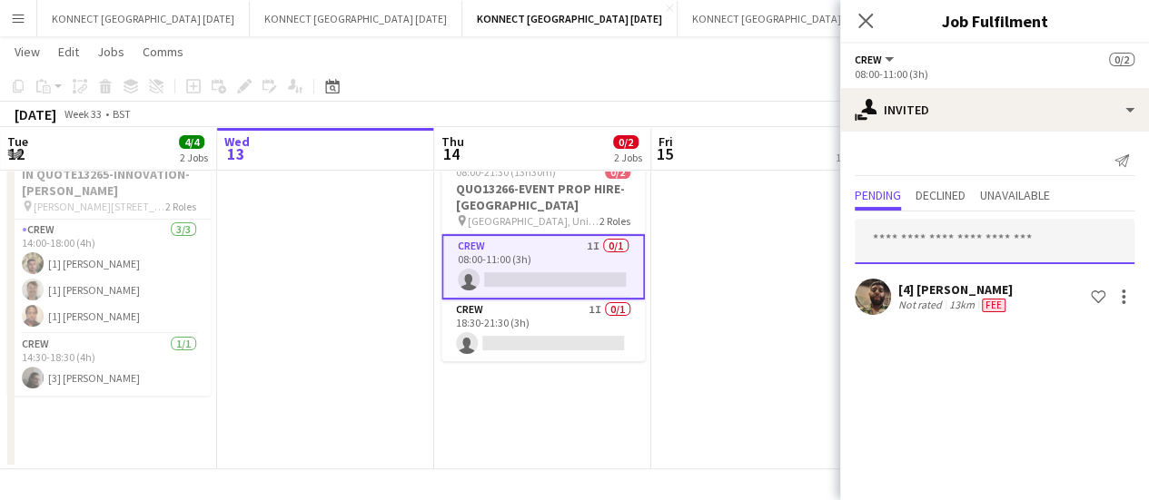
click at [915, 246] on input "text" at bounding box center [995, 241] width 280 height 45
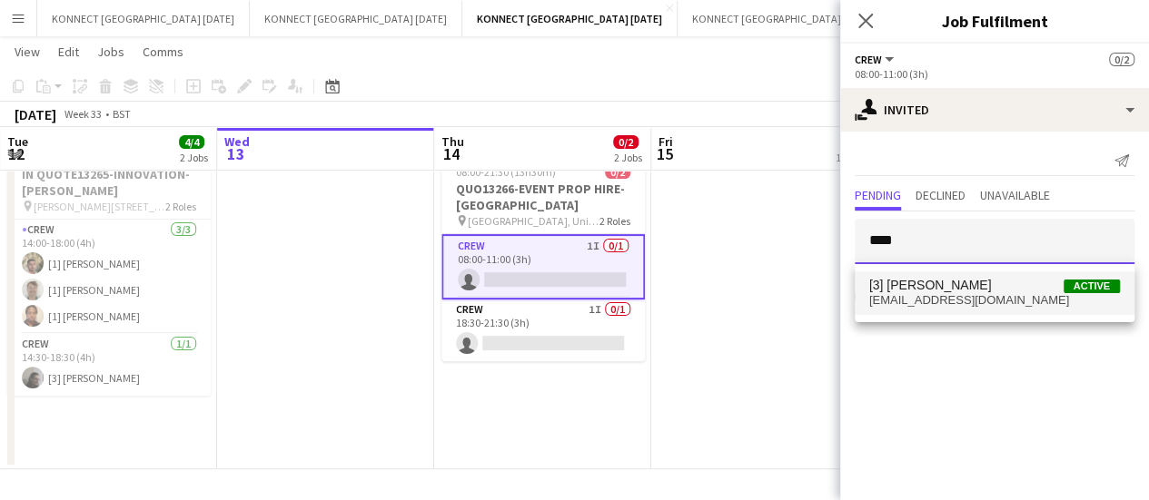
type input "****"
click at [925, 295] on span "[EMAIL_ADDRESS][DOMAIN_NAME]" at bounding box center [994, 300] width 251 height 15
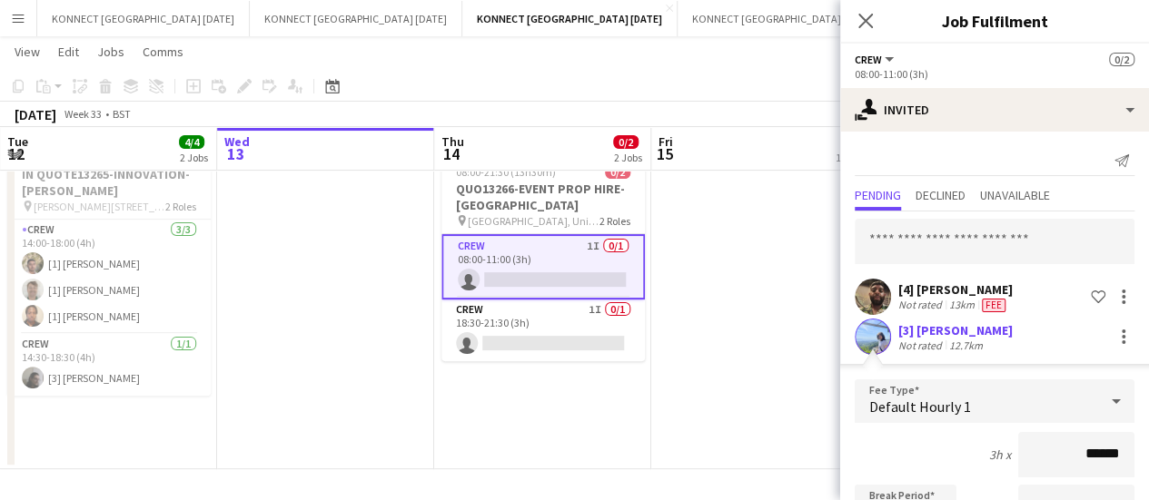
scroll to position [283, 0]
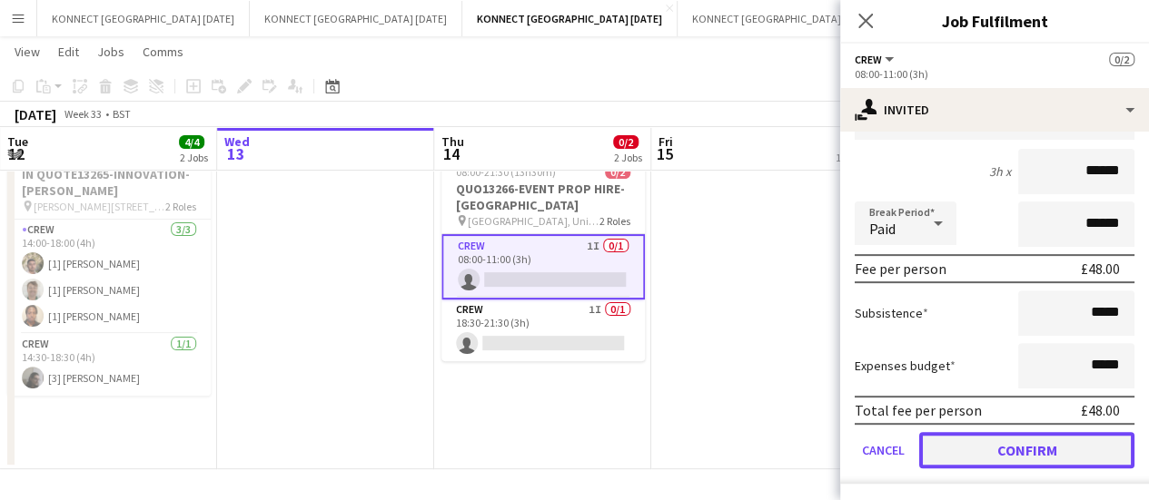
click at [969, 440] on button "Confirm" at bounding box center [1026, 450] width 215 height 36
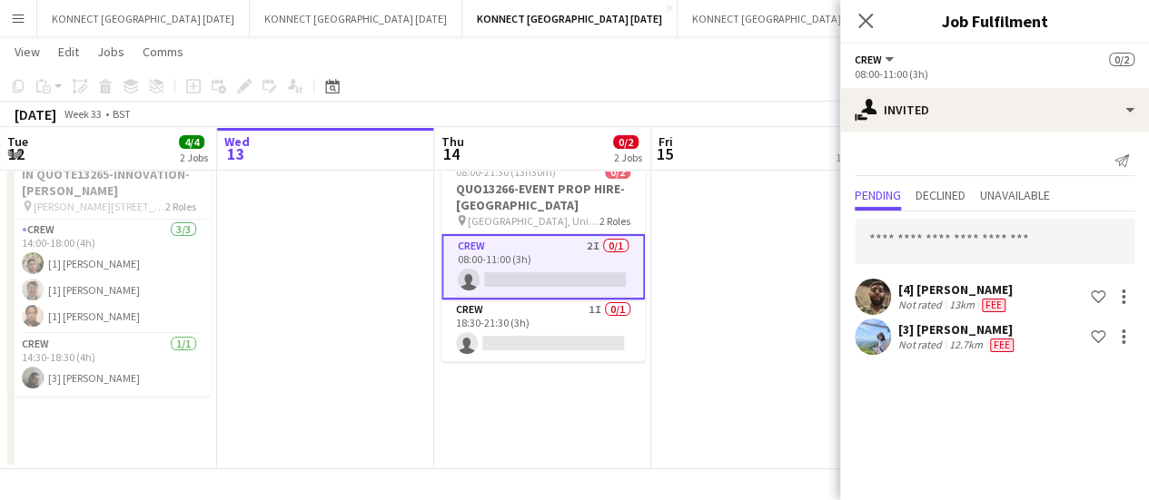
scroll to position [0, 0]
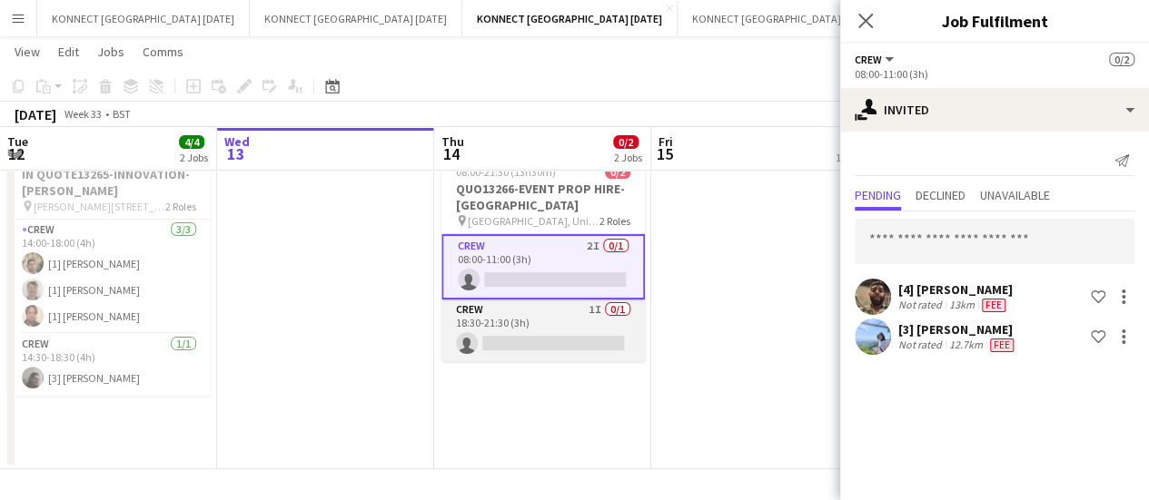
click at [581, 312] on app-card-role "Crew 1I 0/1 18:30-21:30 (3h) single-neutral-actions" at bounding box center [542, 331] width 203 height 62
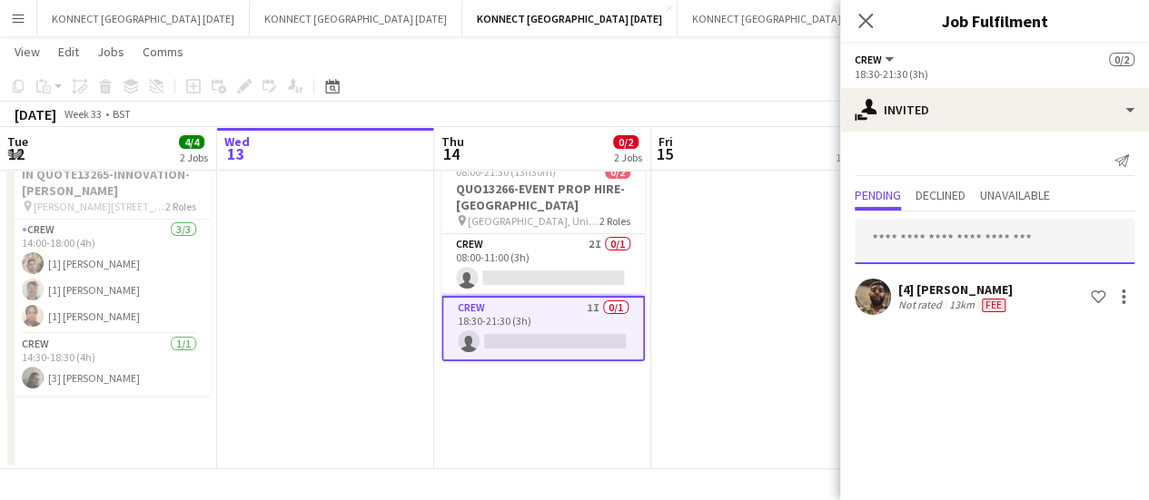
click at [1003, 243] on input "text" at bounding box center [995, 241] width 280 height 45
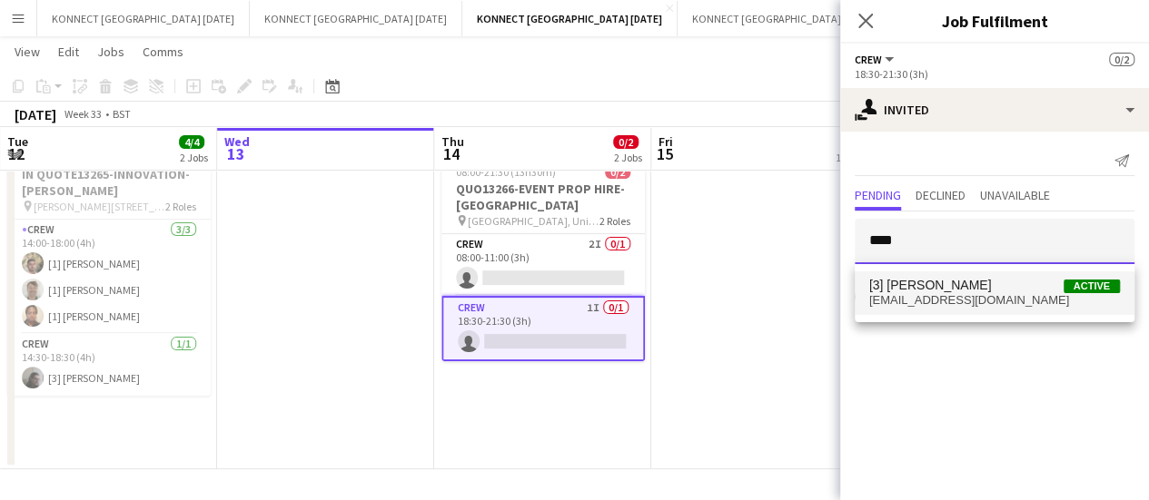
type input "****"
click at [986, 293] on span "[EMAIL_ADDRESS][DOMAIN_NAME]" at bounding box center [994, 300] width 251 height 15
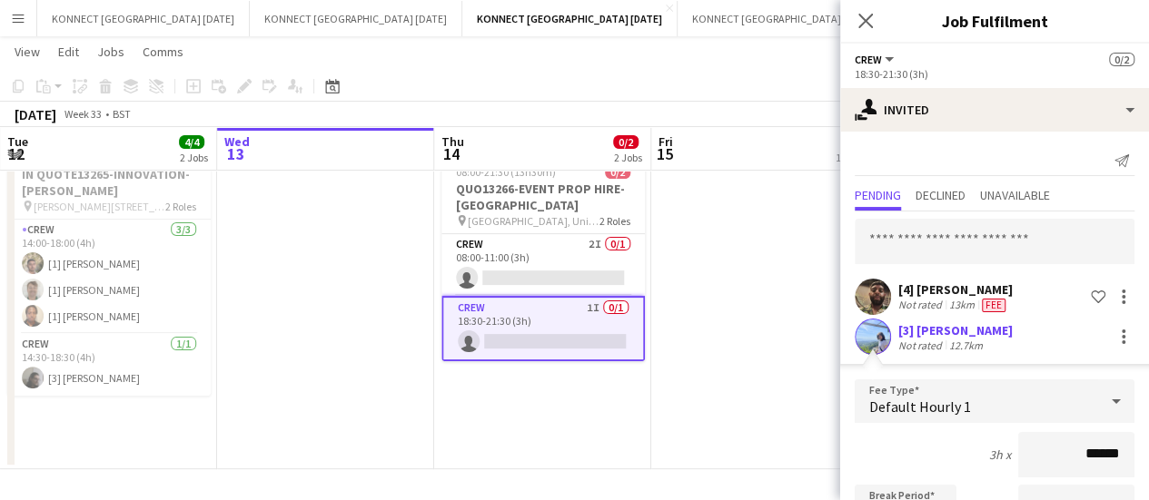
scroll to position [283, 0]
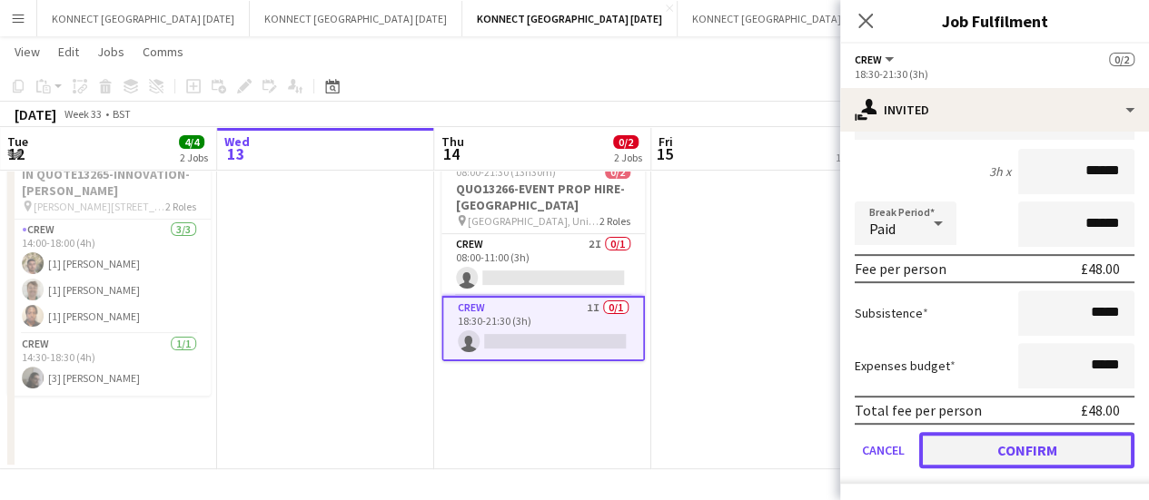
click at [974, 450] on button "Confirm" at bounding box center [1026, 450] width 215 height 36
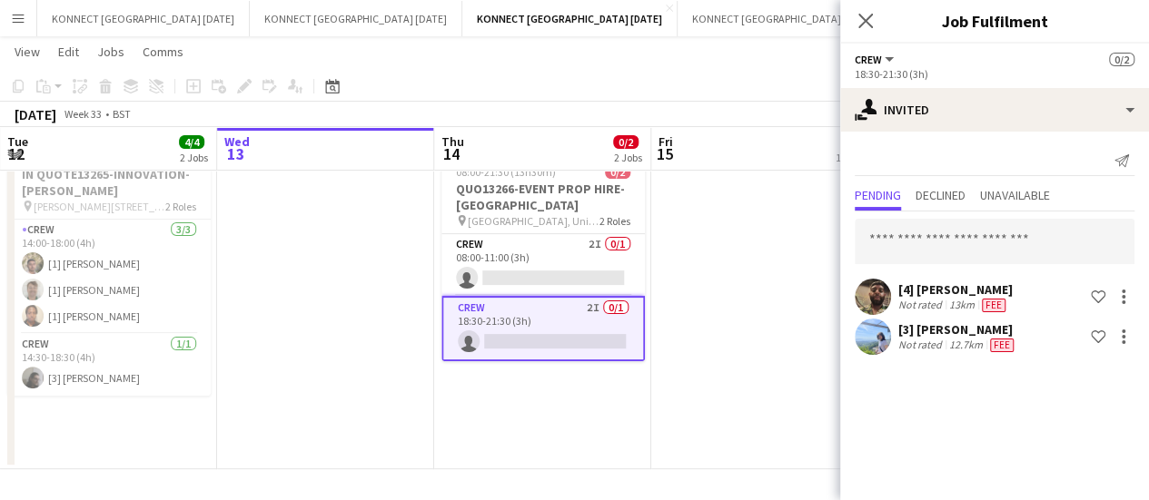
scroll to position [0, 0]
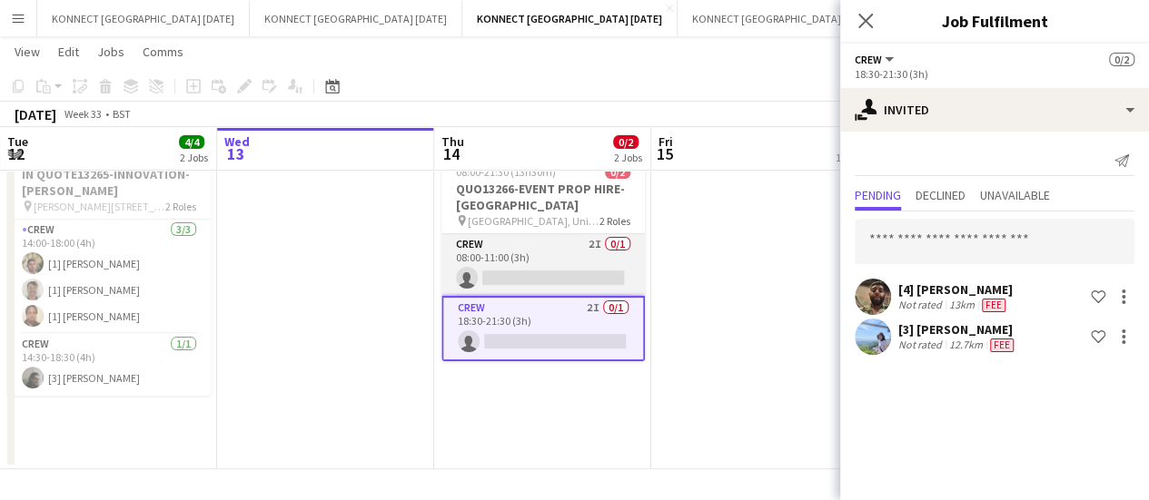
click at [585, 266] on app-card-role "Crew 2I 0/1 08:00-11:00 (3h) single-neutral-actions" at bounding box center [542, 265] width 203 height 62
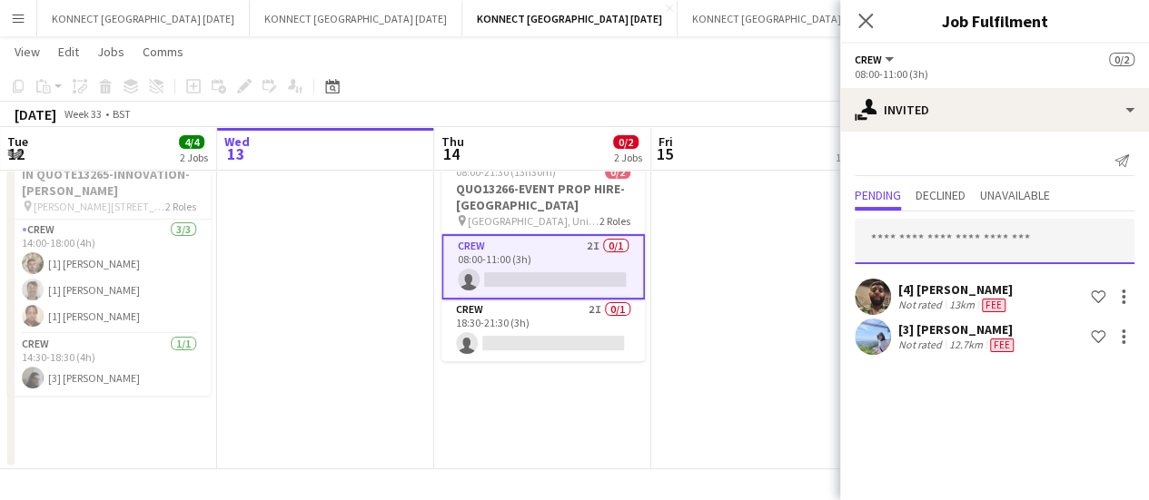
click at [1040, 232] on input "text" at bounding box center [995, 241] width 280 height 45
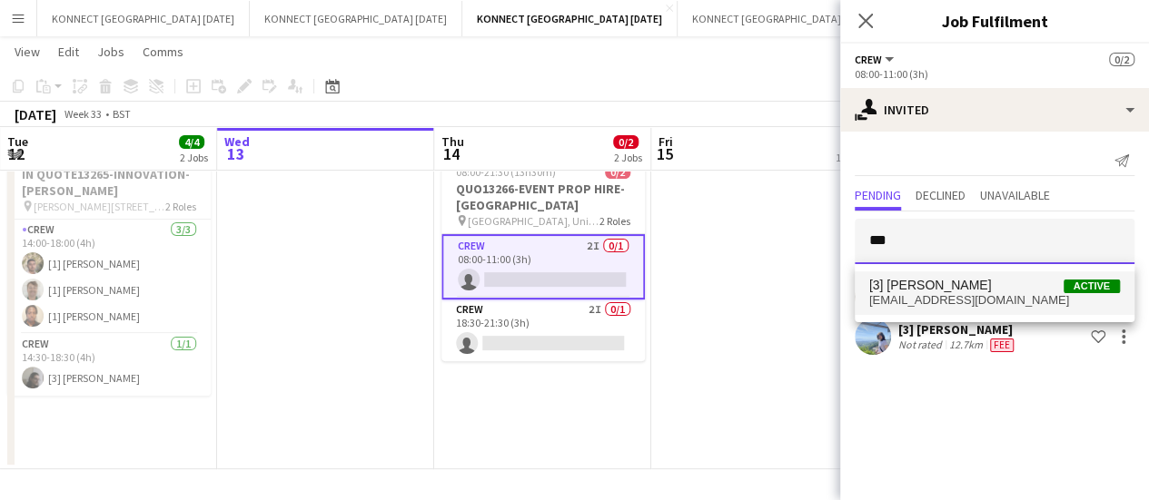
type input "***"
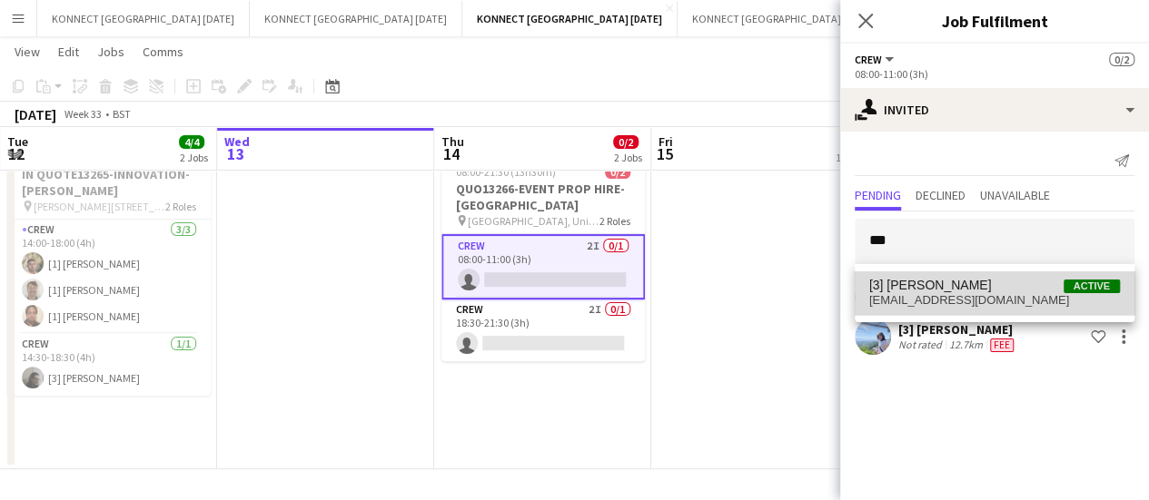
click at [1006, 288] on span "[3] [PERSON_NAME] Active" at bounding box center [994, 285] width 251 height 15
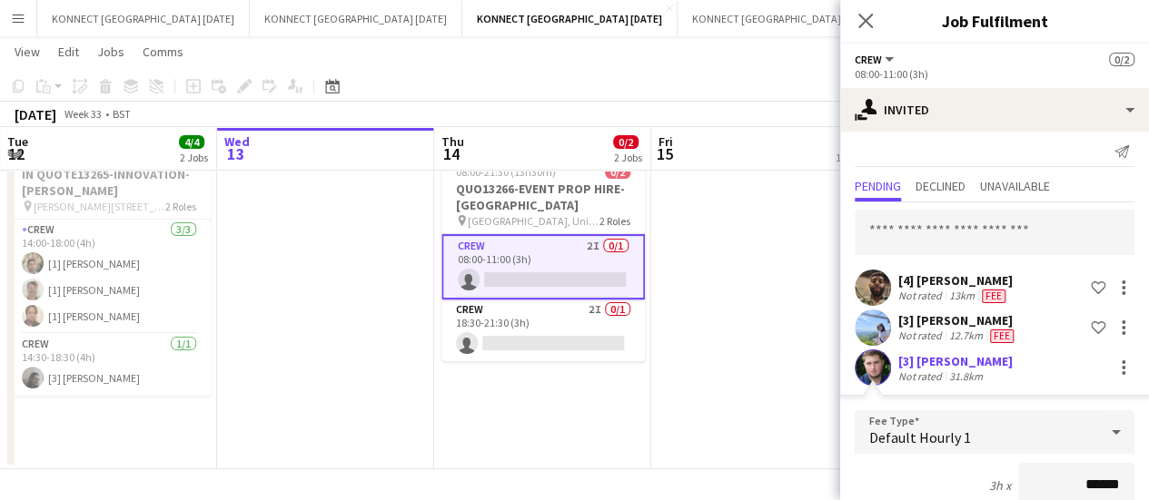
scroll to position [323, 0]
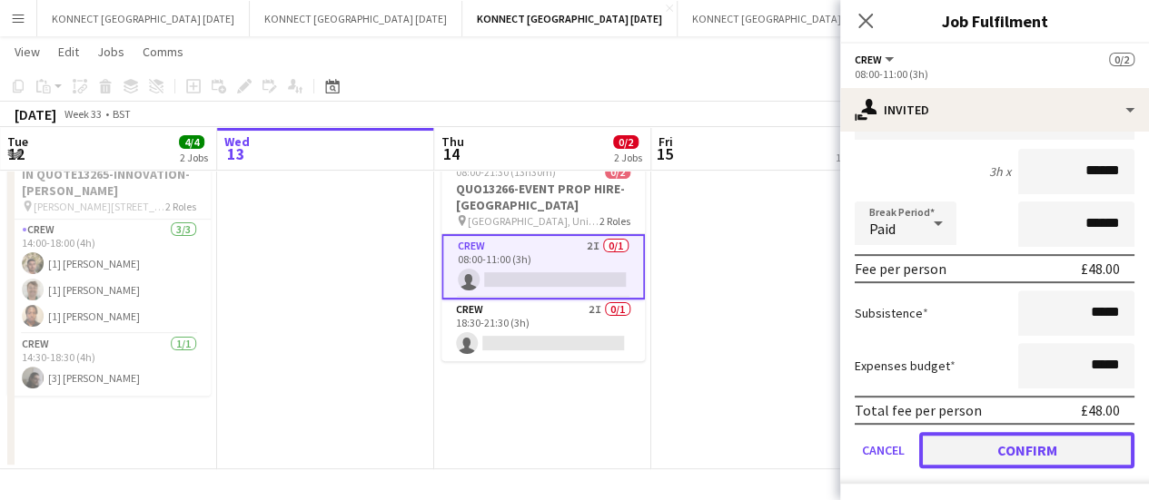
click at [963, 455] on button "Confirm" at bounding box center [1026, 450] width 215 height 36
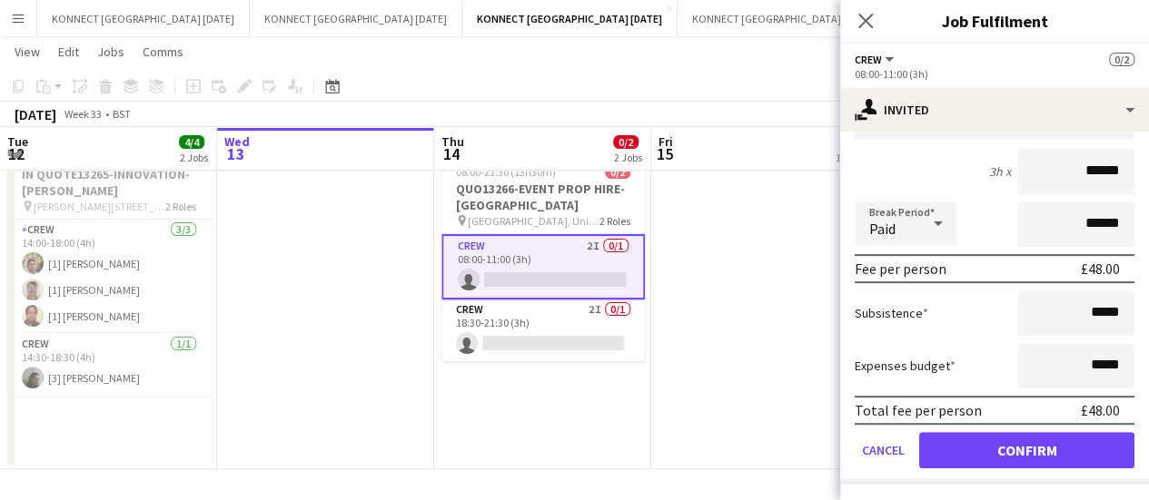
scroll to position [0, 0]
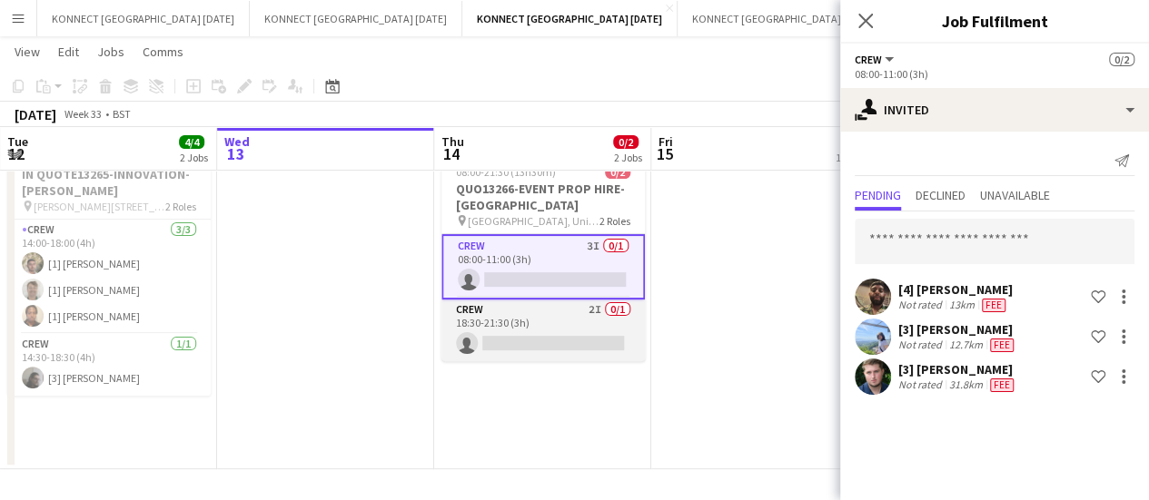
click at [600, 349] on app-card-role "Crew 2I 0/1 18:30-21:30 (3h) single-neutral-actions" at bounding box center [542, 331] width 203 height 62
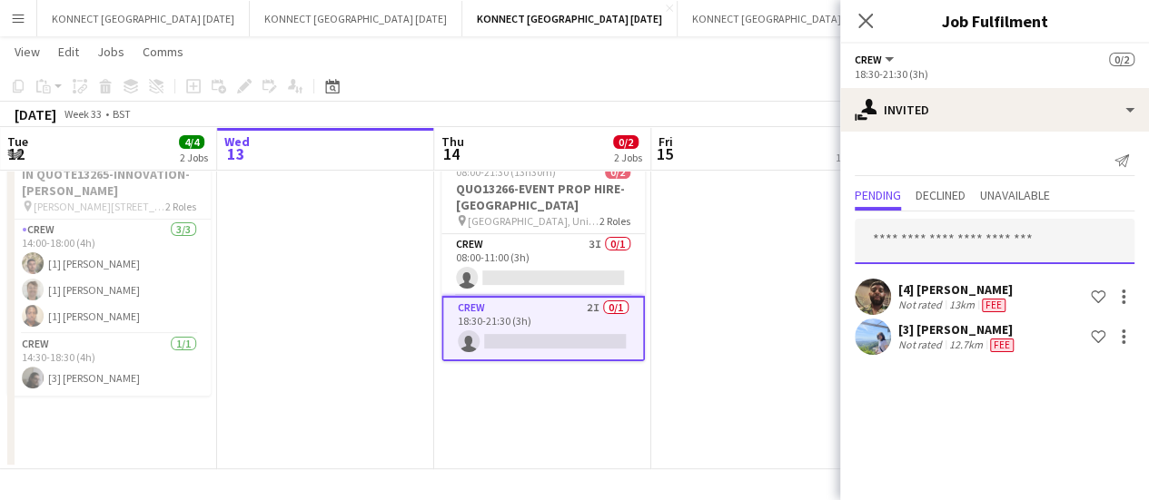
click at [1027, 228] on input "text" at bounding box center [995, 241] width 280 height 45
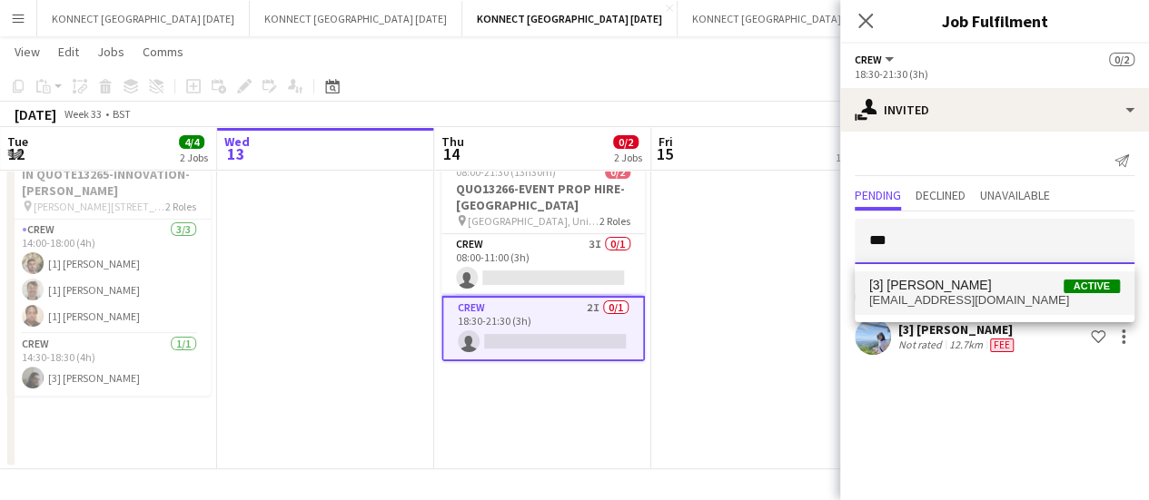
type input "***"
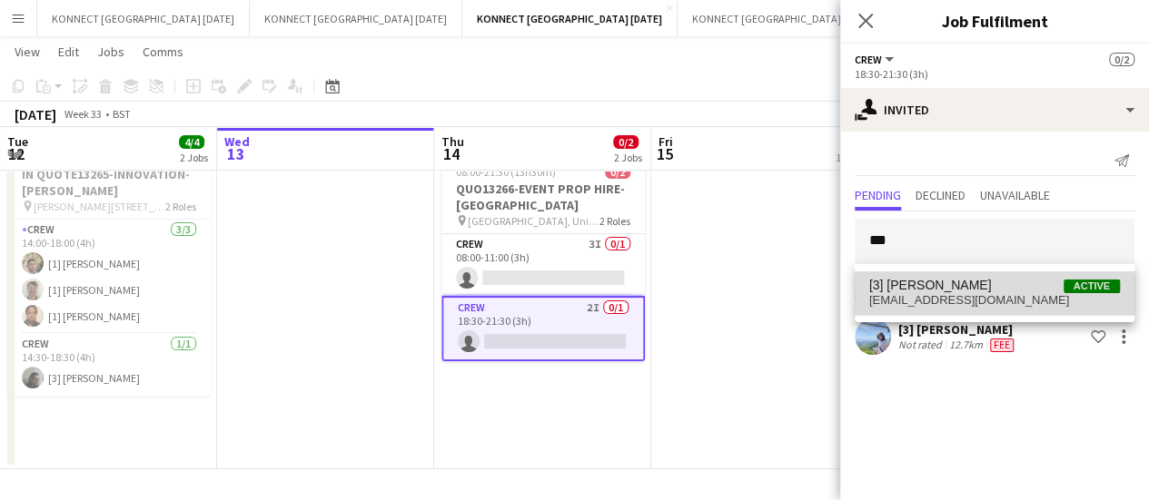
click at [993, 292] on span "[3] [PERSON_NAME] Active" at bounding box center [994, 285] width 251 height 15
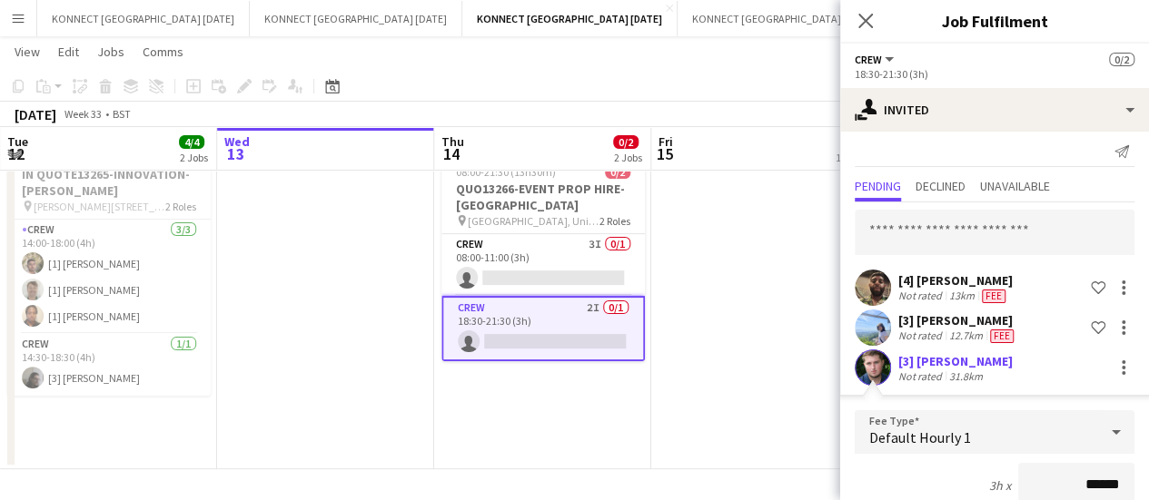
scroll to position [323, 0]
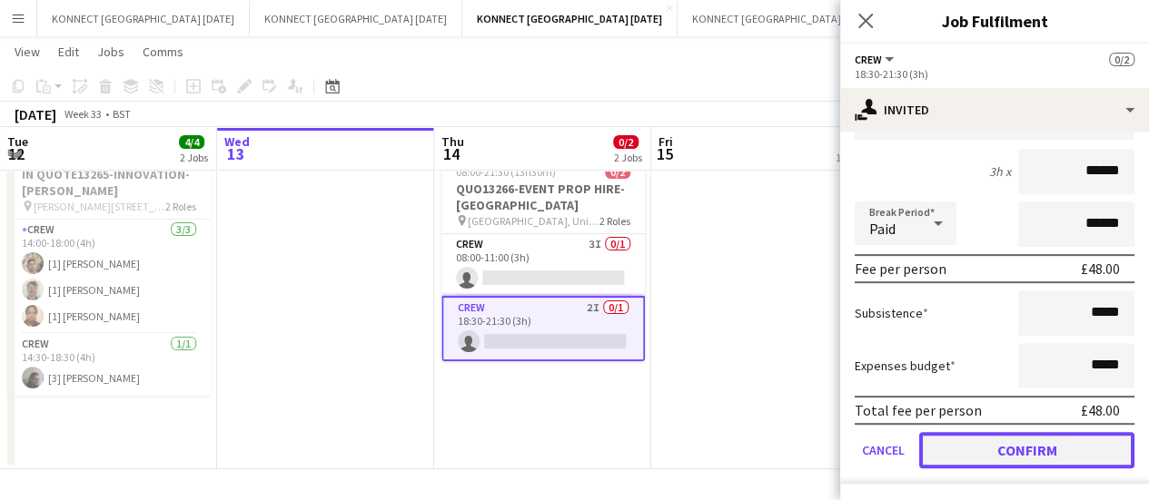
click at [966, 457] on button "Confirm" at bounding box center [1026, 450] width 215 height 36
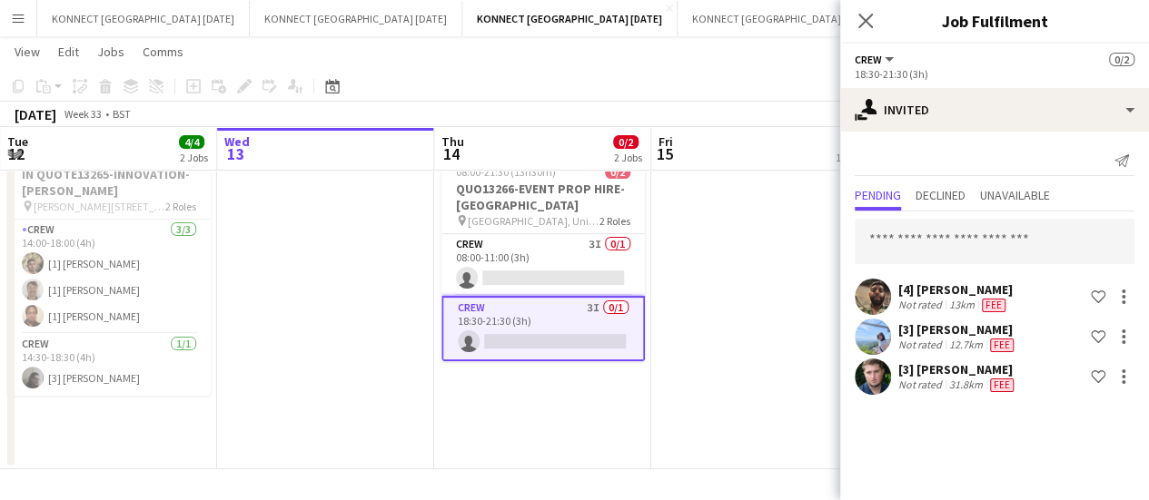
scroll to position [0, 0]
click at [772, 341] on app-date-cell "[PERSON_NAME] OFF" at bounding box center [759, 265] width 217 height 410
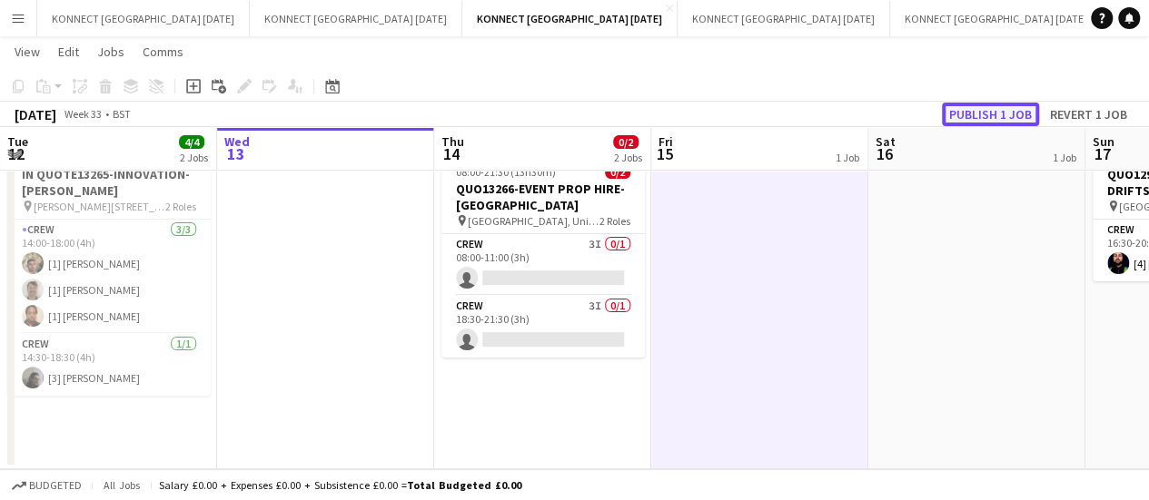
click at [1004, 113] on button "Publish 1 job" at bounding box center [990, 115] width 97 height 24
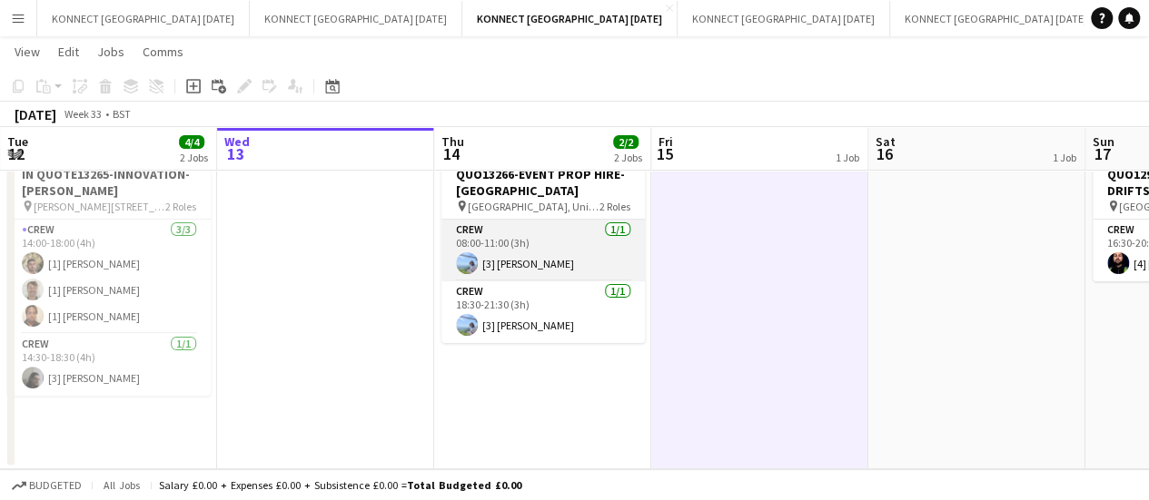
click at [507, 256] on app-card-role "Crew [DATE] 08:00-11:00 (3h) [3] [PERSON_NAME]" at bounding box center [542, 251] width 203 height 62
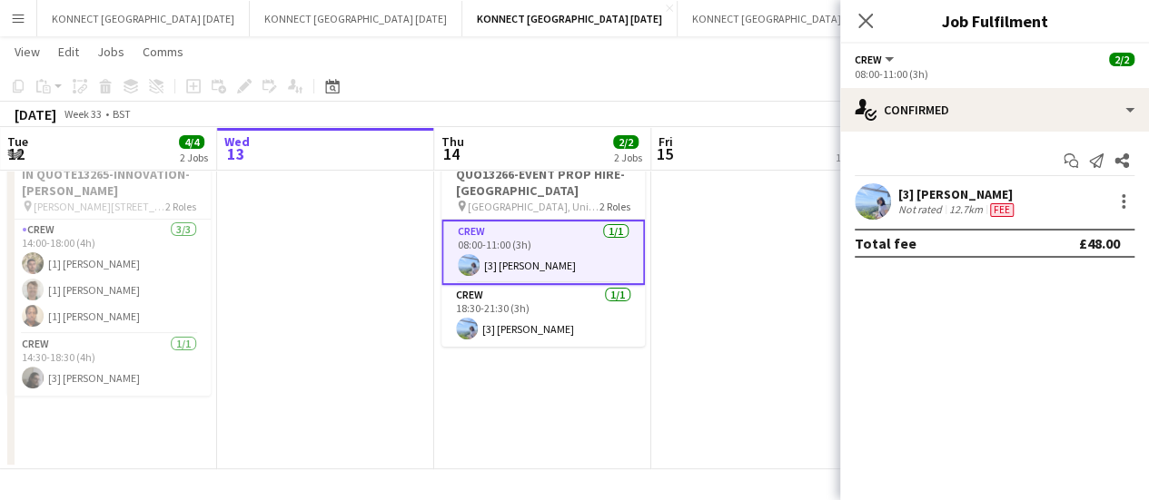
click at [937, 208] on div "Not rated" at bounding box center [921, 210] width 47 height 15
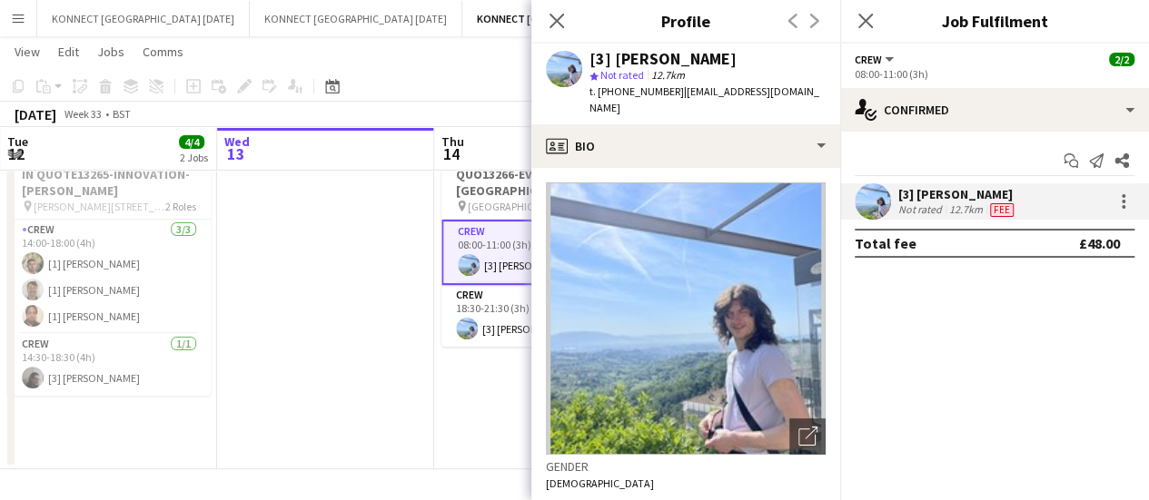
drag, startPoint x: 596, startPoint y: 88, endPoint x: 670, endPoint y: 94, distance: 74.7
click at [670, 94] on span "t. [PHONE_NUMBER]" at bounding box center [636, 91] width 94 height 14
copy span "[PHONE_NUMBER]"
